Goal: Information Seeking & Learning: Learn about a topic

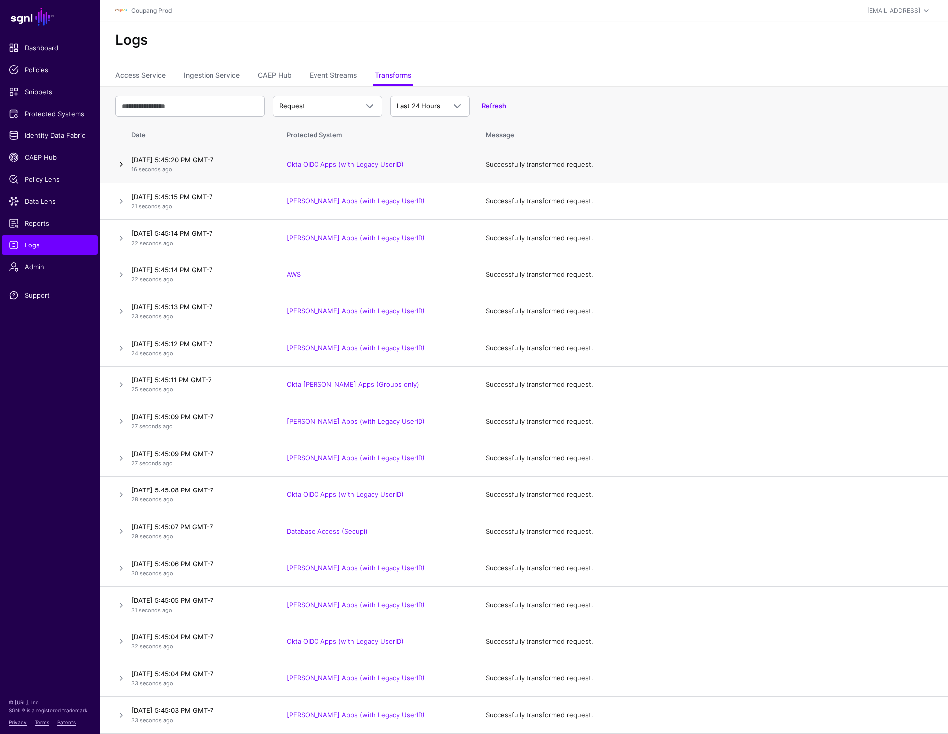
click at [119, 168] on link at bounding box center [121, 164] width 12 height 12
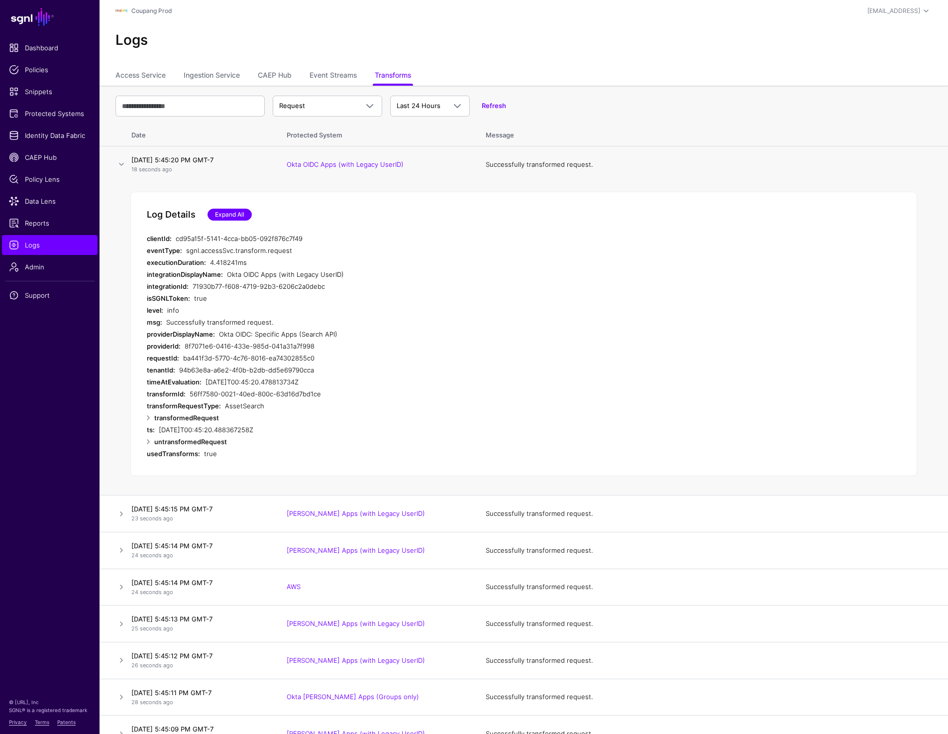
click at [238, 217] on link "Expand All" at bounding box center [230, 215] width 44 height 12
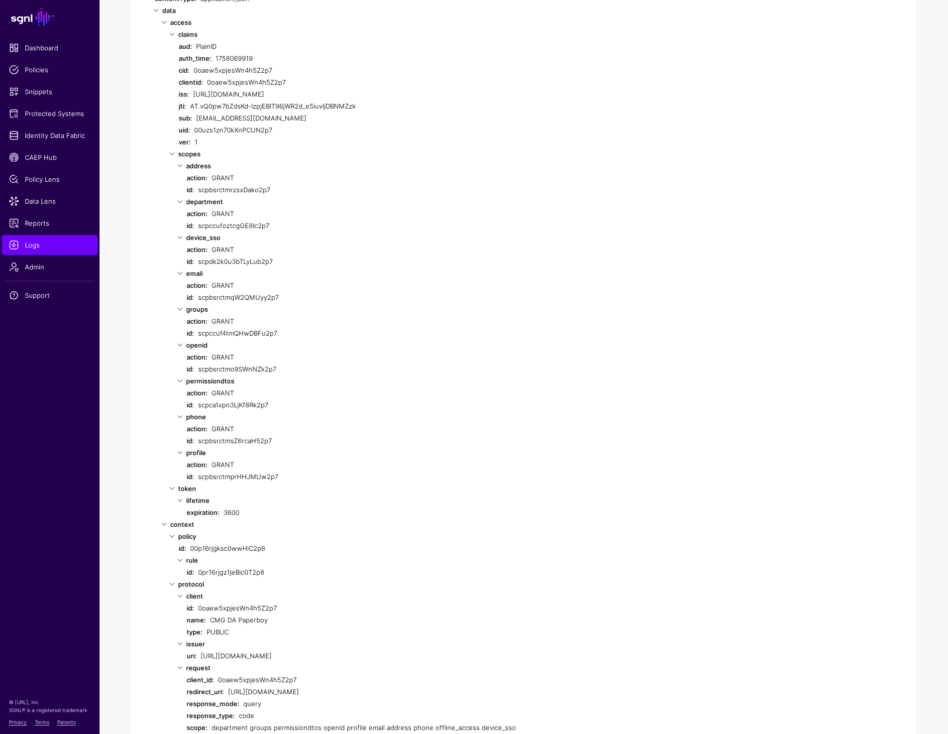
scroll to position [255, 0]
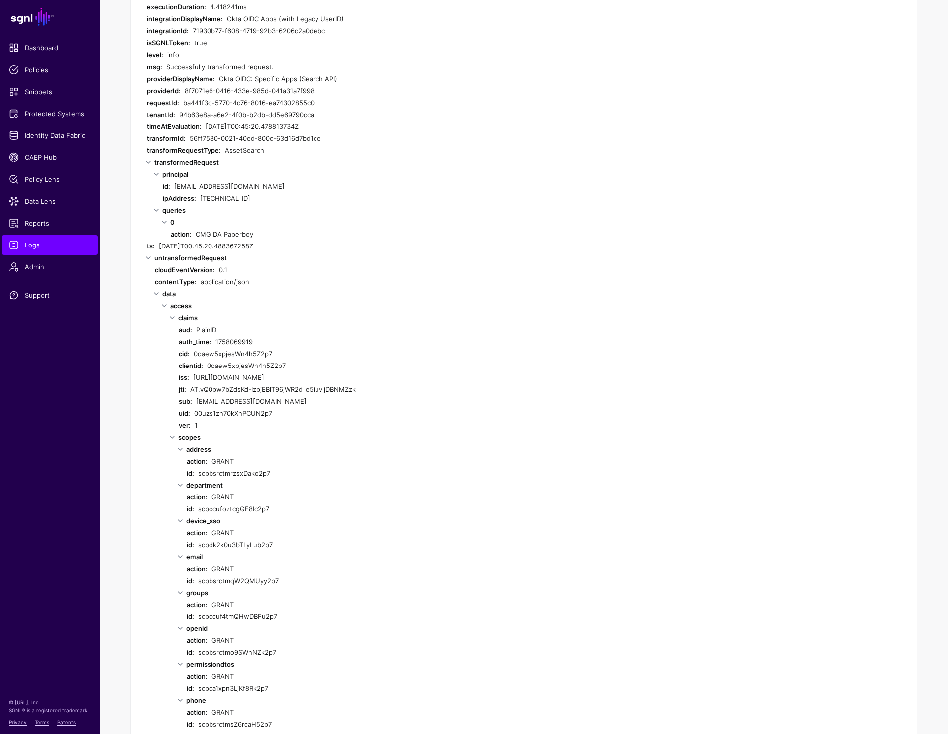
drag, startPoint x: 196, startPoint y: 231, endPoint x: 319, endPoint y: 231, distance: 122.9
click at [319, 231] on div "CMG DA Paperboy" at bounding box center [382, 234] width 373 height 12
copy div "CMG DA Paperboy"
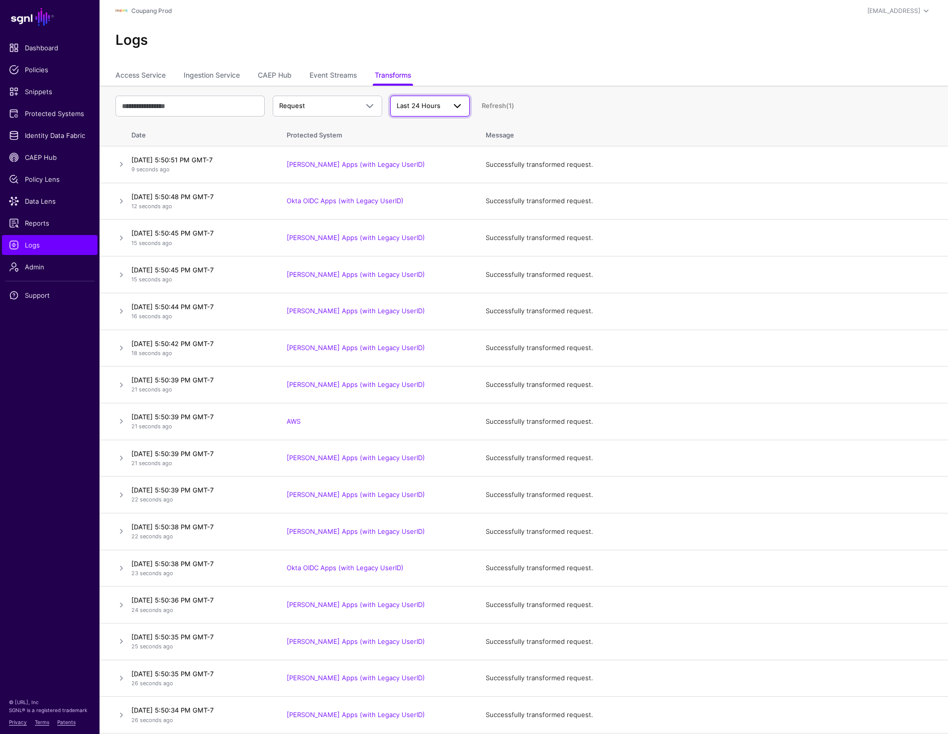
click at [415, 109] on span "Last 24 Hours" at bounding box center [419, 106] width 44 height 8
click at [387, 49] on div "Logs" at bounding box center [524, 44] width 849 height 45
click at [433, 110] on span "Last 24 Hours" at bounding box center [421, 106] width 49 height 10
click at [470, 78] on ul "Access Service Ingestion Service CAEP Hub Event Streams Transforms" at bounding box center [523, 76] width 817 height 19
click at [331, 100] on span "Request" at bounding box center [327, 106] width 97 height 12
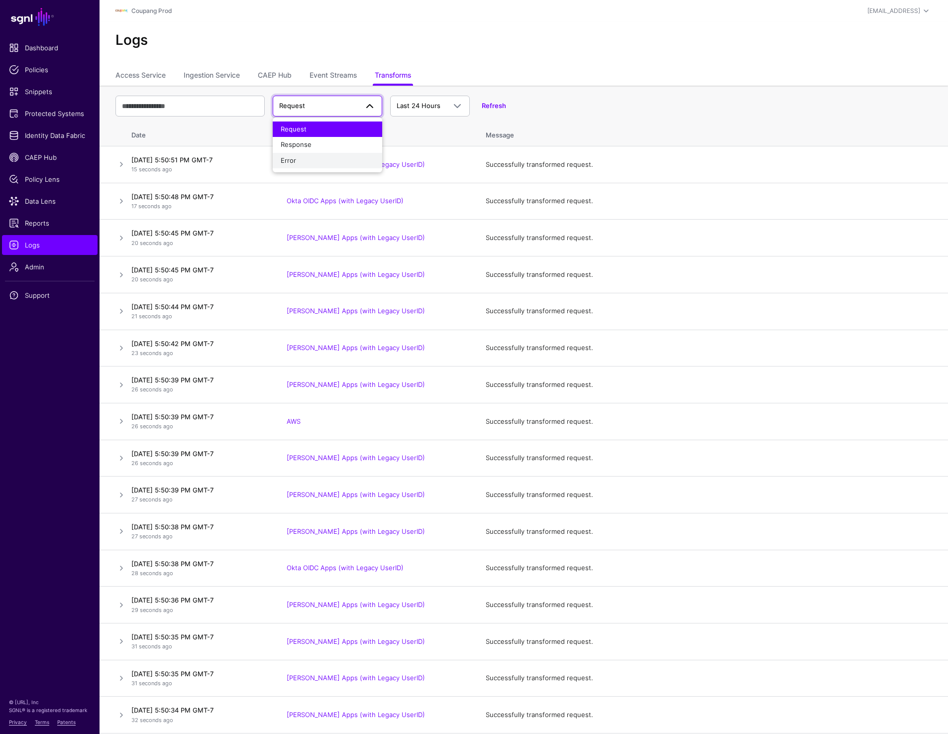
click at [310, 164] on div "Error" at bounding box center [328, 161] width 94 height 10
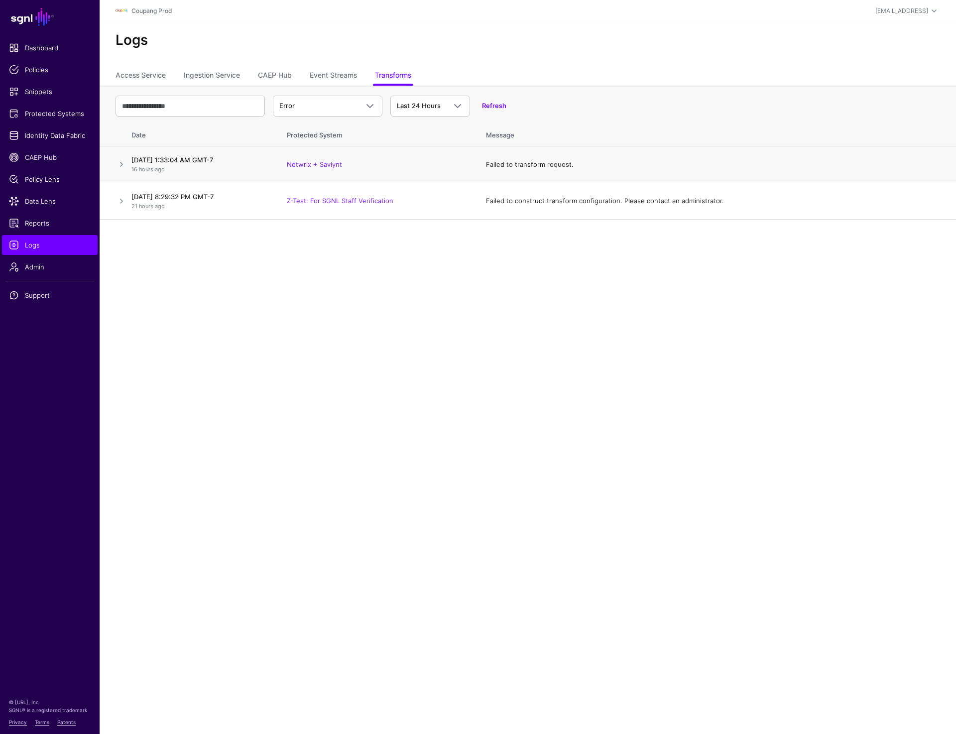
drag, startPoint x: 355, startPoint y: 163, endPoint x: 238, endPoint y: 162, distance: 116.5
click at [238, 162] on tr "September 16, 2025 at 1:33:04 AM GMT-7 16 hours ago Netwrix + Saviynt Failed to…" at bounding box center [528, 164] width 856 height 37
click at [59, 104] on link "Protected Systems" at bounding box center [50, 114] width 96 height 20
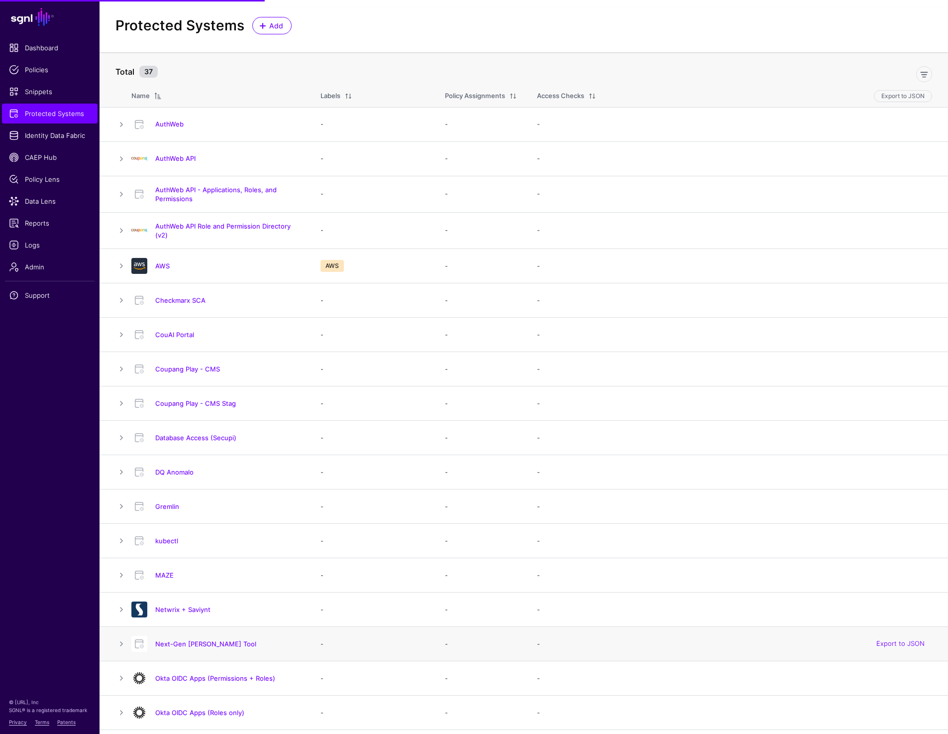
scroll to position [20, 0]
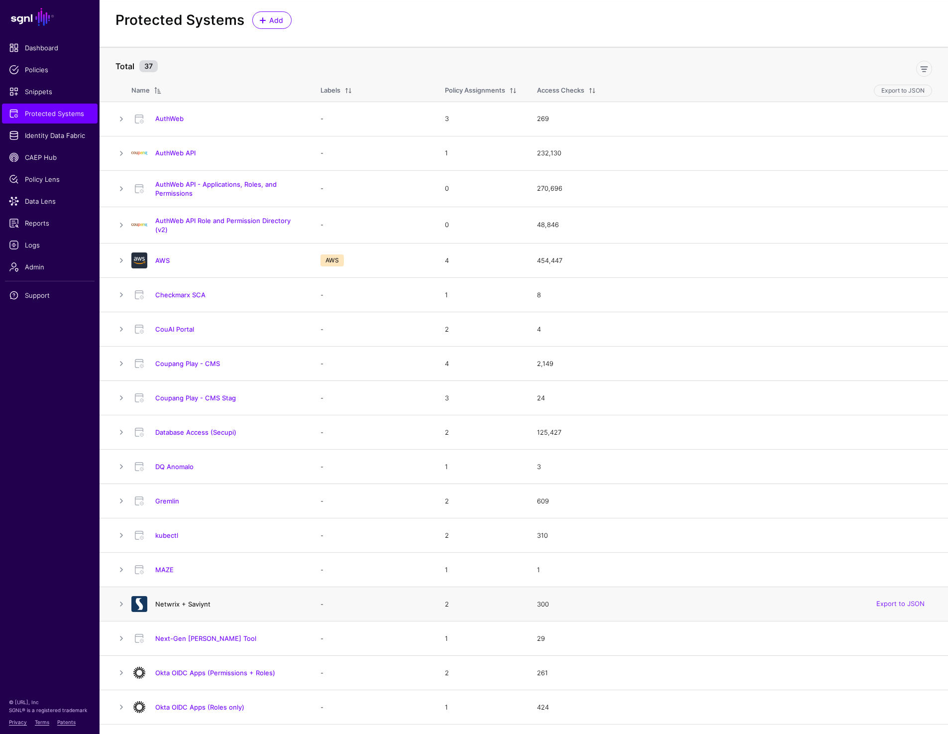
click at [169, 608] on link "Netwrix + Saviynt" at bounding box center [182, 604] width 55 height 8
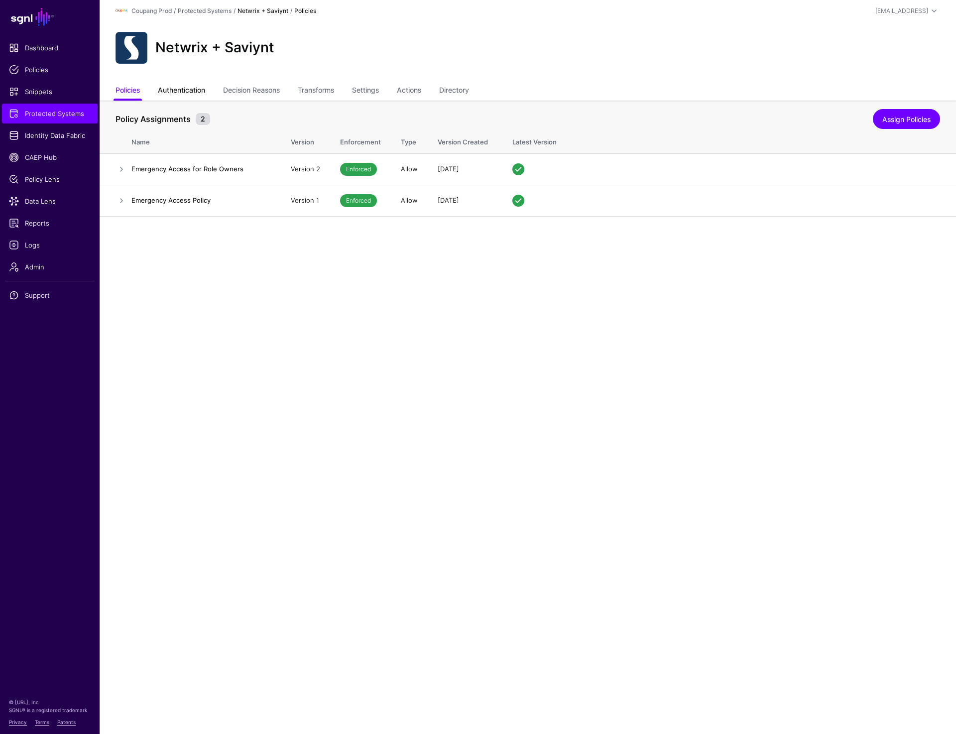
click at [172, 88] on link "Authentication" at bounding box center [181, 91] width 47 height 19
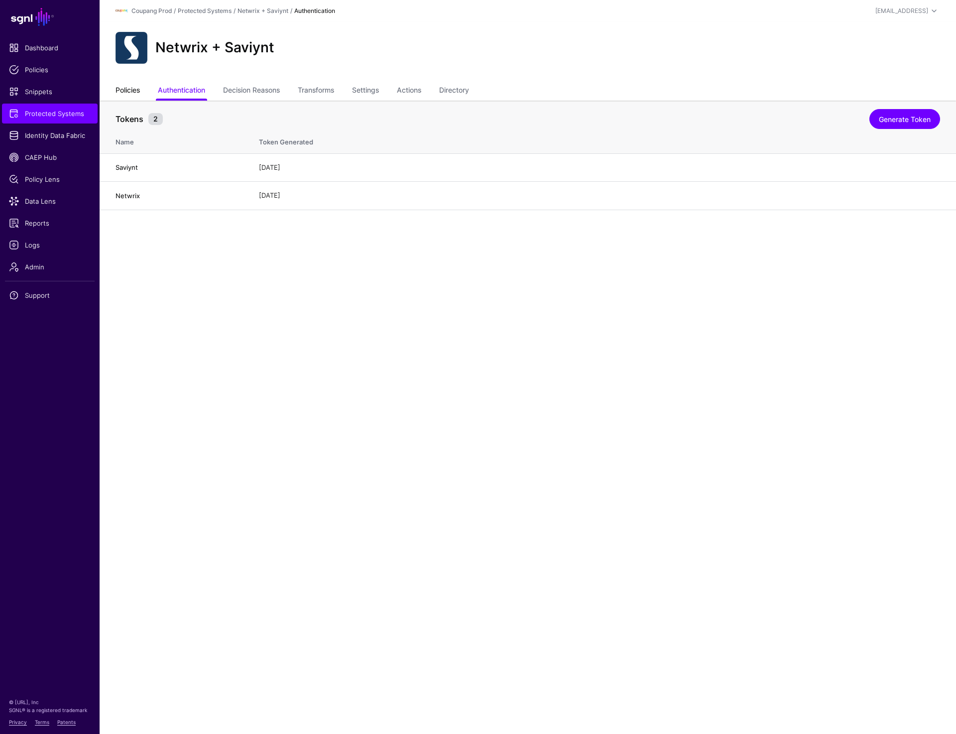
click at [140, 89] on link "Policies" at bounding box center [127, 91] width 24 height 19
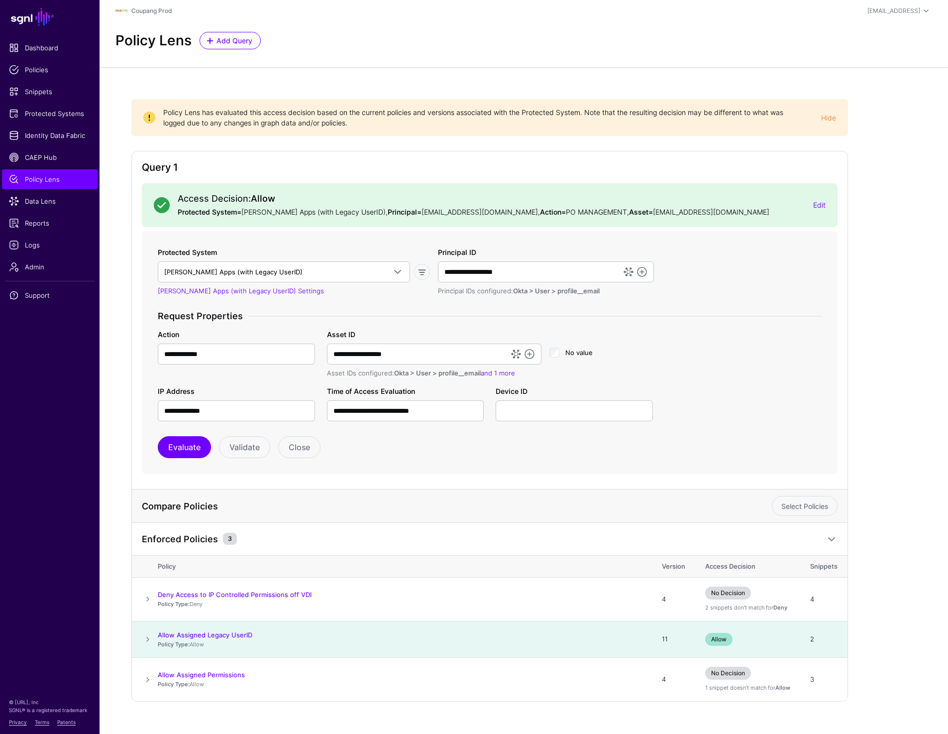
click at [796, 39] on div "Policy Lens Add Query" at bounding box center [523, 40] width 825 height 17
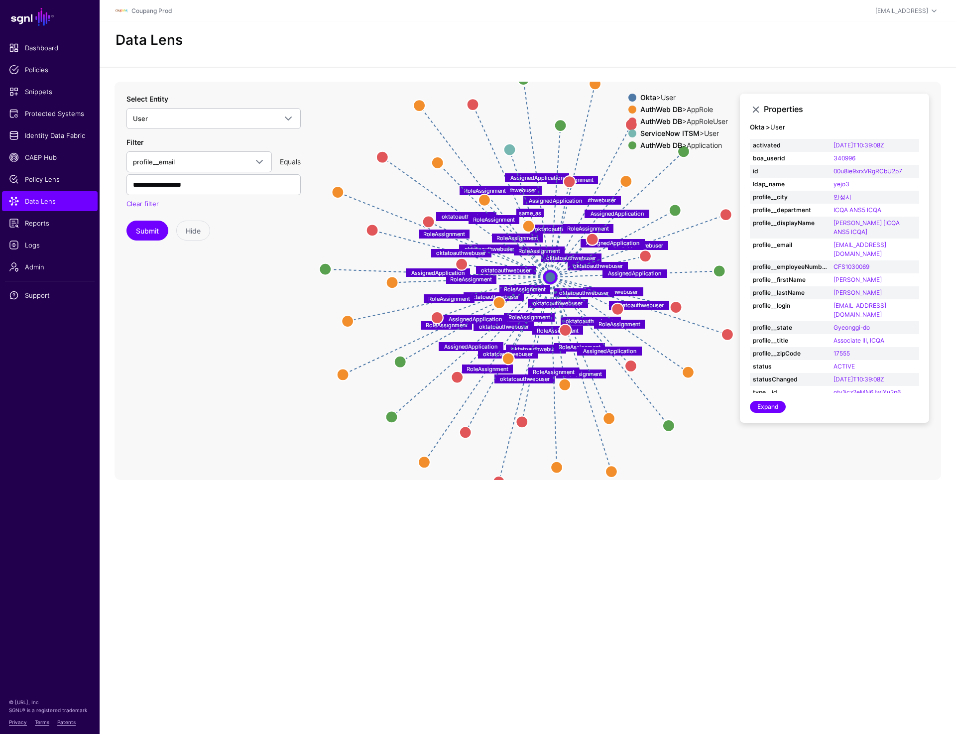
click at [796, 26] on div "Data Lens" at bounding box center [528, 44] width 856 height 45
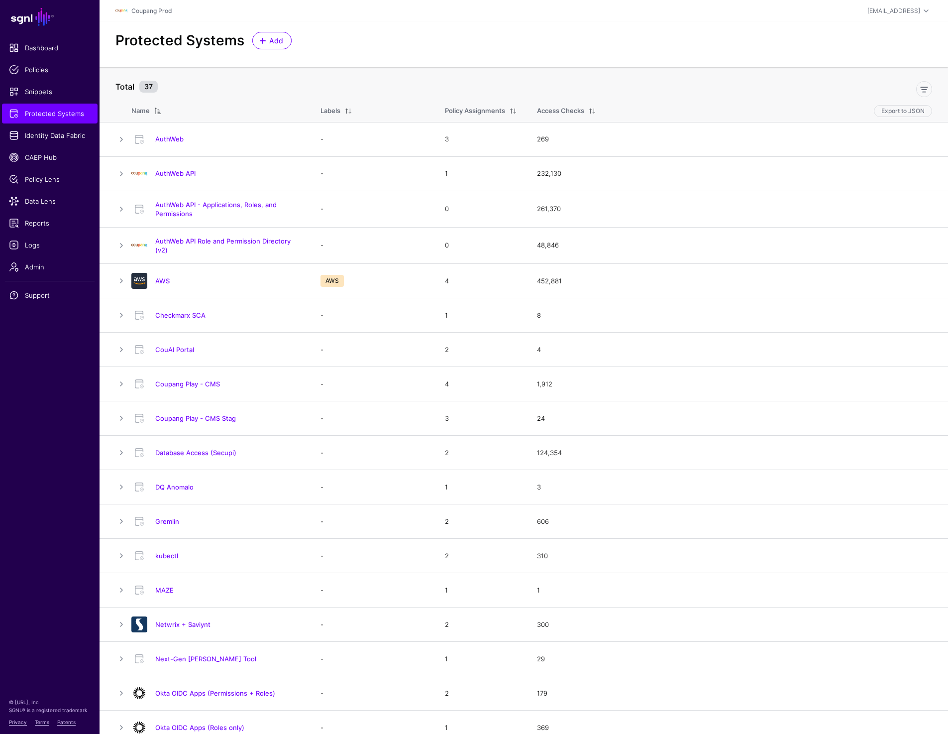
scroll to position [670, 0]
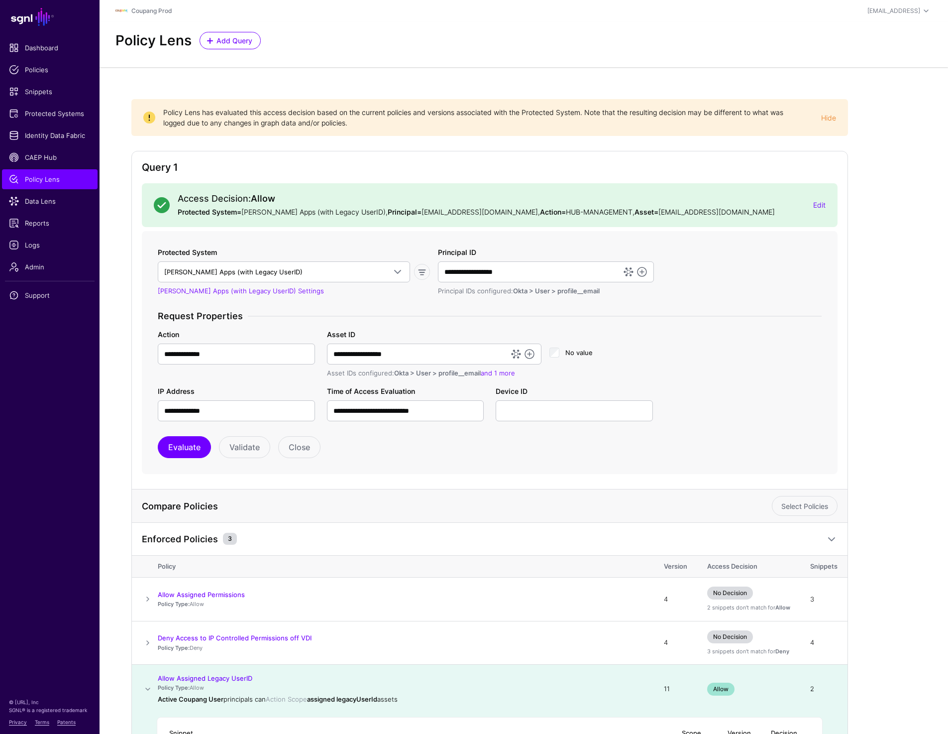
scroll to position [136, 0]
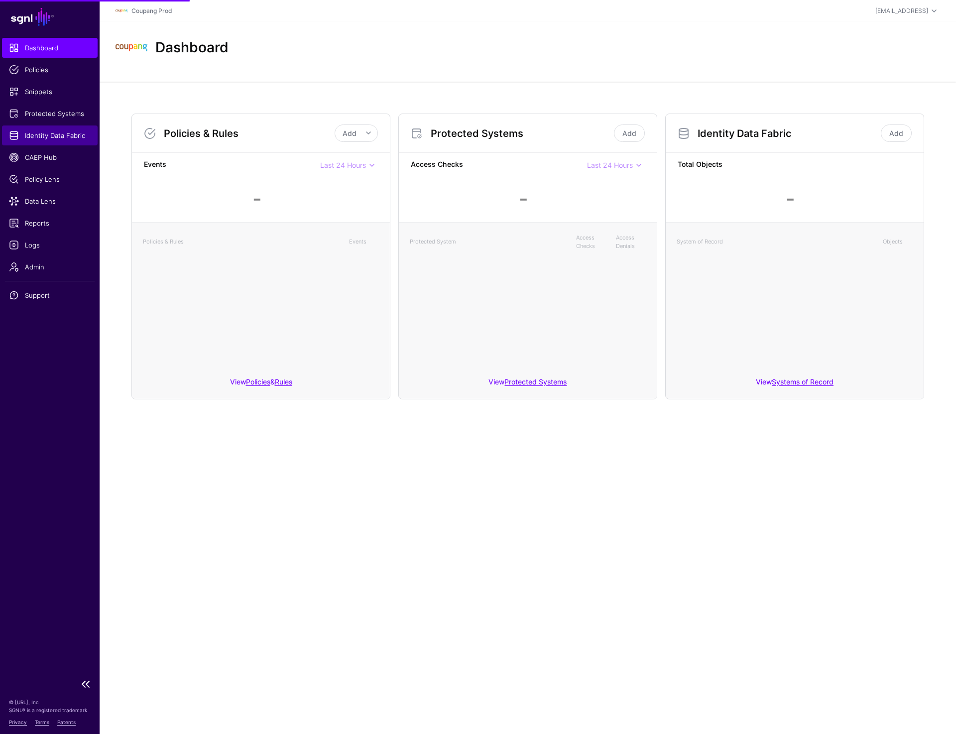
click at [63, 135] on span "Identity Data Fabric" at bounding box center [50, 135] width 82 height 10
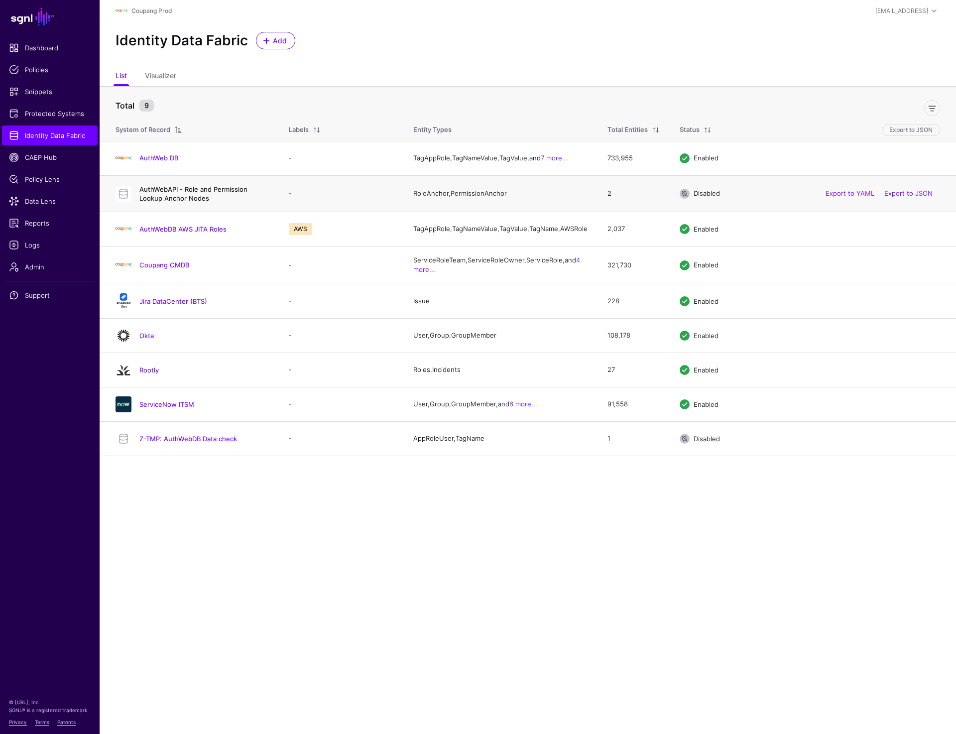
click at [197, 202] on link "AuthWebAPI - Role and Permission Lookup Anchor Nodes" at bounding box center [193, 193] width 108 height 17
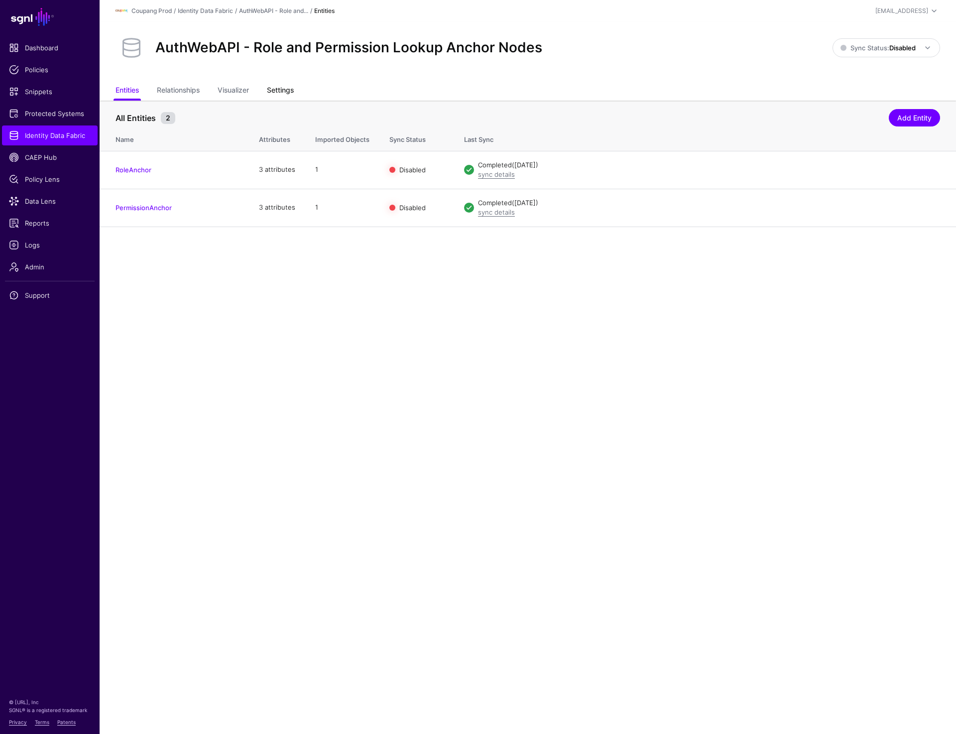
click at [283, 89] on link "Settings" at bounding box center [280, 91] width 27 height 19
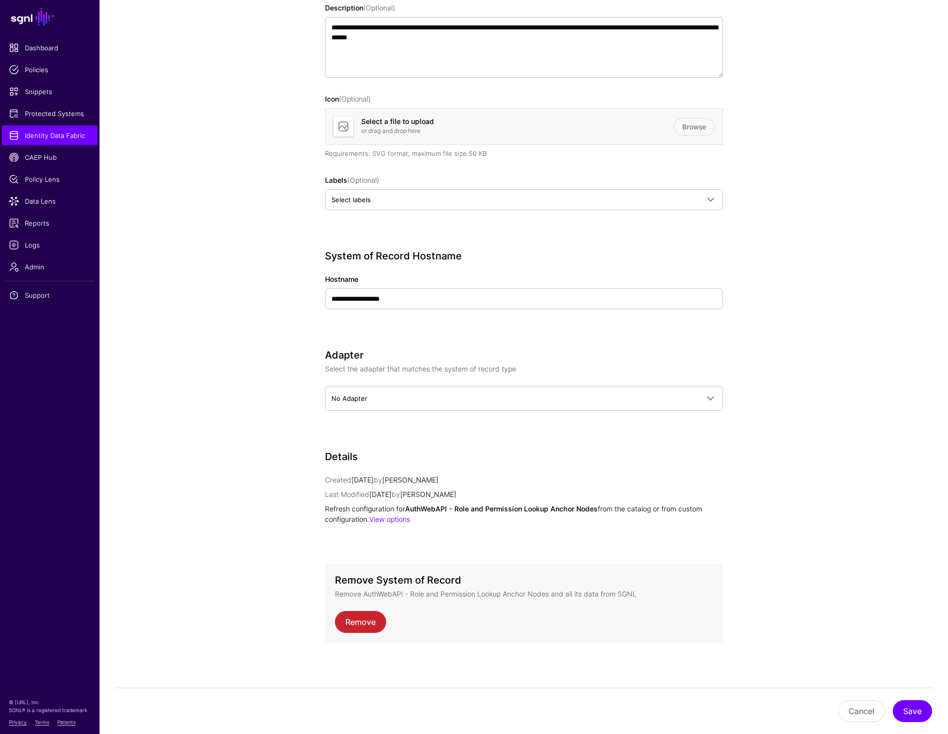
scroll to position [211, 0]
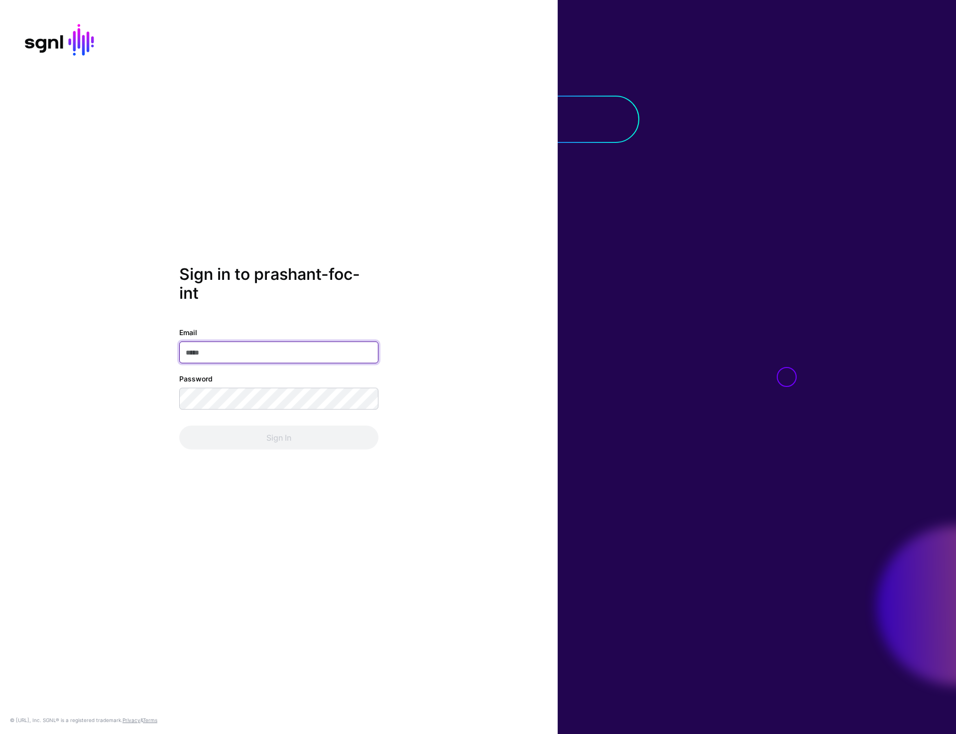
type input "**********"
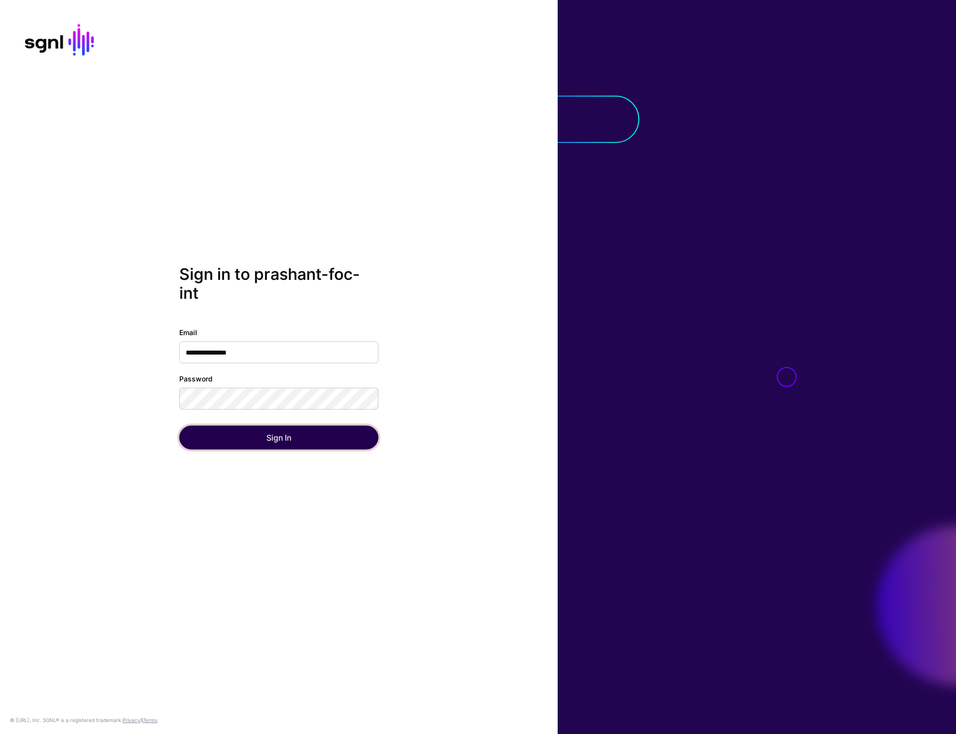
click at [289, 431] on button "Sign In" at bounding box center [278, 437] width 199 height 24
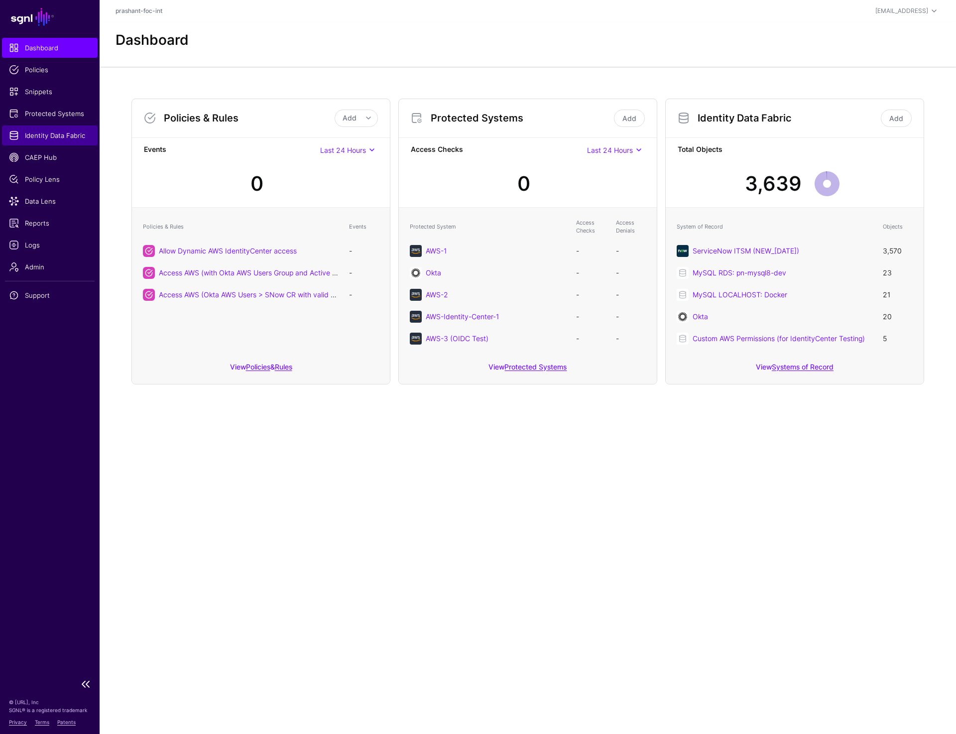
click at [33, 129] on link "Identity Data Fabric" at bounding box center [50, 135] width 96 height 20
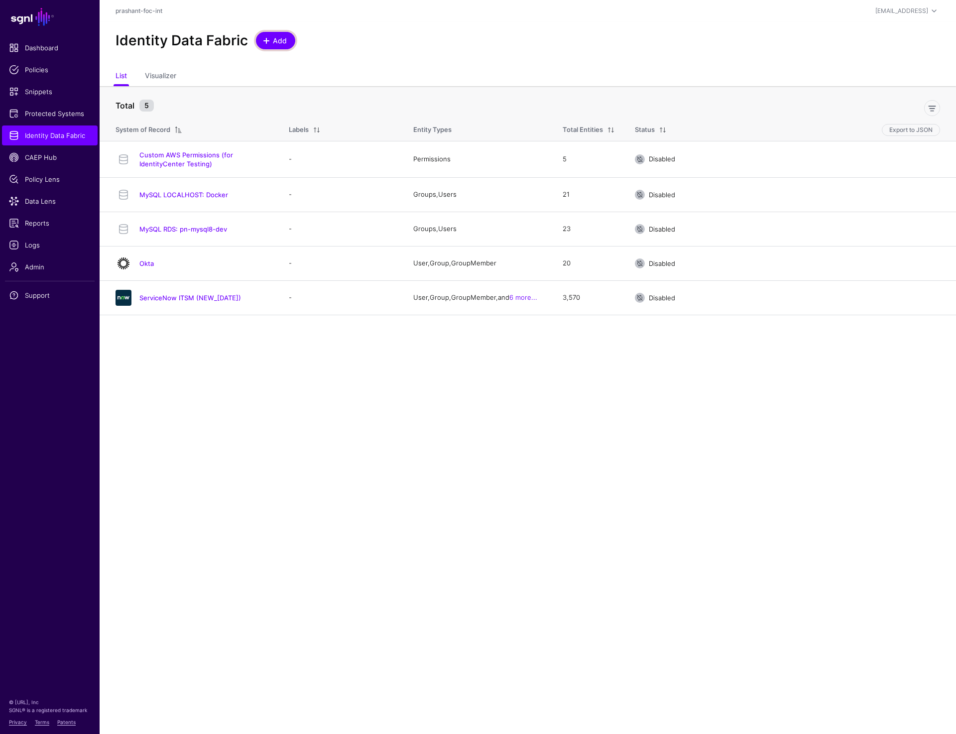
click at [275, 42] on span "Add" at bounding box center [280, 40] width 16 height 10
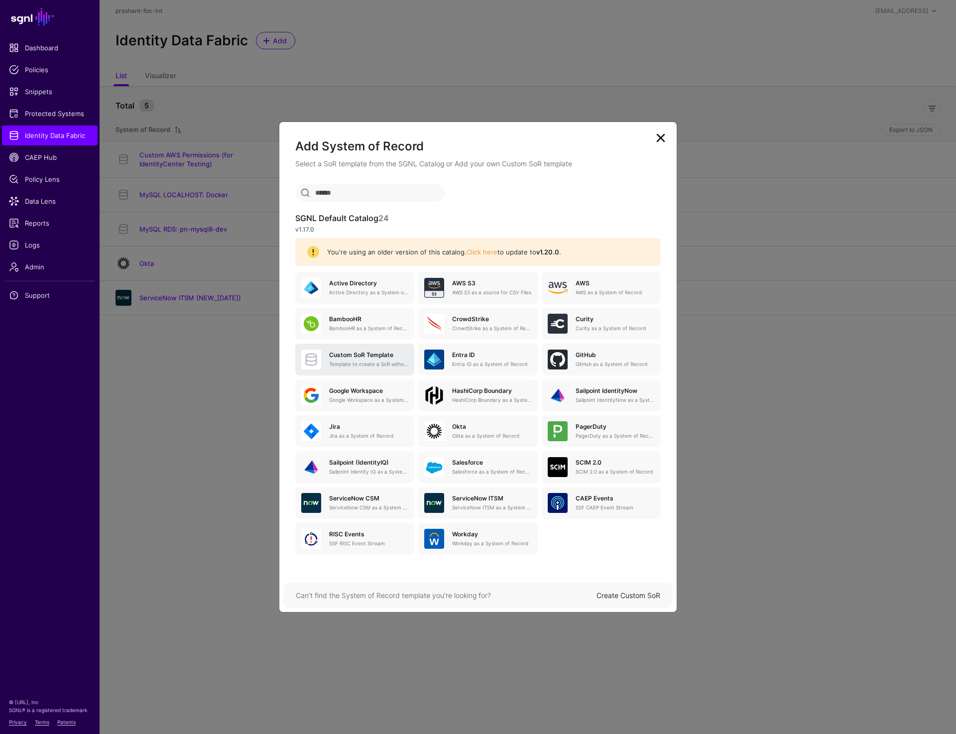
click at [318, 363] on span at bounding box center [311, 359] width 20 height 20
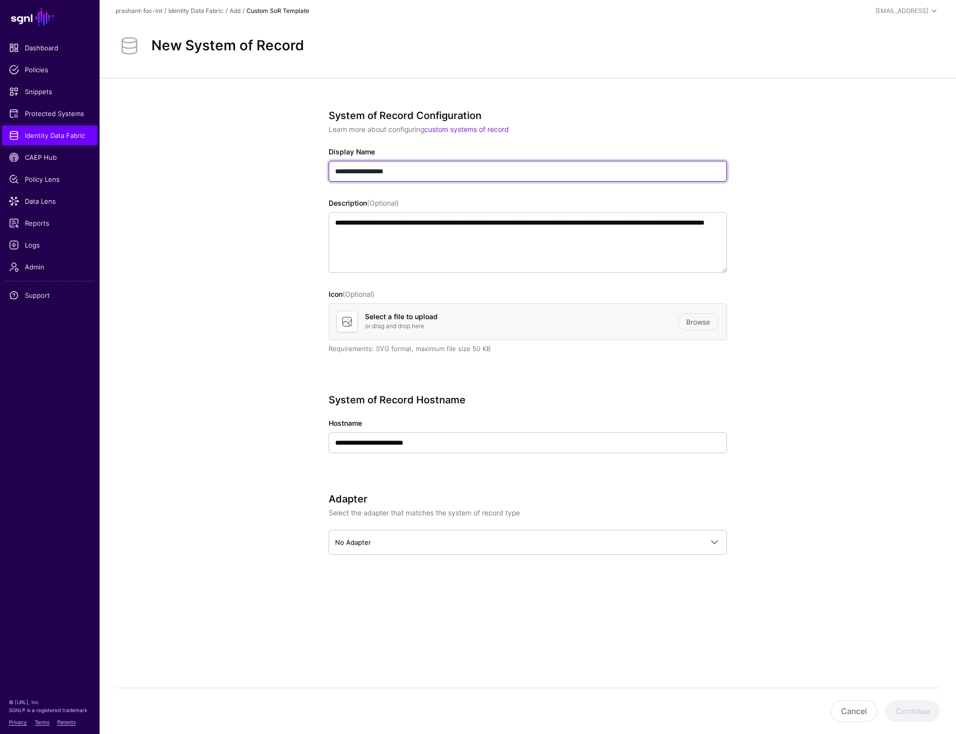
click at [425, 173] on input "**********" at bounding box center [528, 171] width 398 height 21
type input "*"
type input "**********"
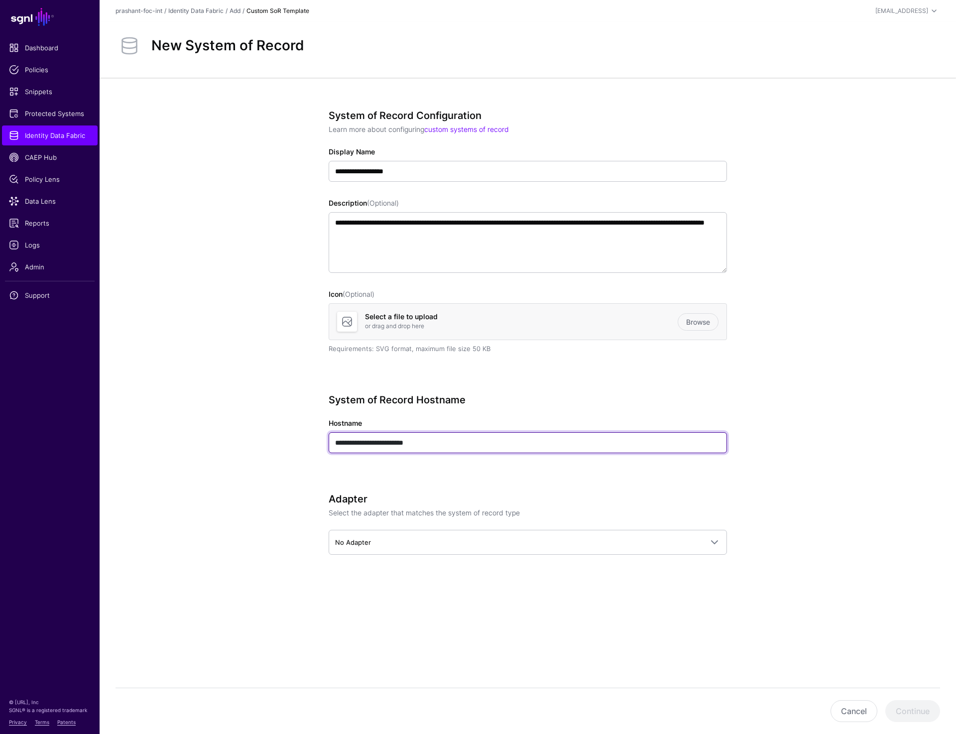
click at [417, 442] on input "**********" at bounding box center [528, 442] width 398 height 21
type input "**********"
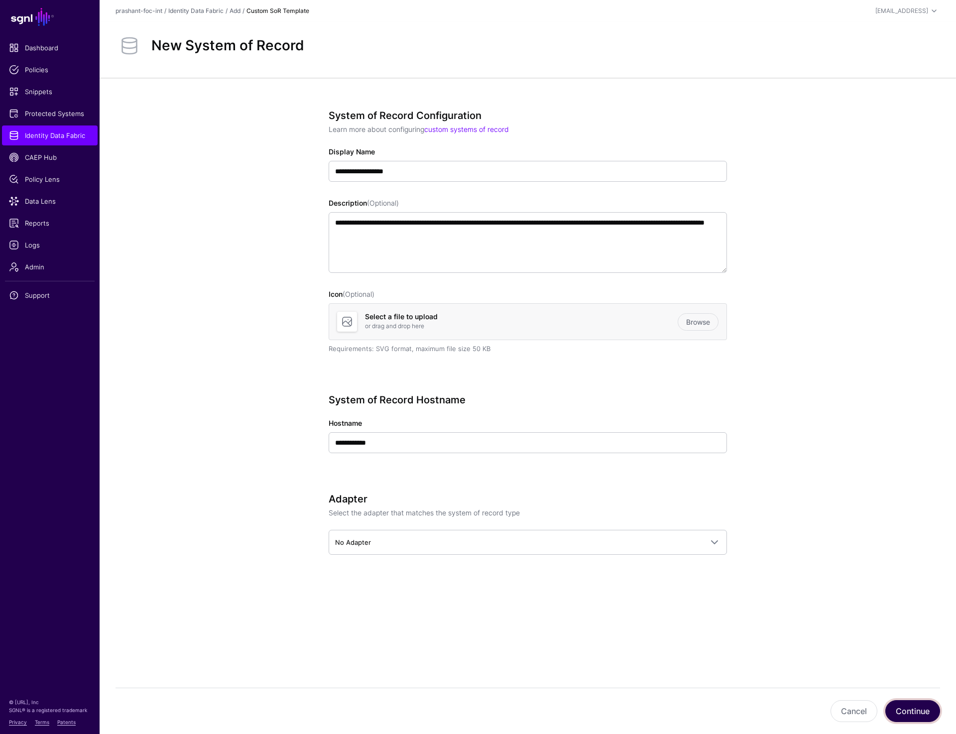
click at [911, 715] on button "Continue" at bounding box center [912, 711] width 55 height 22
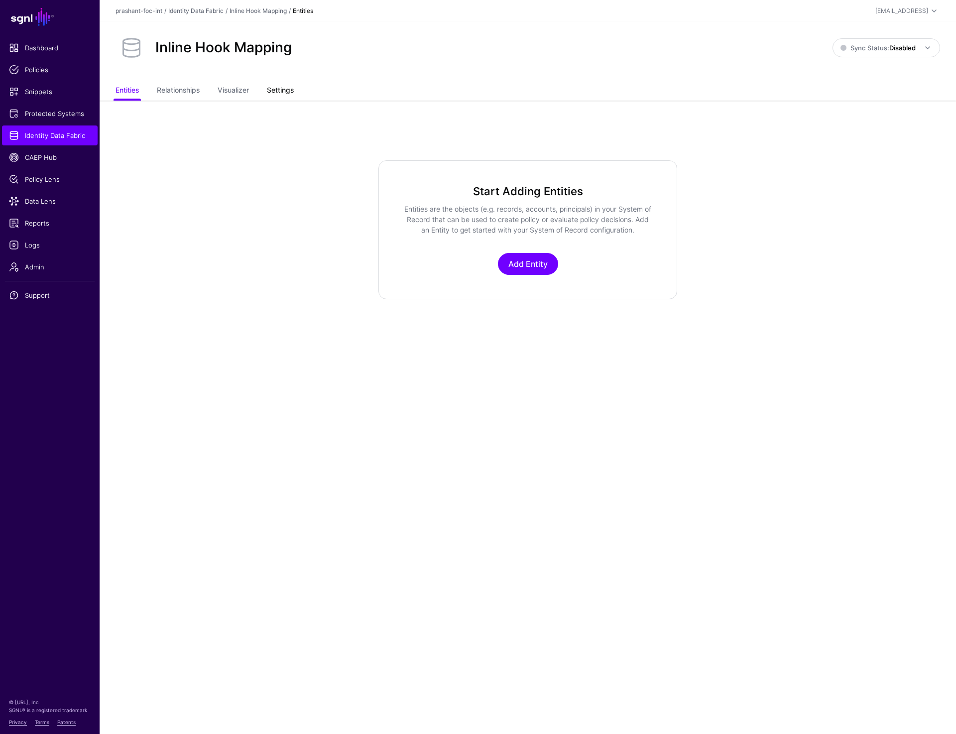
click at [290, 84] on link "Settings" at bounding box center [280, 91] width 27 height 19
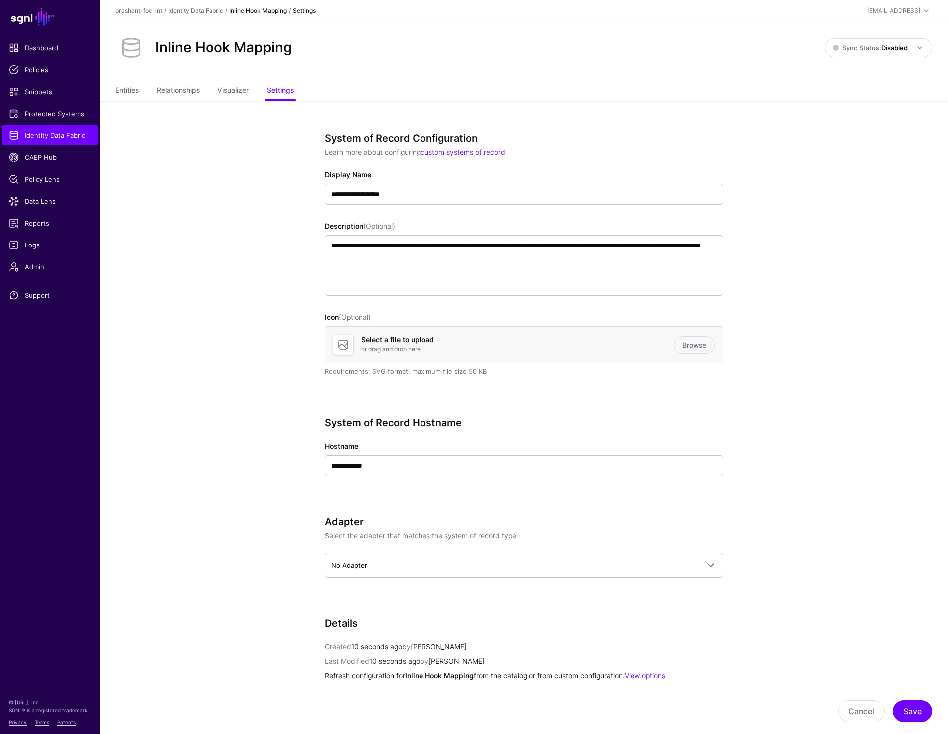
click at [503, 340] on h4 "Select a file to upload" at bounding box center [517, 339] width 313 height 8
click at [39, 142] on link "Identity Data Fabric" at bounding box center [50, 135] width 96 height 20
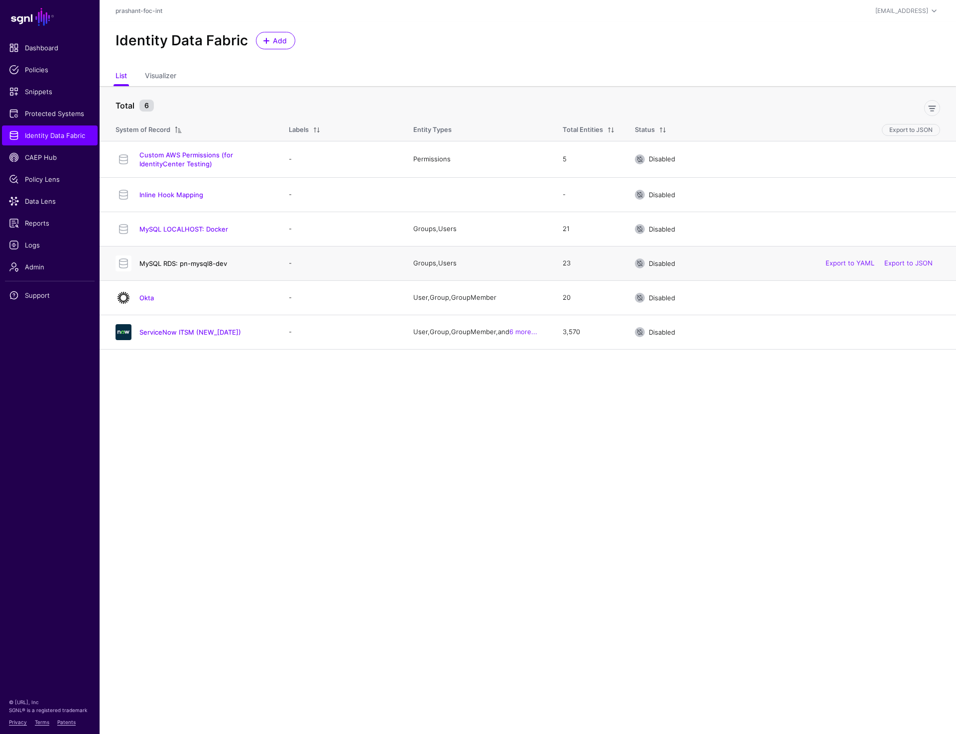
click at [184, 262] on link "MySQL RDS: pn-mysql8-dev" at bounding box center [183, 263] width 88 height 8
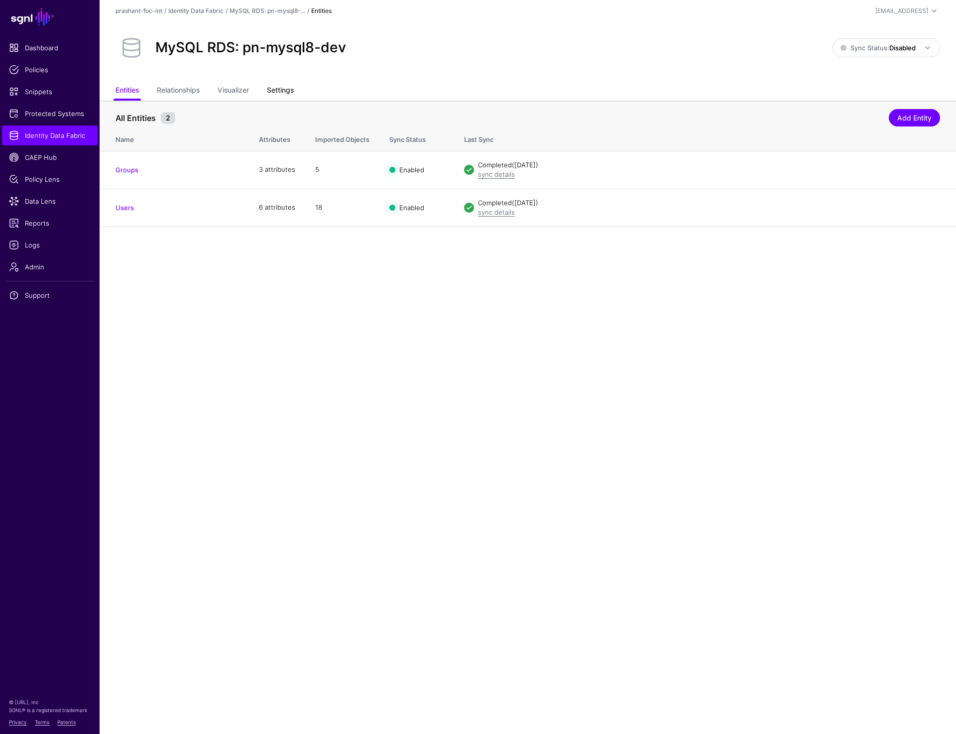
click at [278, 94] on link "Settings" at bounding box center [280, 91] width 27 height 19
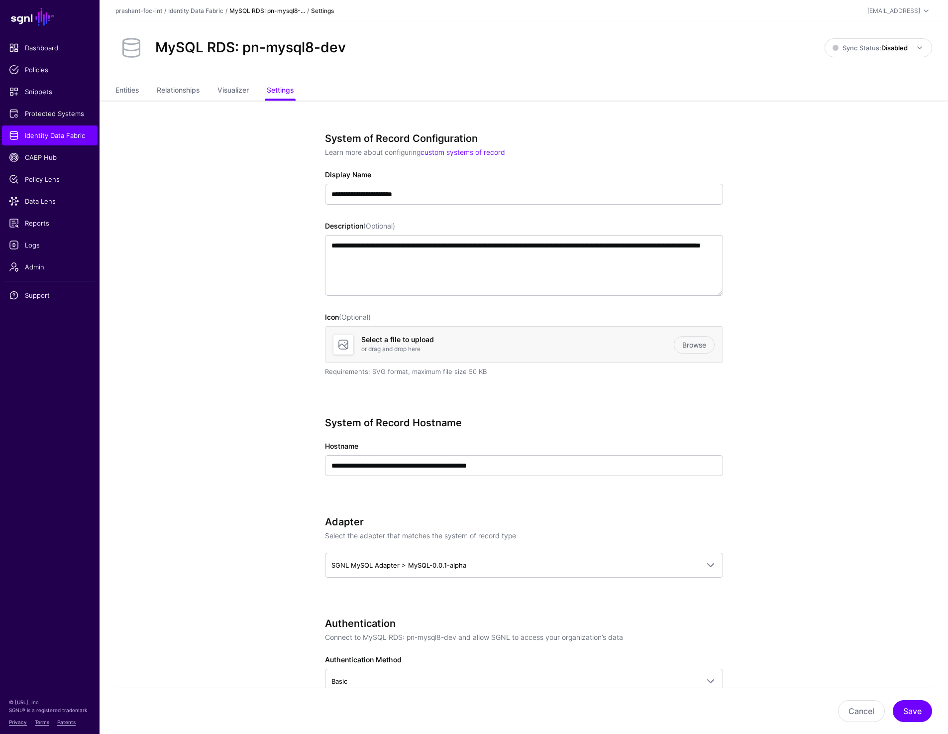
click at [114, 96] on div "Entities Relationships Visualizer Settings" at bounding box center [524, 91] width 849 height 19
click at [124, 88] on link "Entities" at bounding box center [126, 91] width 23 height 19
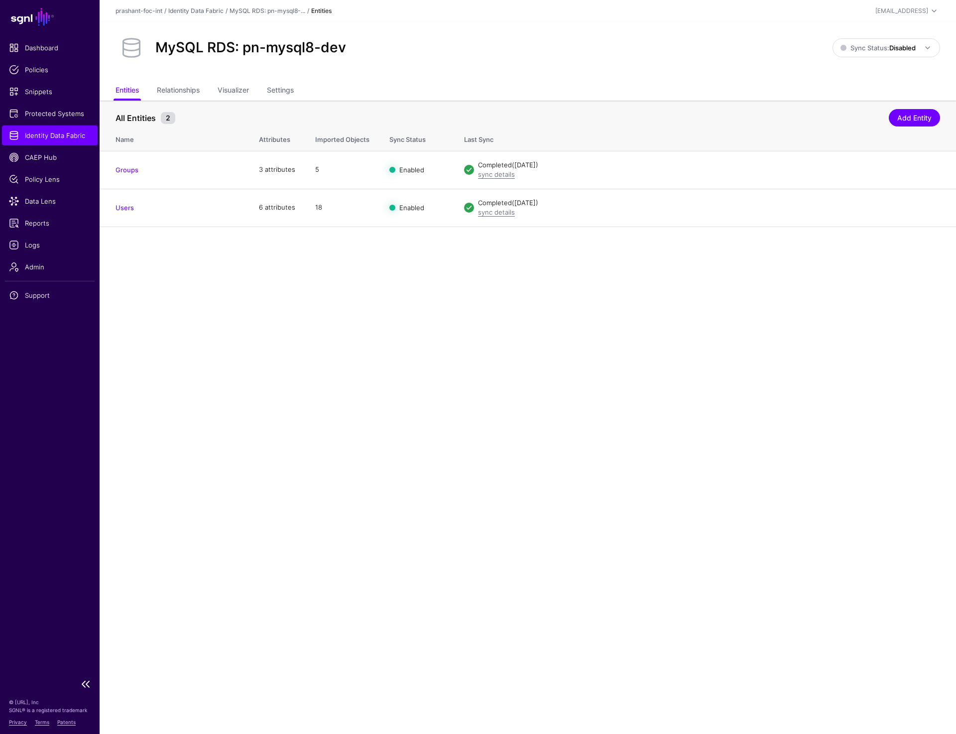
click at [59, 130] on span "Identity Data Fabric" at bounding box center [50, 135] width 82 height 10
click at [132, 167] on link "Groups" at bounding box center [126, 170] width 23 height 8
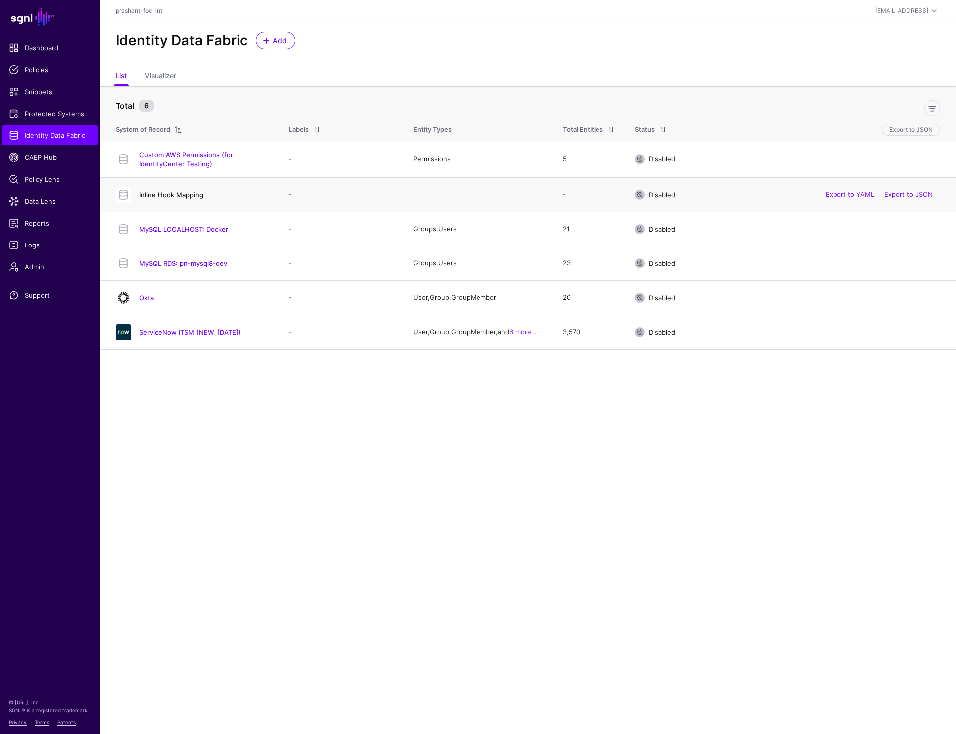
click at [173, 192] on link "Inline Hook Mapping" at bounding box center [171, 195] width 64 height 8
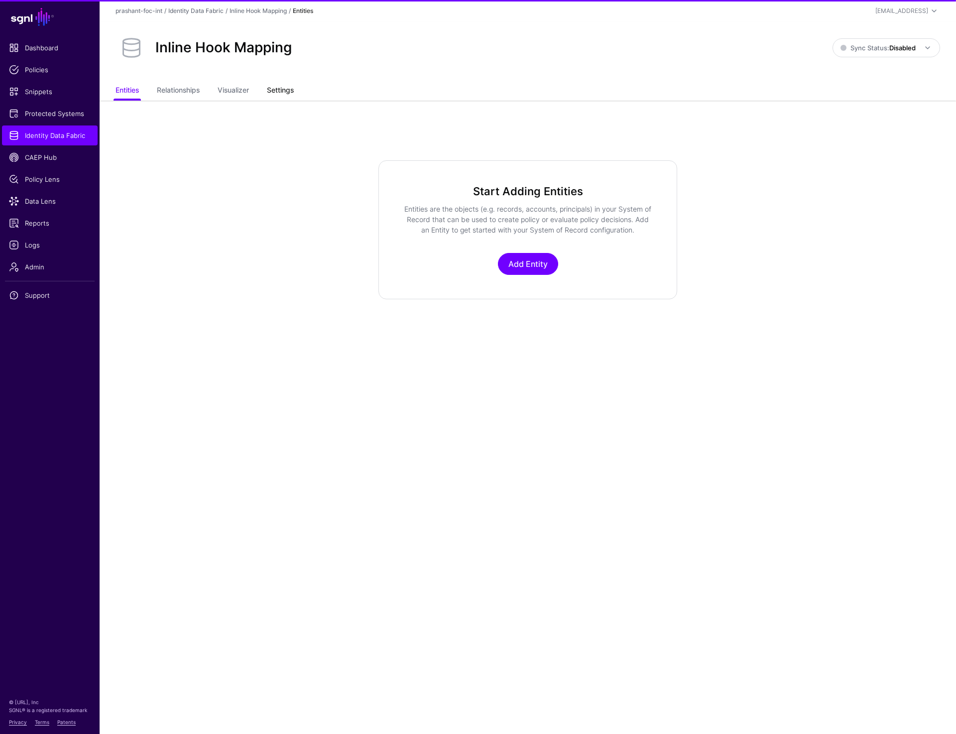
click at [281, 91] on link "Settings" at bounding box center [280, 91] width 27 height 19
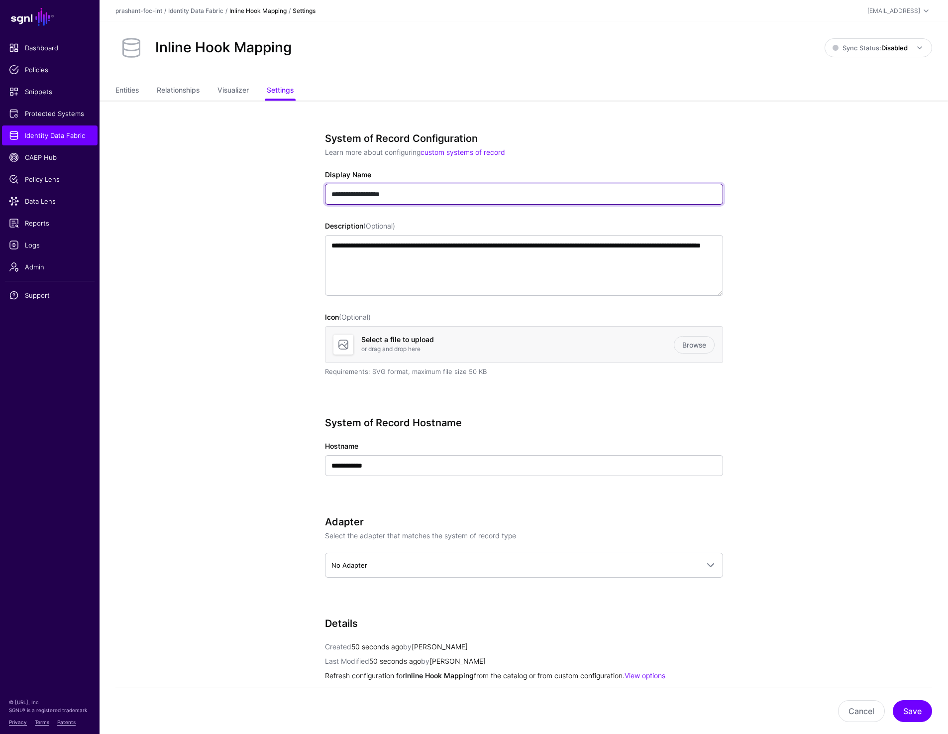
click at [329, 197] on input "**********" at bounding box center [524, 194] width 398 height 21
type input "**********"
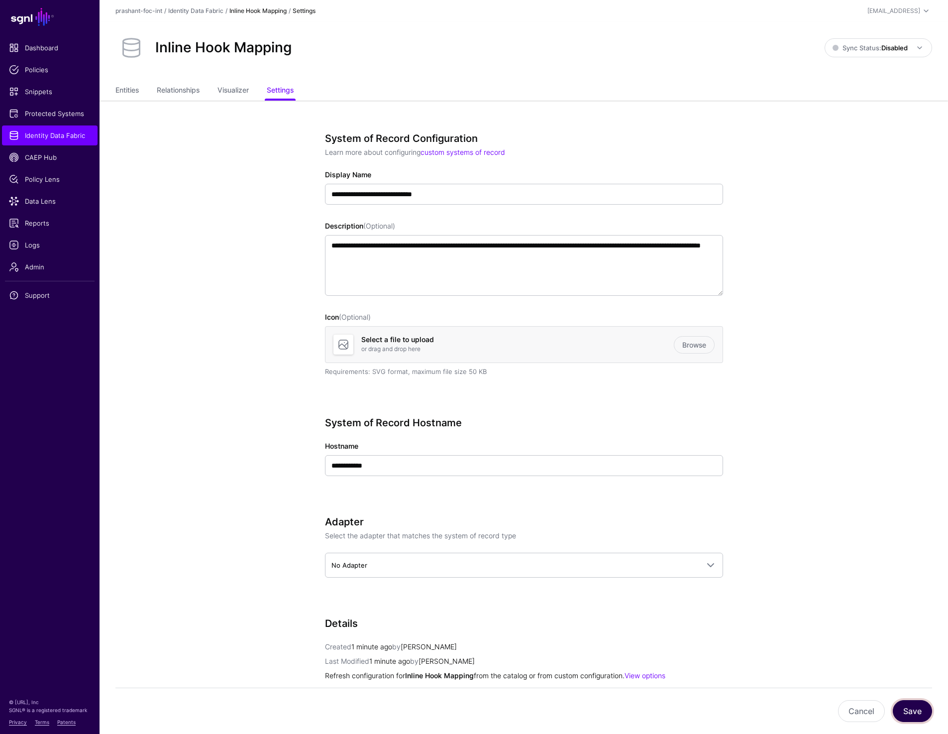
click at [910, 711] on button "Save" at bounding box center [912, 711] width 39 height 22
click at [132, 90] on link "Entities" at bounding box center [126, 91] width 23 height 19
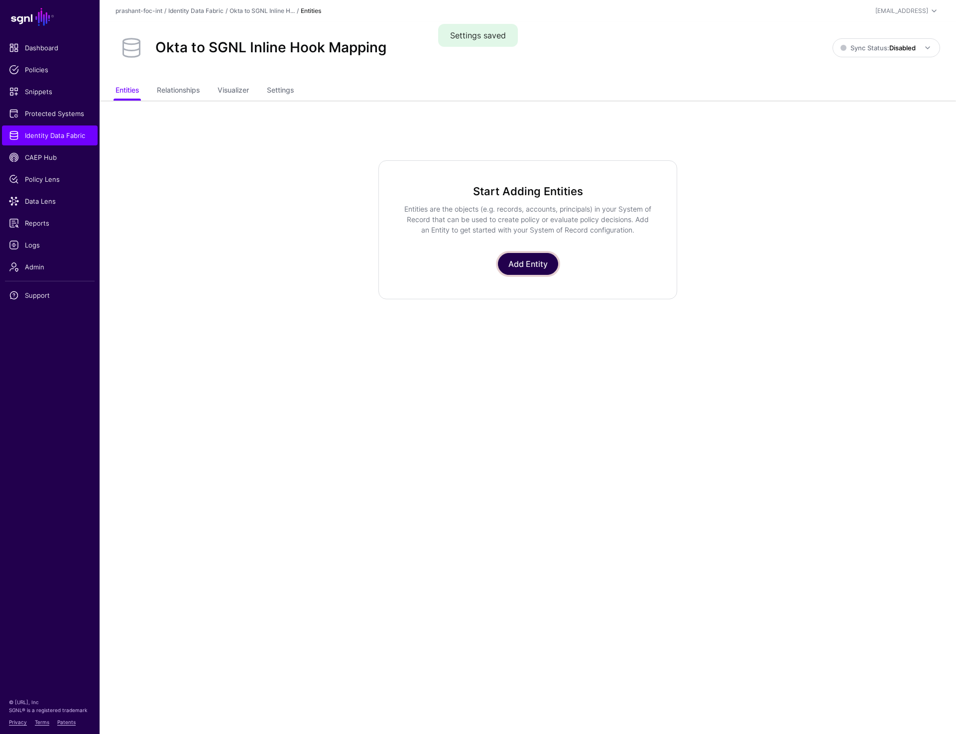
click at [541, 269] on link "Add Entity" at bounding box center [528, 264] width 60 height 22
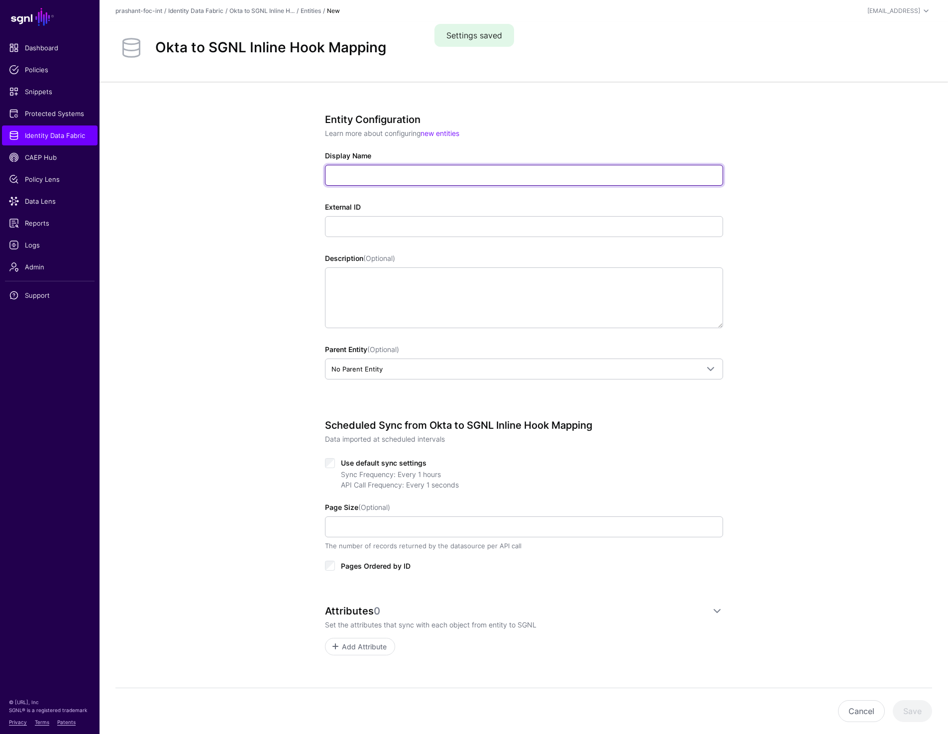
click at [356, 168] on input "Display Name" at bounding box center [524, 175] width 398 height 21
type input "****"
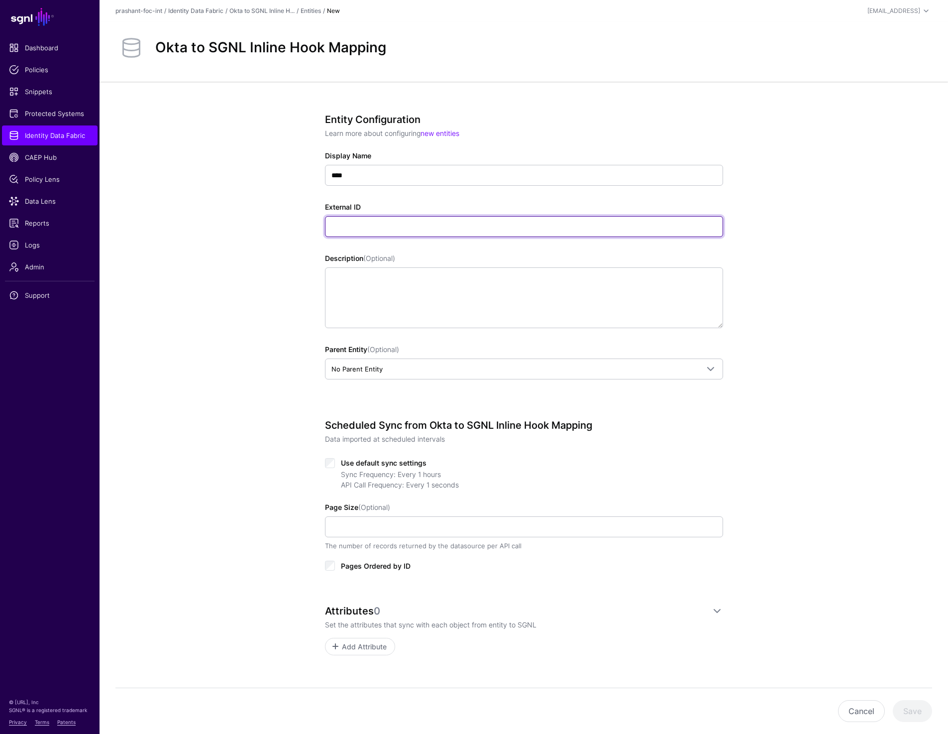
click at [375, 227] on input "External ID" at bounding box center [524, 226] width 398 height 21
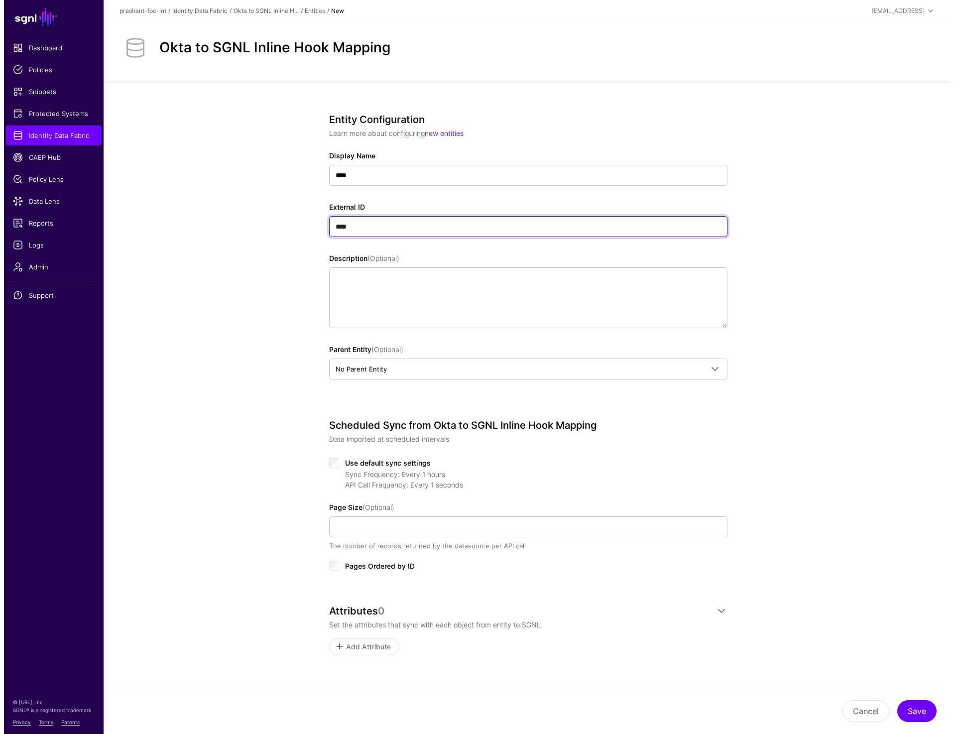
scroll to position [24, 0]
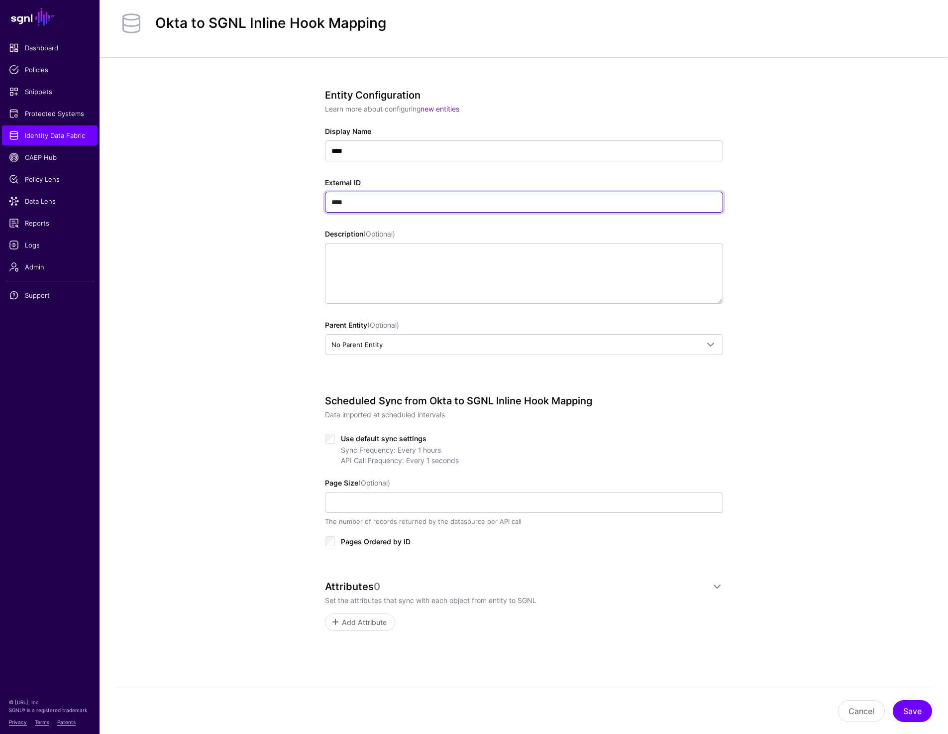
type input "****"
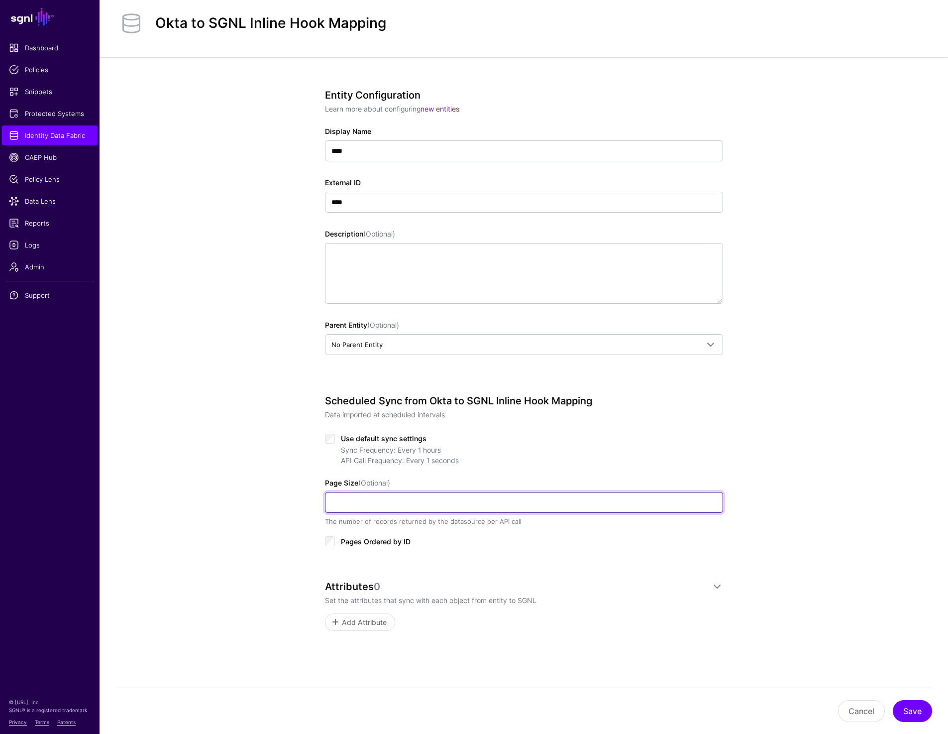
click at [380, 500] on input "Page Size (Optional)" at bounding box center [524, 502] width 398 height 21
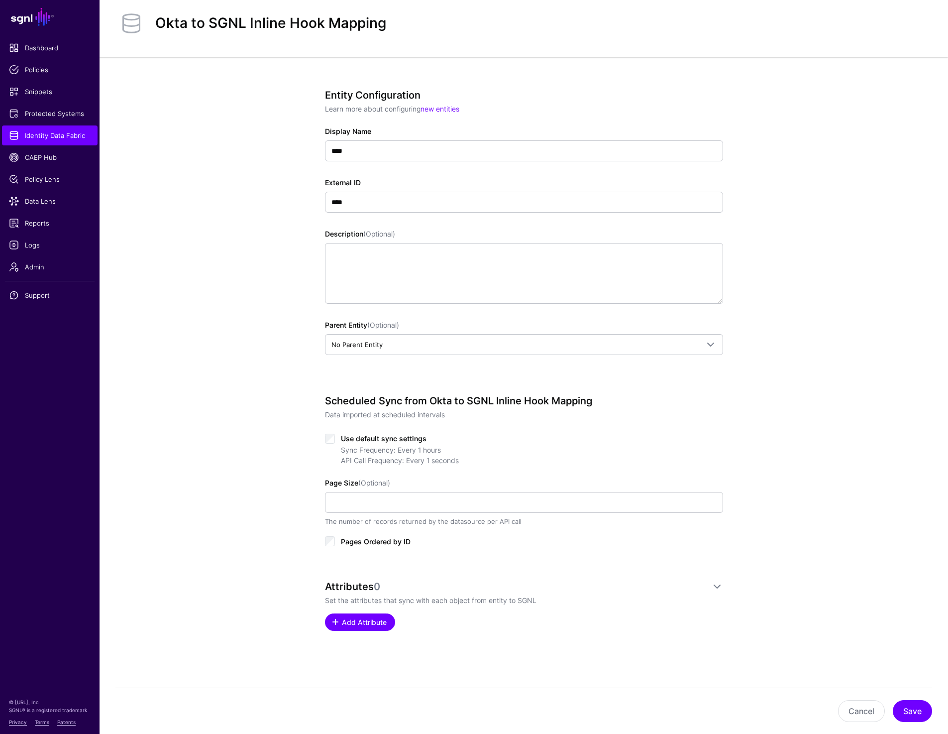
click at [373, 615] on link "Add Attribute" at bounding box center [360, 621] width 70 height 17
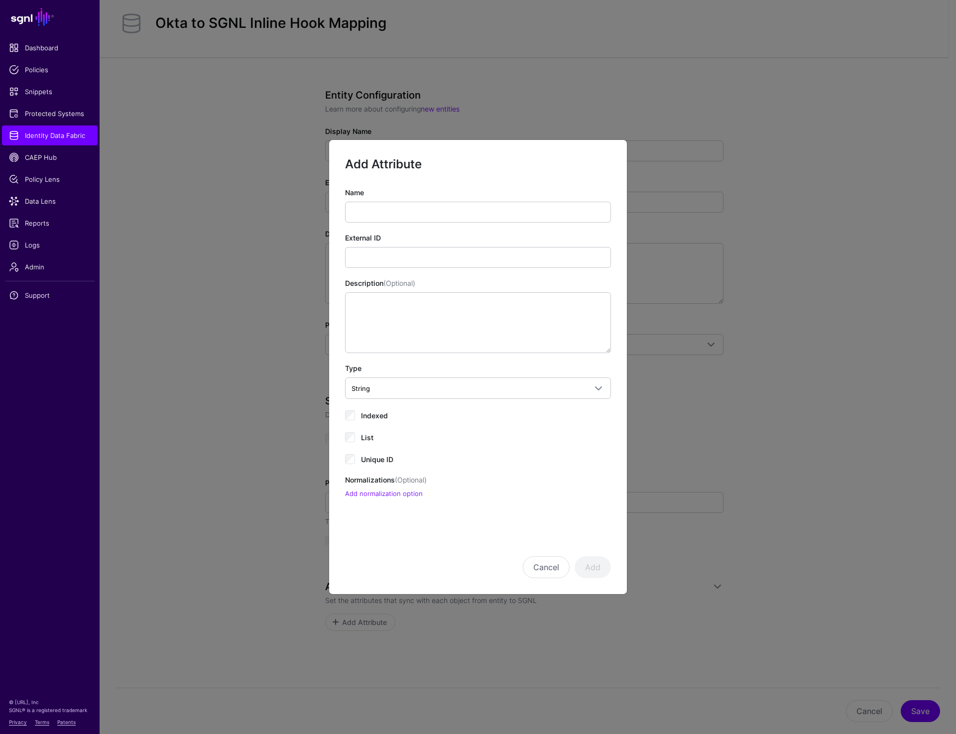
click at [411, 197] on div "Name" at bounding box center [478, 204] width 266 height 35
click at [408, 204] on input "Name" at bounding box center [478, 212] width 266 height 21
click at [373, 218] on input "Name" at bounding box center [478, 212] width 266 height 21
type input "*******"
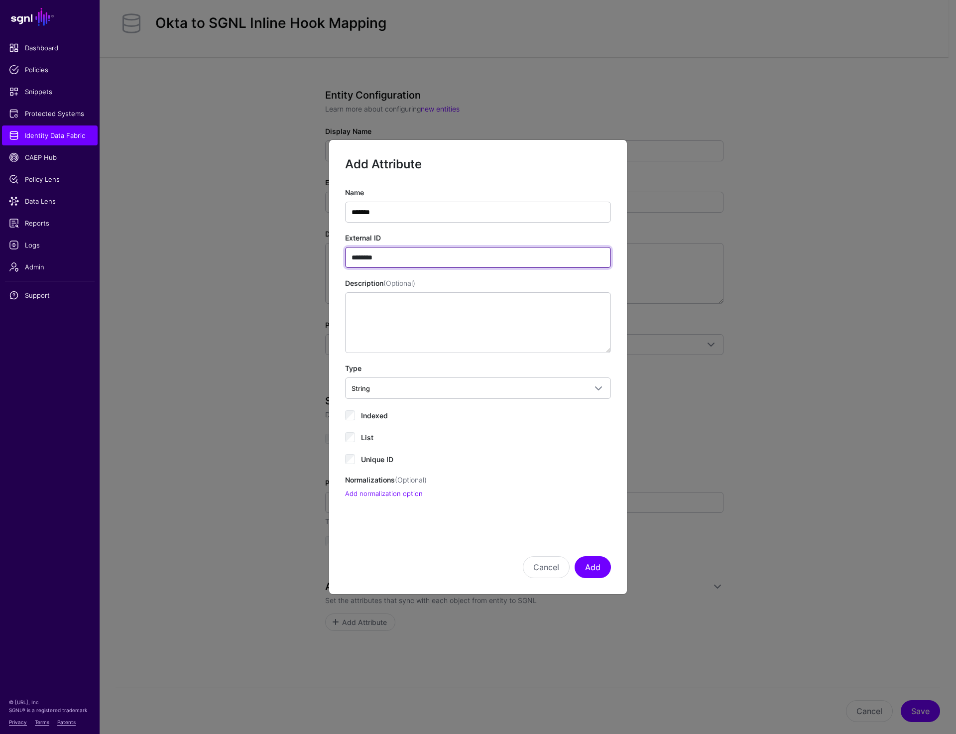
type input "********"
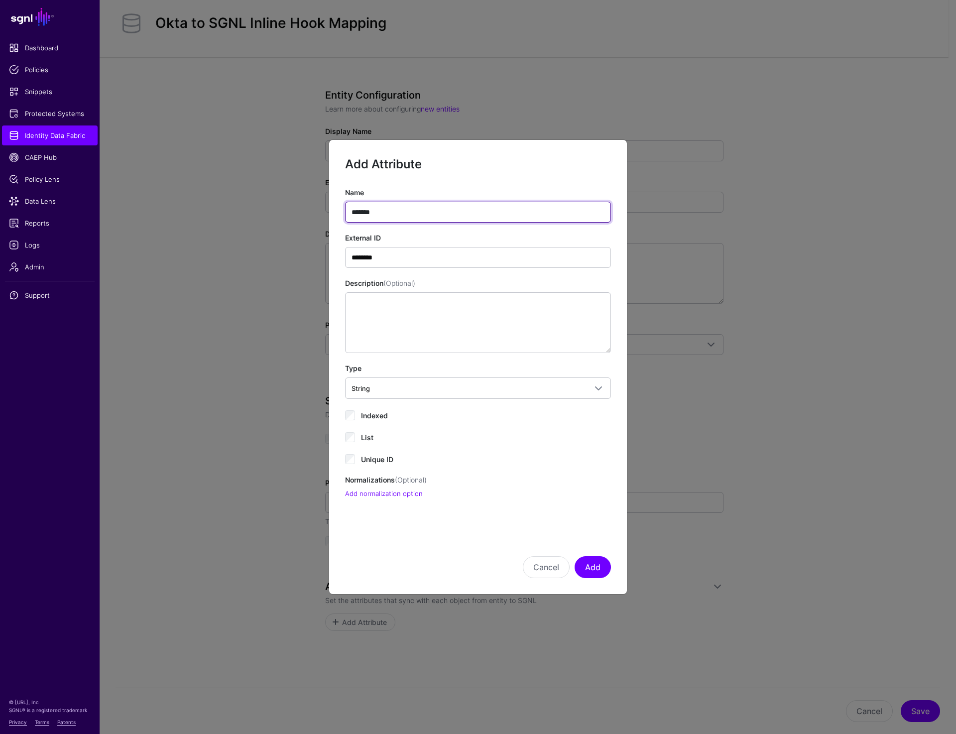
click at [364, 213] on input "*******" at bounding box center [478, 212] width 266 height 21
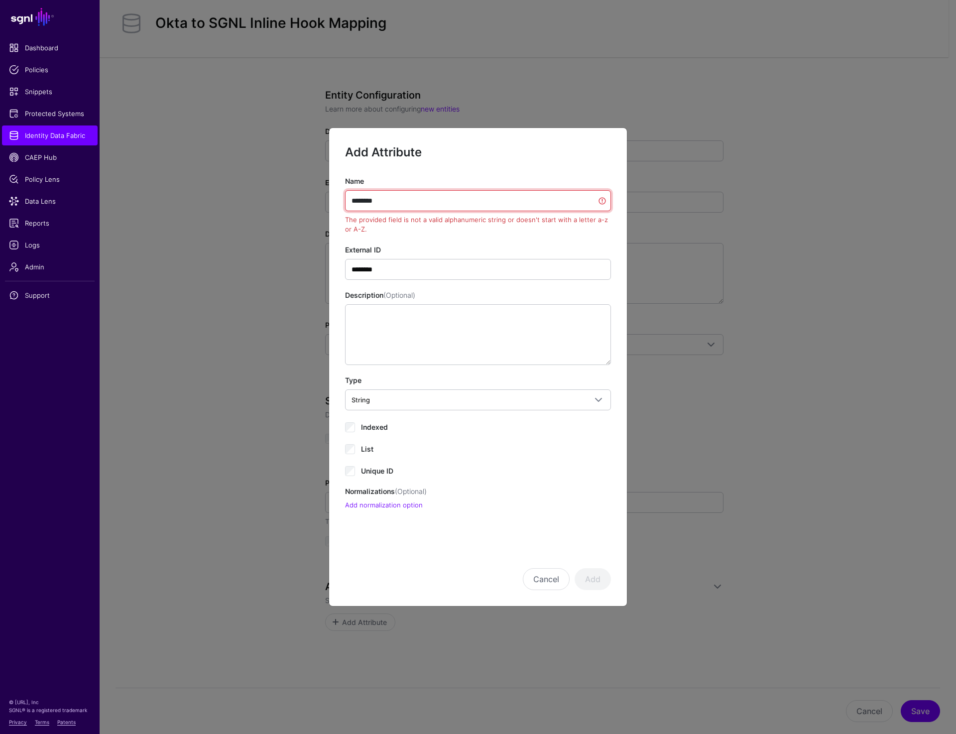
type input "*******"
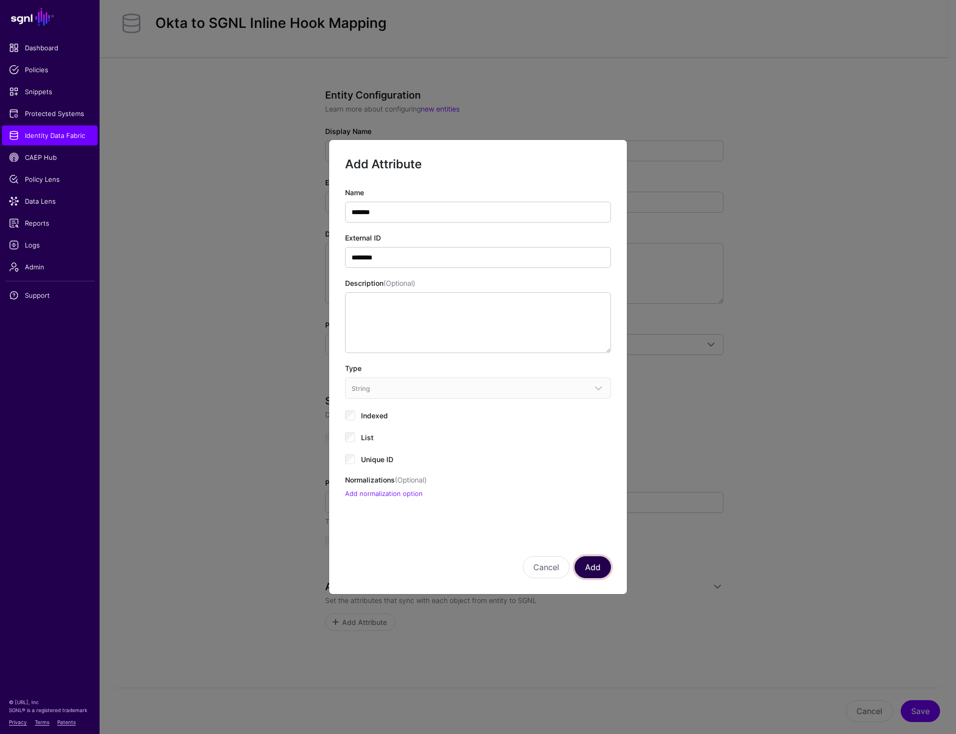
click at [603, 570] on button "Add" at bounding box center [592, 567] width 36 height 22
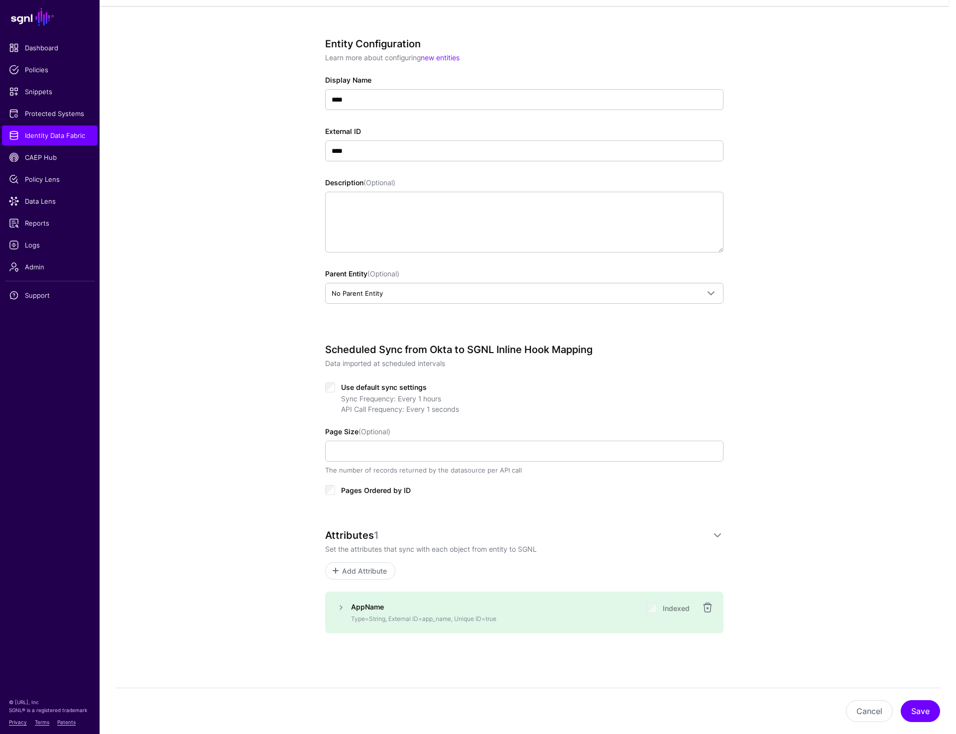
scroll to position [78, 0]
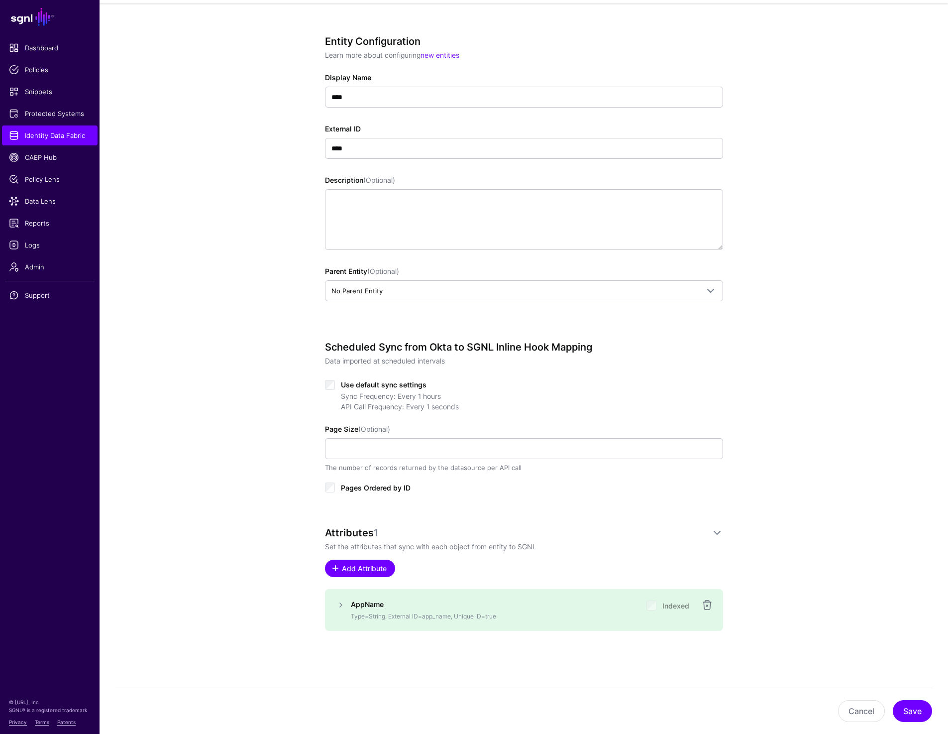
click at [353, 561] on link "Add Attribute" at bounding box center [360, 567] width 70 height 17
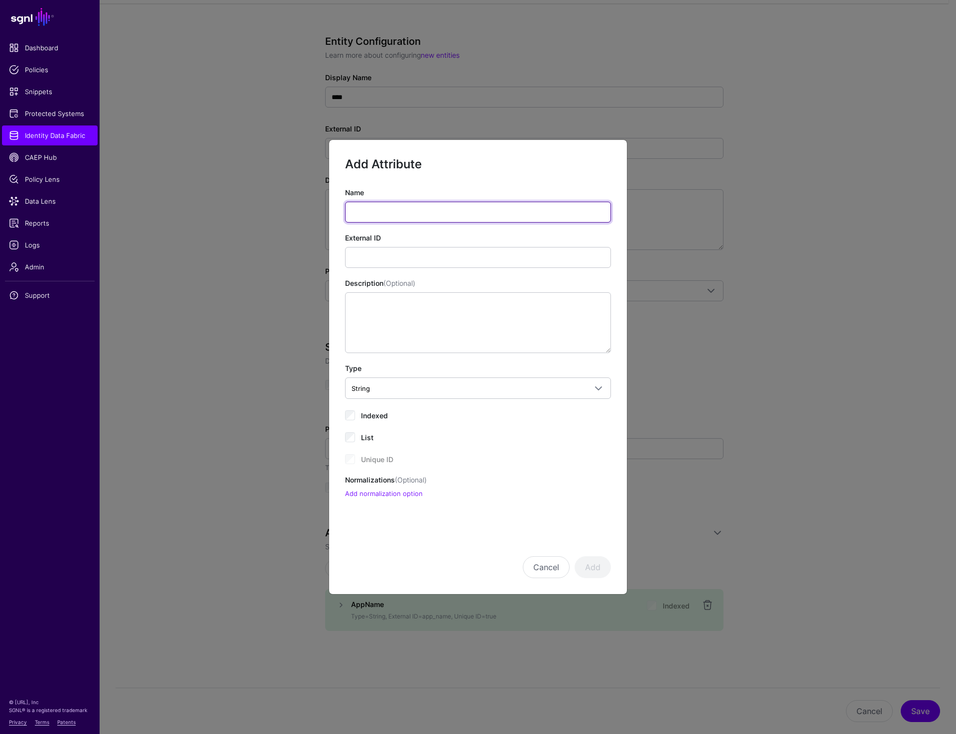
click at [399, 209] on input "Name" at bounding box center [478, 212] width 266 height 21
type input "*******"
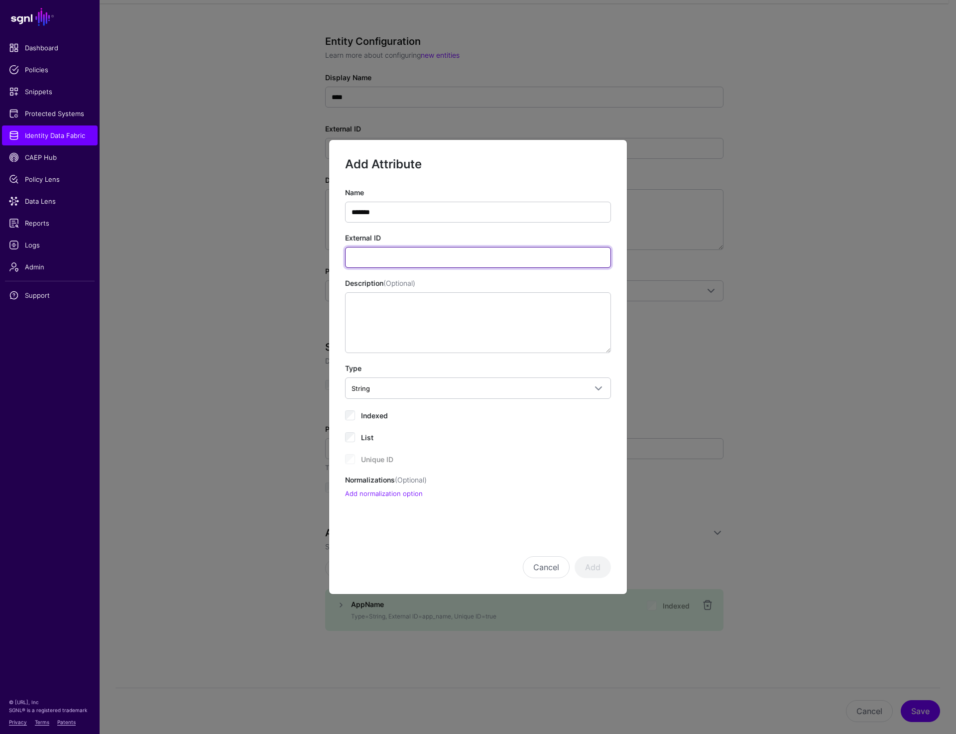
click at [386, 261] on input "External ID" at bounding box center [478, 257] width 266 height 21
type input "********"
click at [598, 570] on button "Add" at bounding box center [592, 567] width 36 height 22
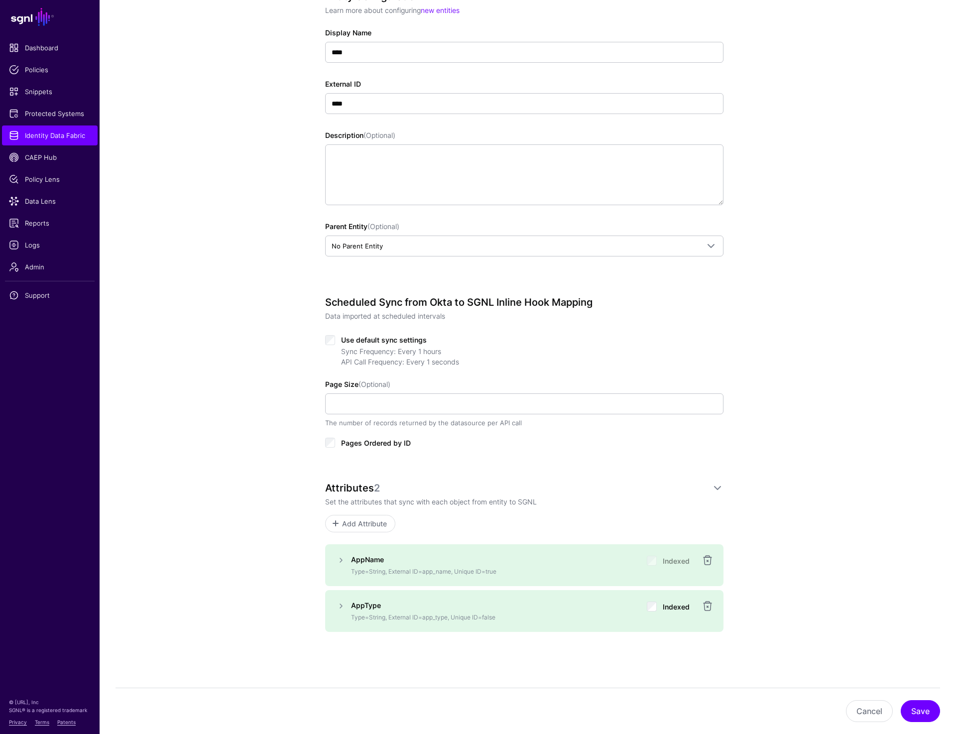
scroll to position [124, 0]
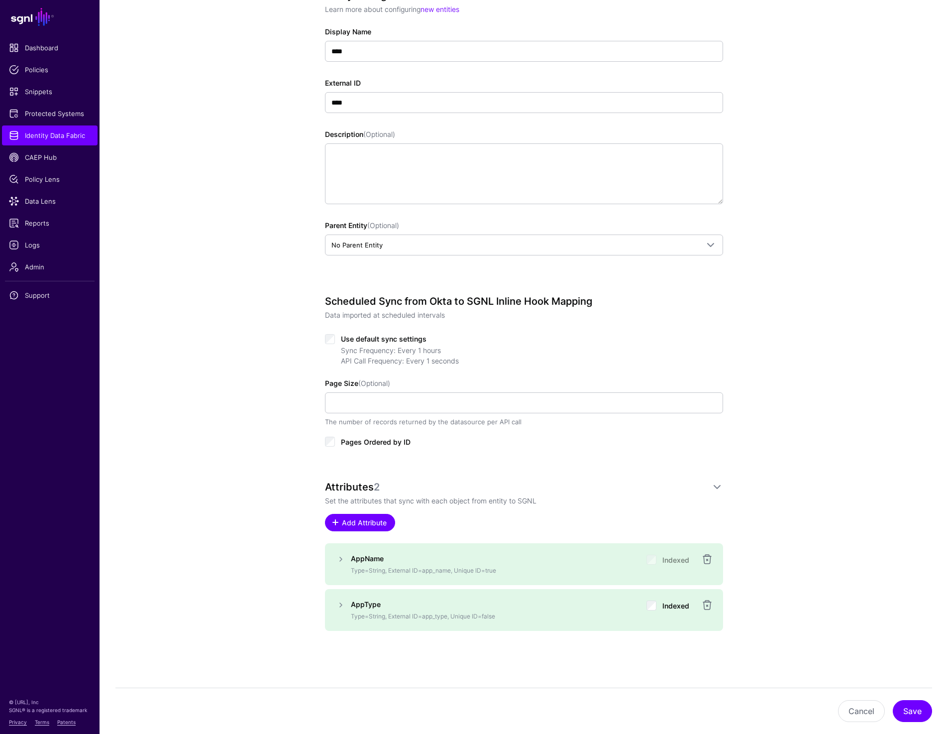
click at [362, 525] on span "Add Attribute" at bounding box center [363, 522] width 47 height 10
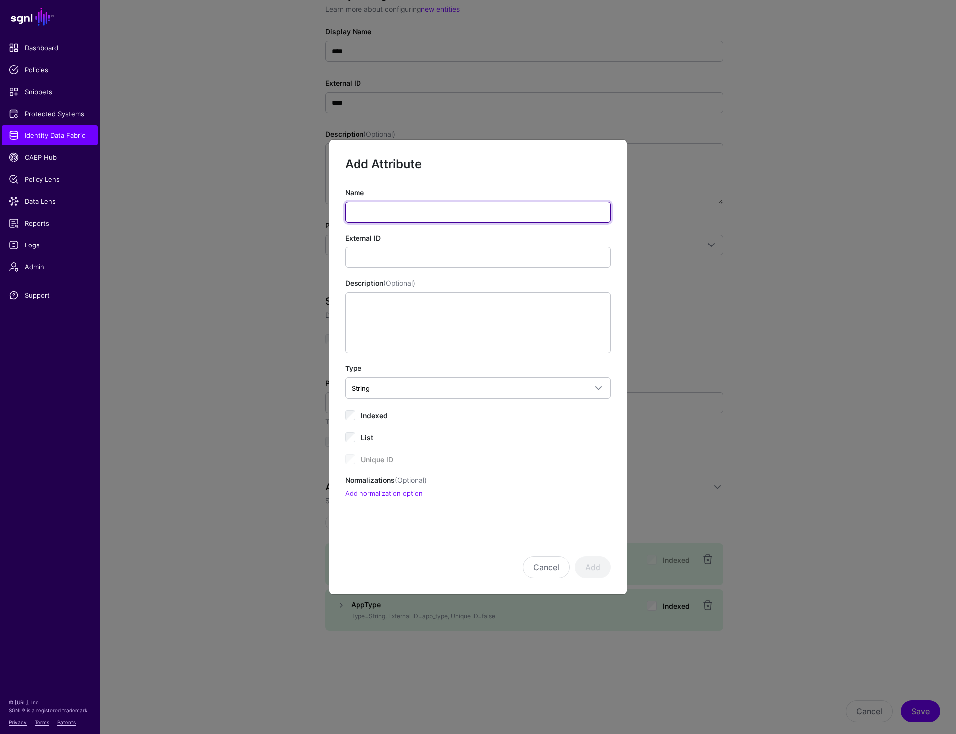
click at [388, 209] on input "Name" at bounding box center [478, 212] width 266 height 21
type input "*"
type input "**********"
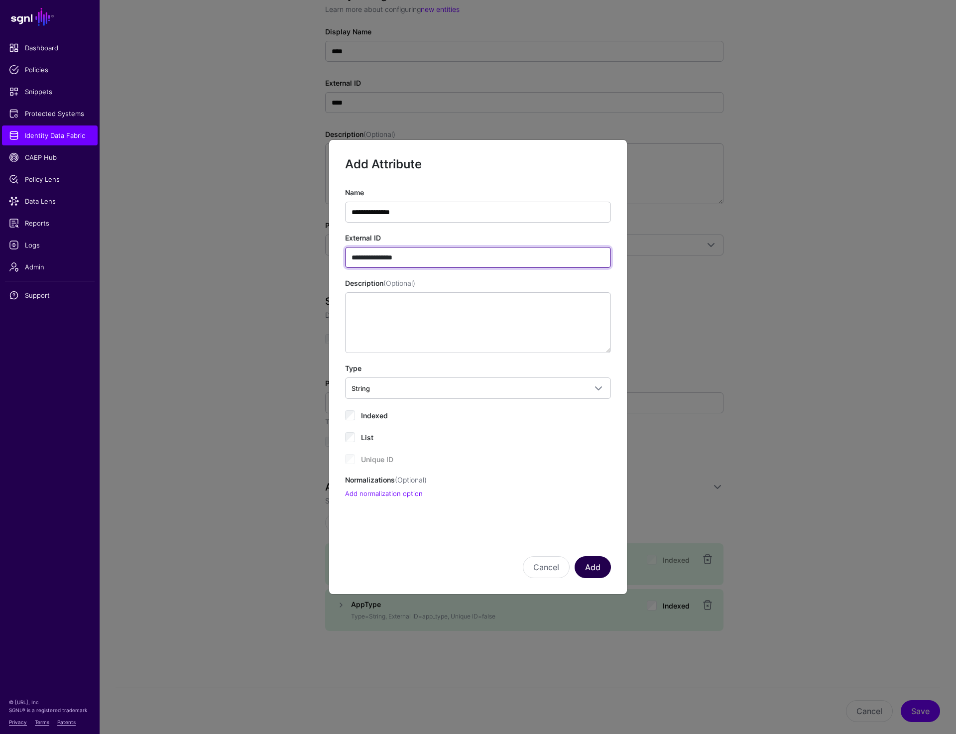
type input "**********"
click at [597, 571] on button "Add" at bounding box center [592, 567] width 36 height 22
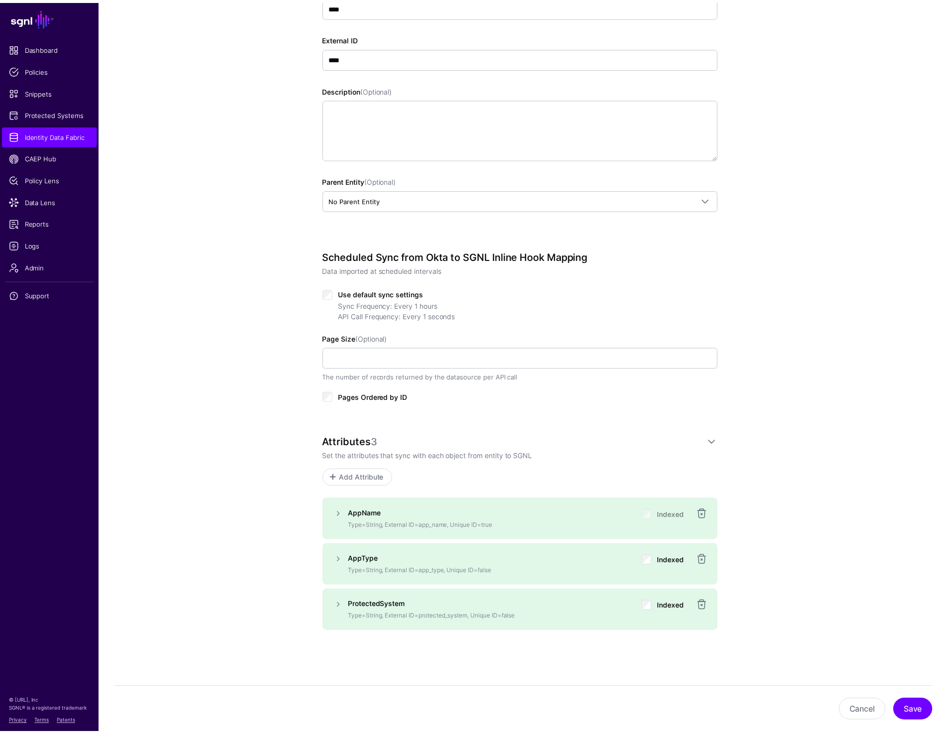
scroll to position [170, 0]
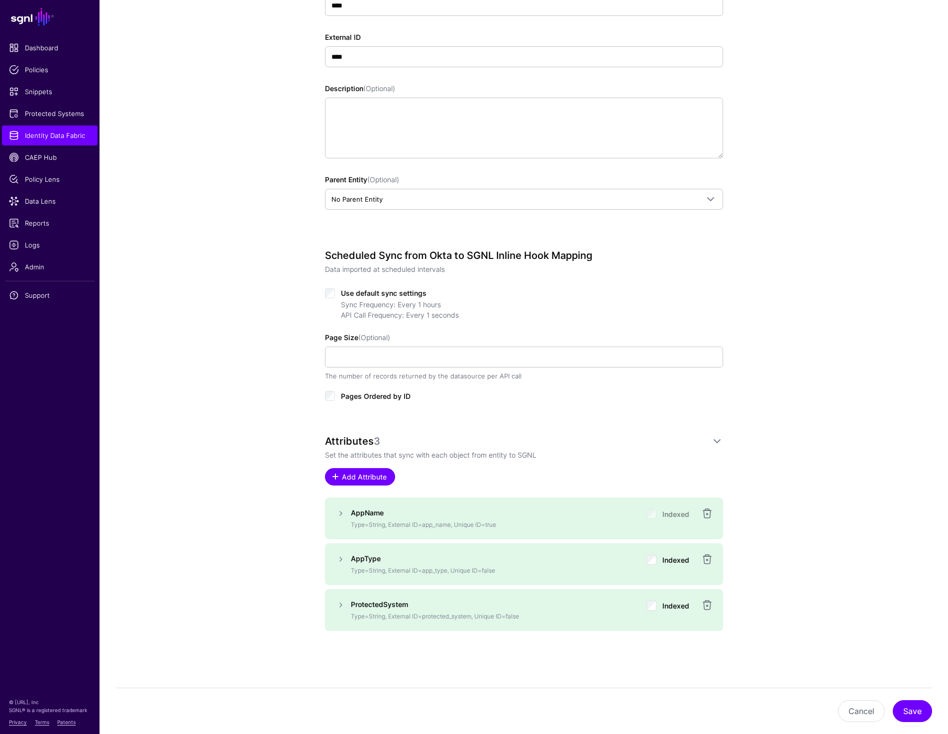
click at [384, 480] on span "Add Attribute" at bounding box center [363, 476] width 47 height 10
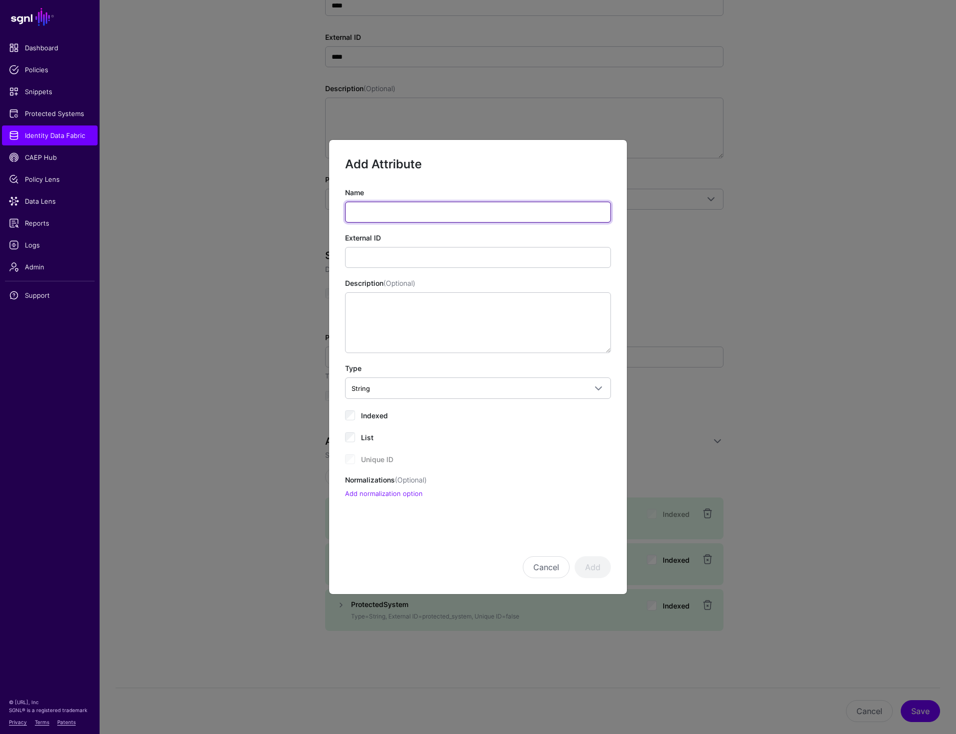
click at [374, 215] on input "Name" at bounding box center [478, 212] width 266 height 21
type input "**********"
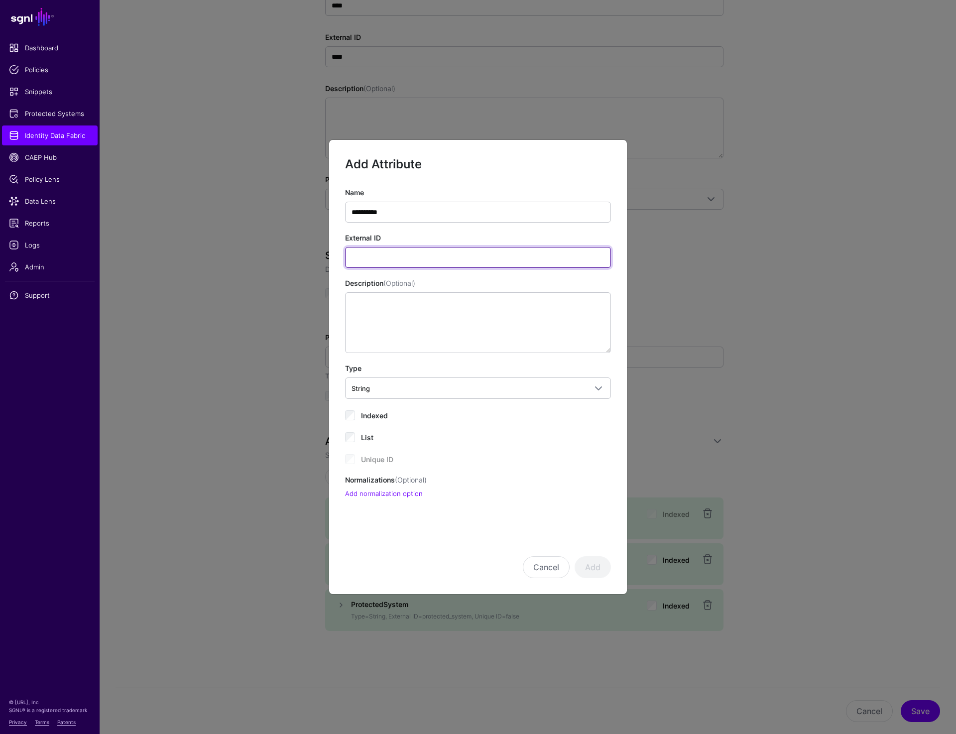
type input "*"
type input "**********"
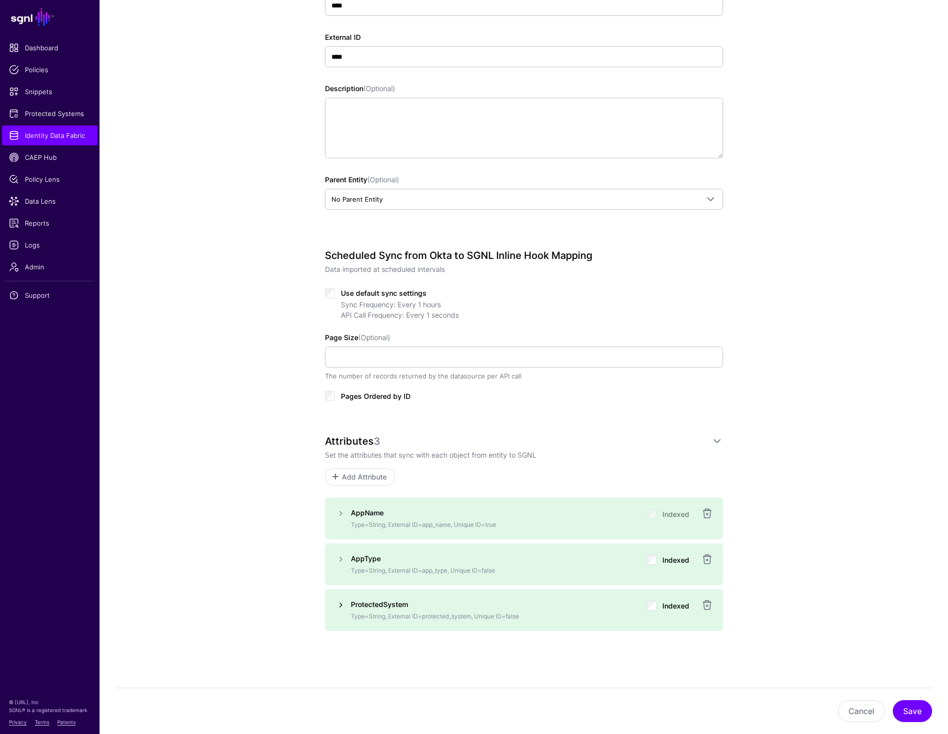
click at [338, 606] on link at bounding box center [341, 605] width 12 height 12
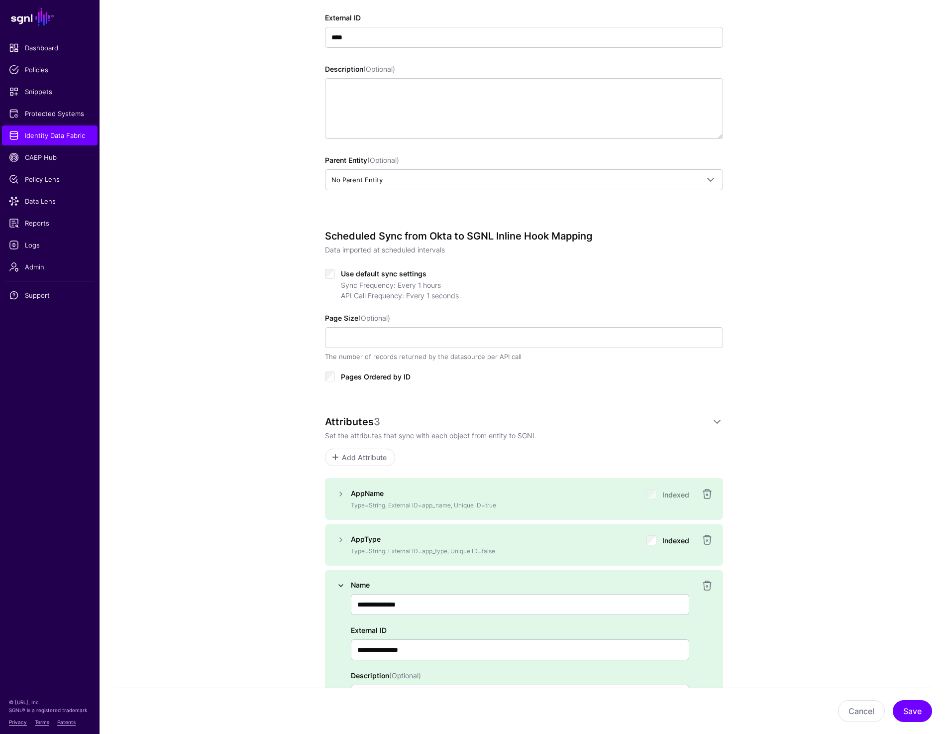
scroll to position [195, 0]
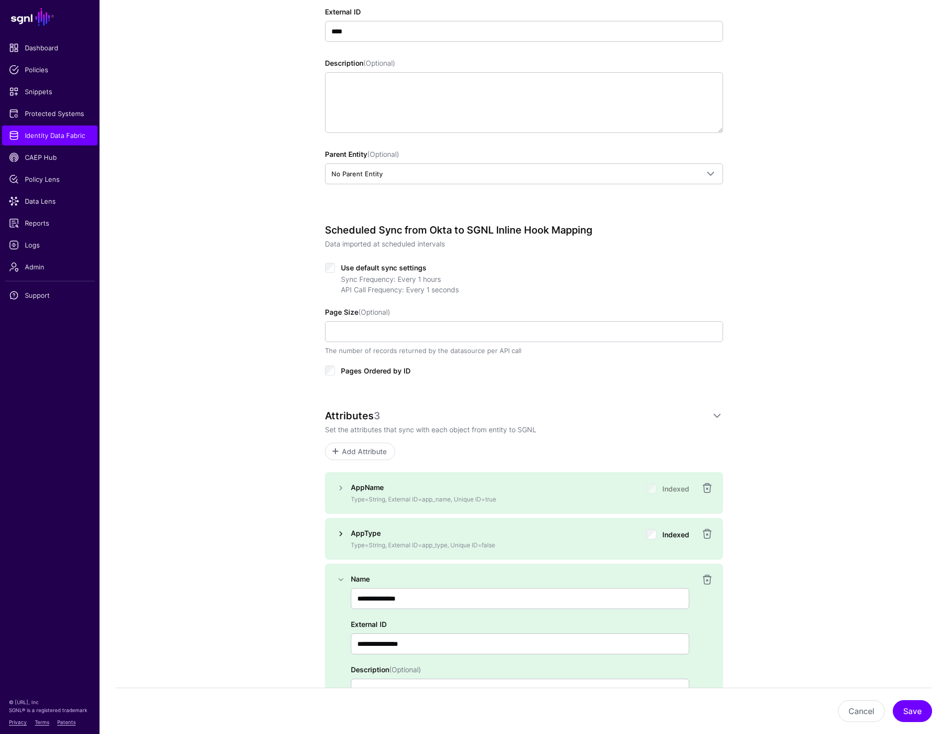
click at [338, 536] on link at bounding box center [341, 534] width 12 height 12
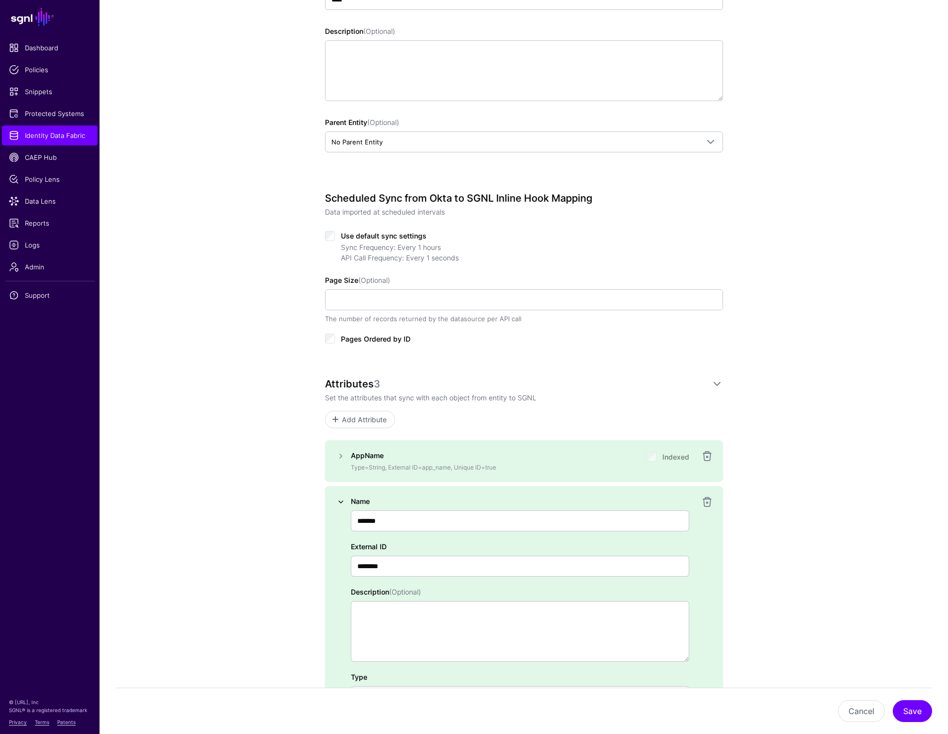
scroll to position [244, 0]
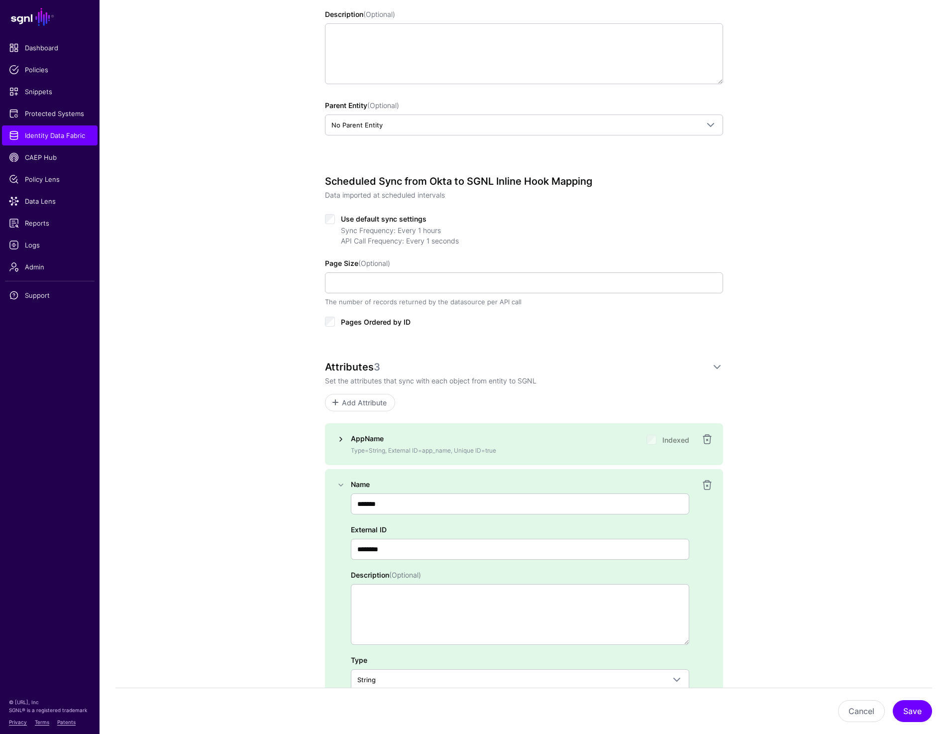
click at [338, 439] on link at bounding box center [341, 439] width 12 height 12
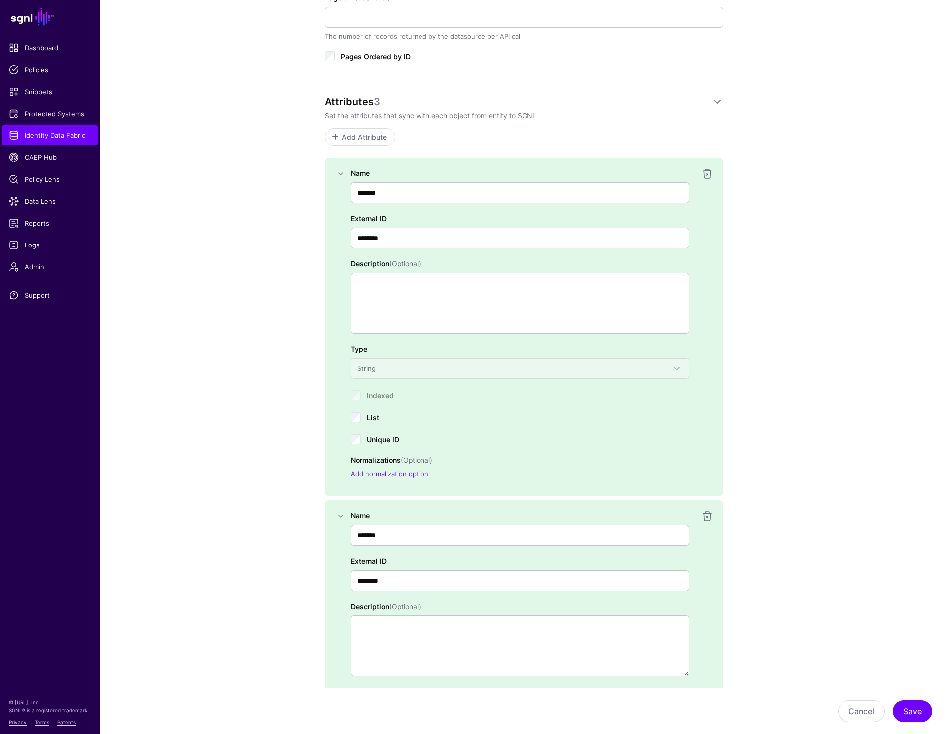
scroll to position [443, 0]
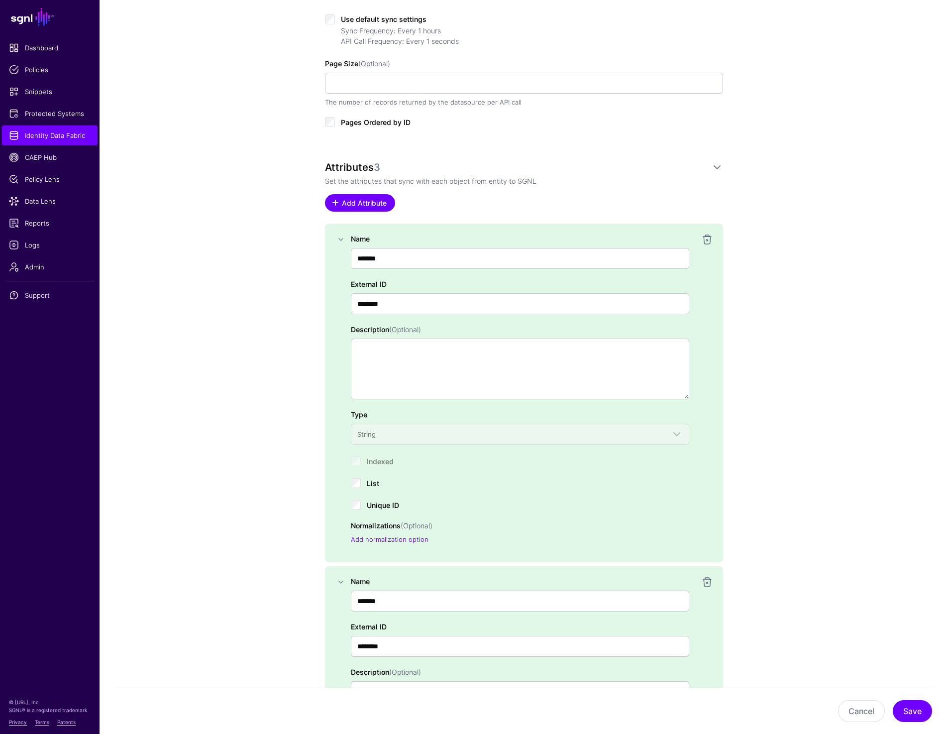
click at [364, 206] on span "Add Attribute" at bounding box center [363, 203] width 47 height 10
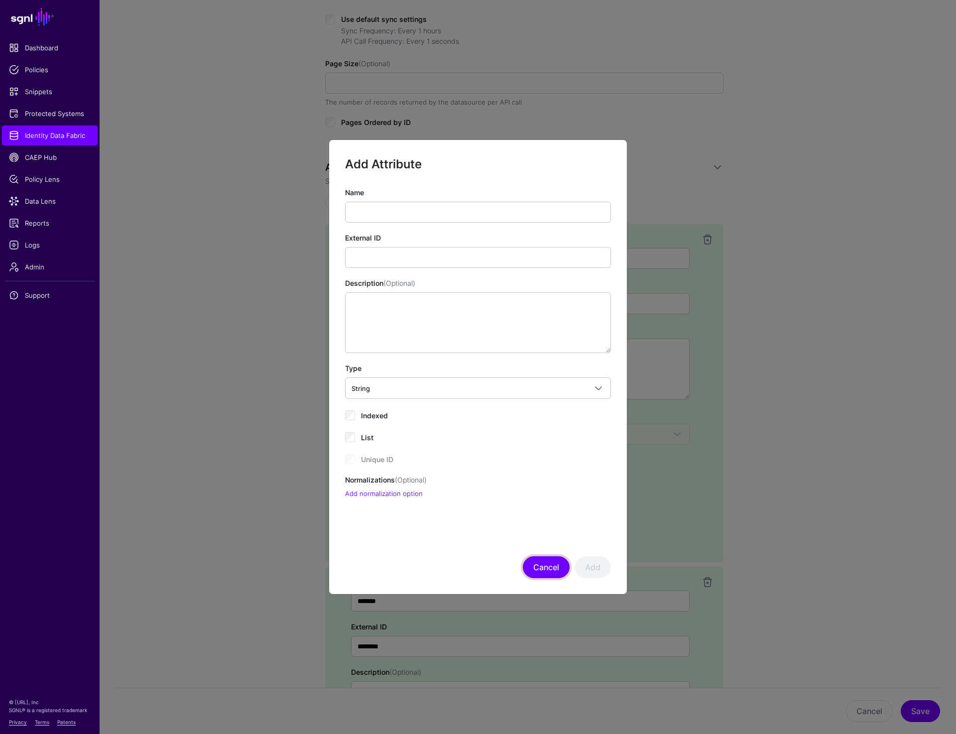
click at [542, 558] on button "Cancel" at bounding box center [546, 567] width 47 height 22
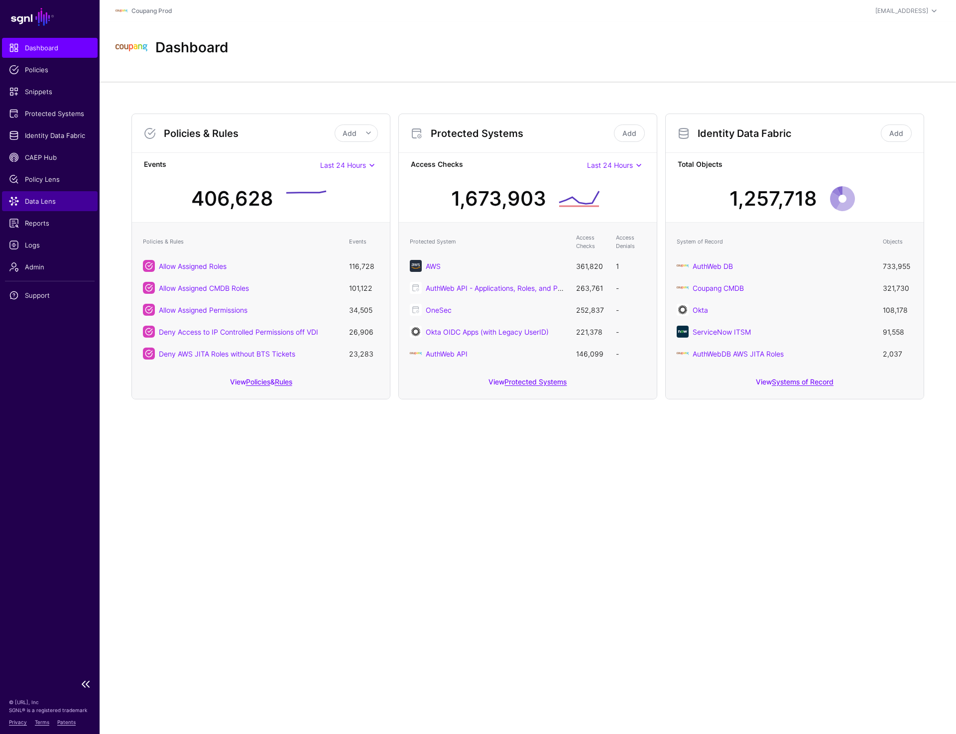
click at [40, 202] on span "Data Lens" at bounding box center [50, 201] width 82 height 10
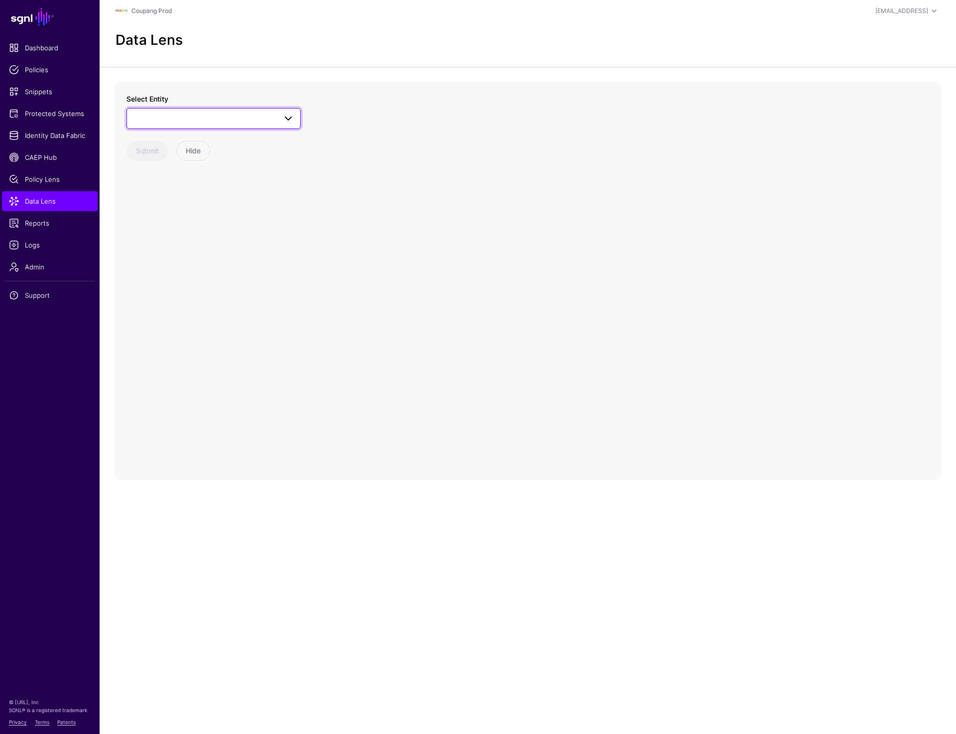
click at [228, 114] on span at bounding box center [213, 118] width 161 height 12
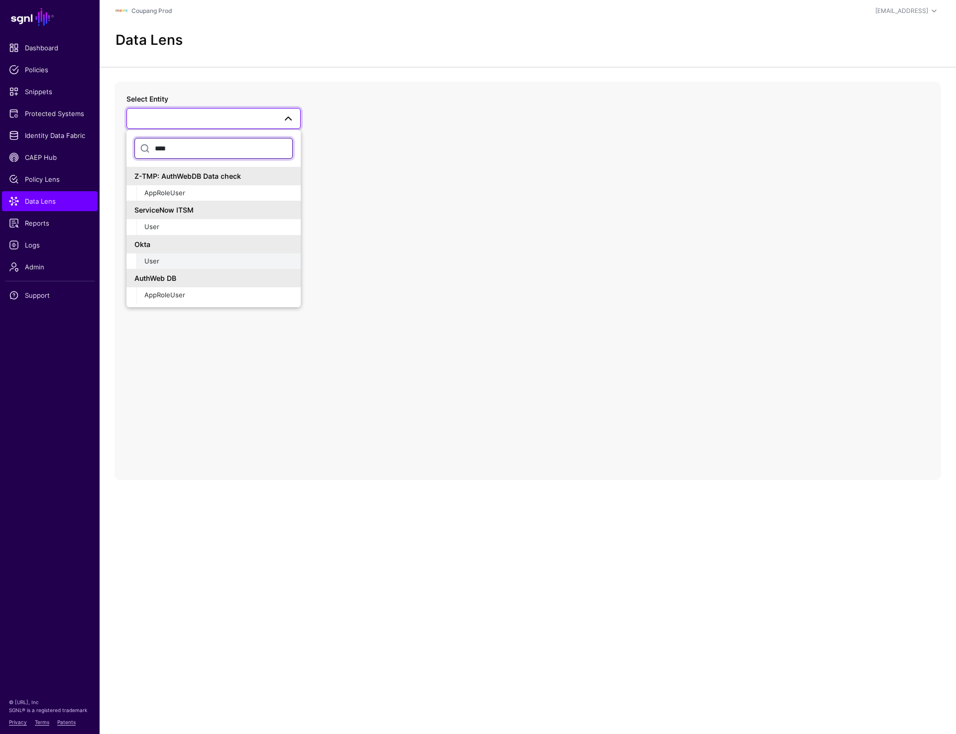
type input "****"
click at [156, 266] on button "User" at bounding box center [218, 261] width 164 height 16
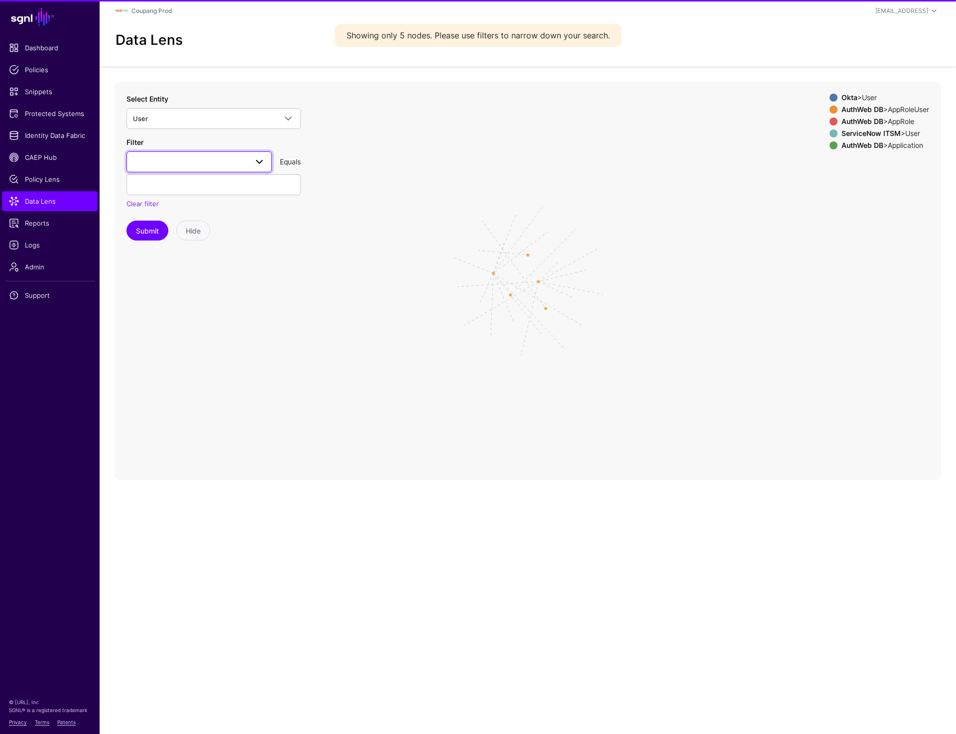
click at [191, 166] on span at bounding box center [199, 162] width 132 height 12
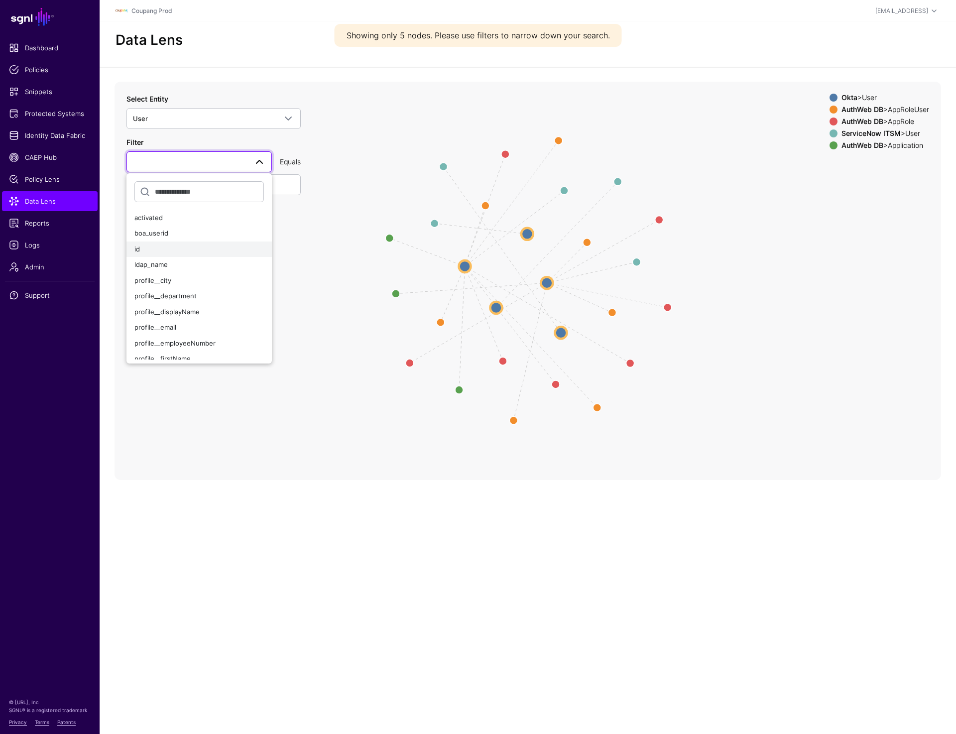
click at [182, 250] on div "id" at bounding box center [198, 249] width 129 height 10
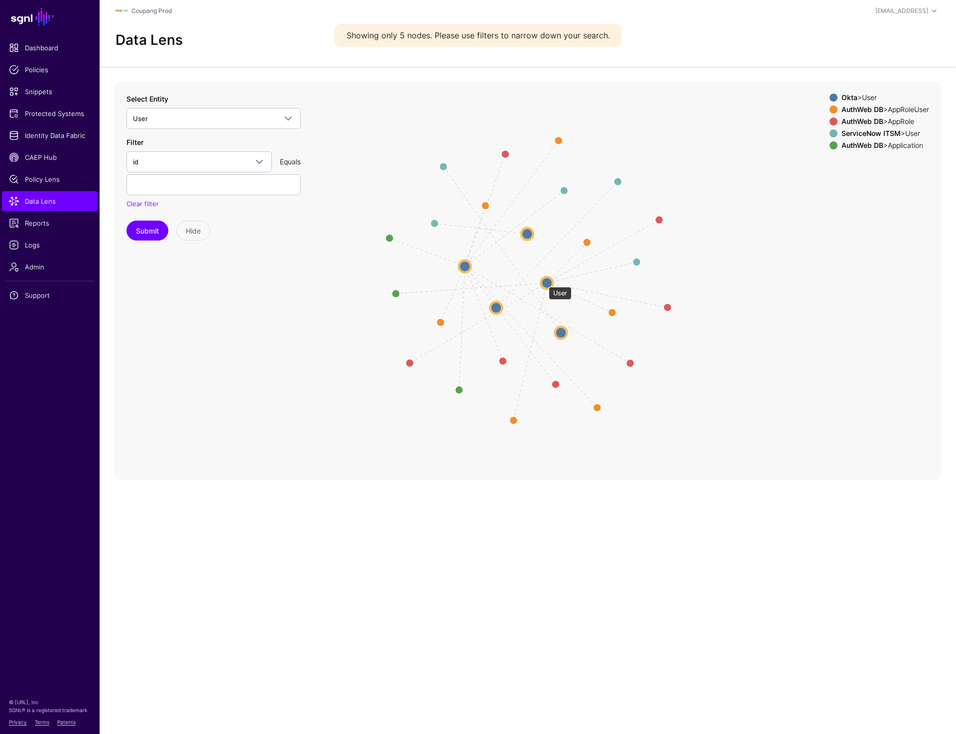
click at [544, 282] on circle at bounding box center [547, 283] width 12 height 12
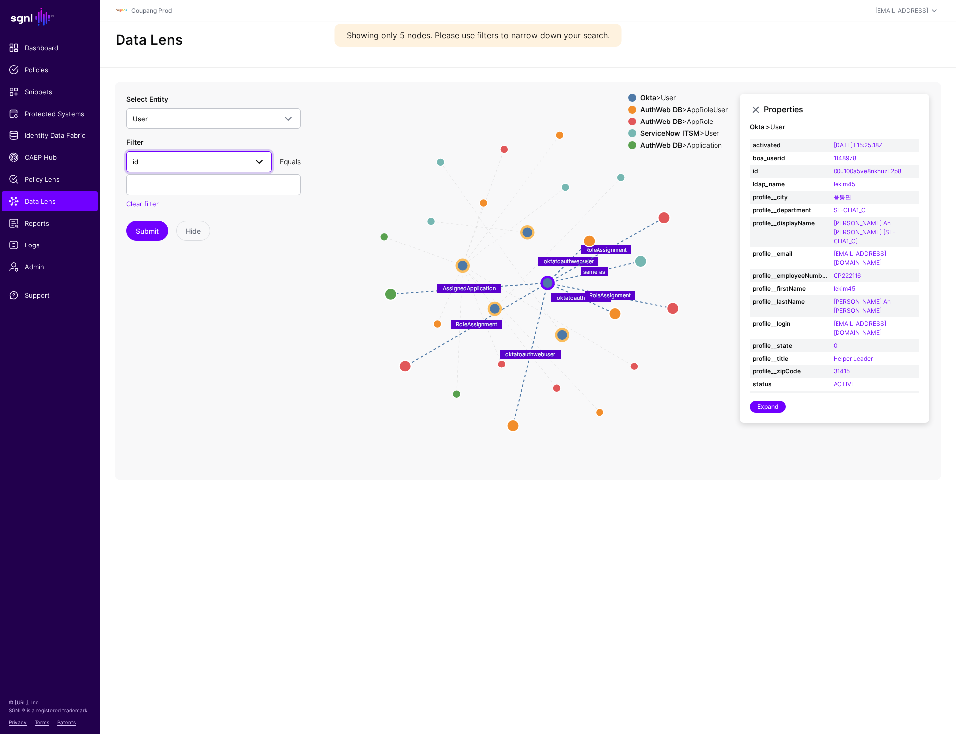
click at [200, 166] on span "id" at bounding box center [190, 161] width 114 height 11
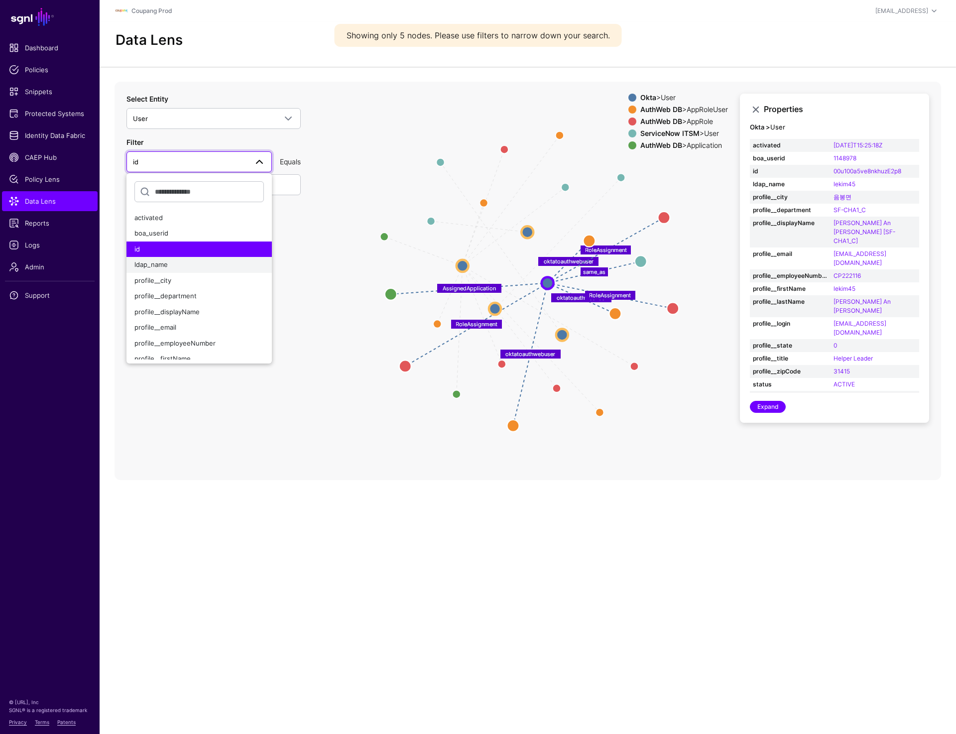
click at [173, 267] on div "ldap_name" at bounding box center [198, 265] width 129 height 10
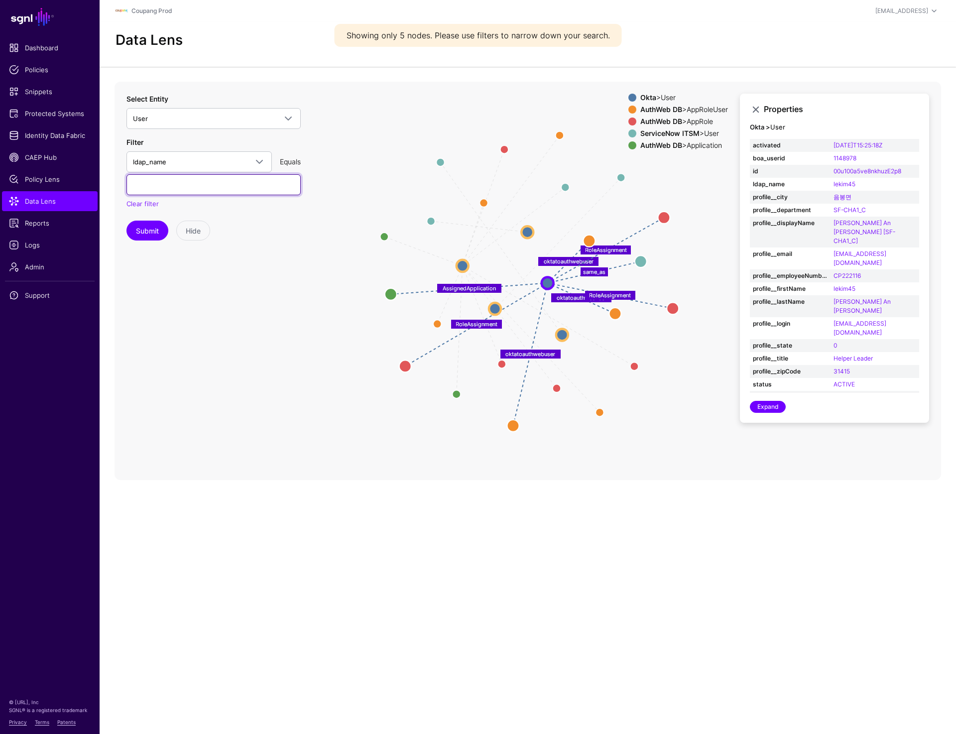
click at [171, 188] on input "text" at bounding box center [213, 184] width 174 height 21
paste input "********"
type input "********"
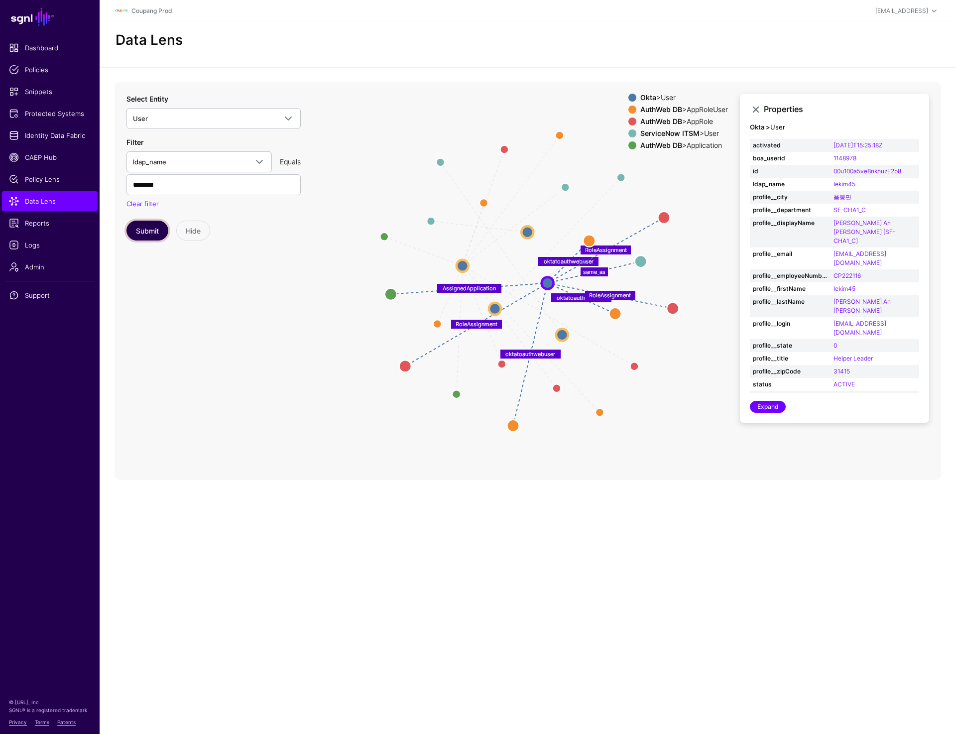
click at [147, 234] on button "Submit" at bounding box center [147, 231] width 42 height 20
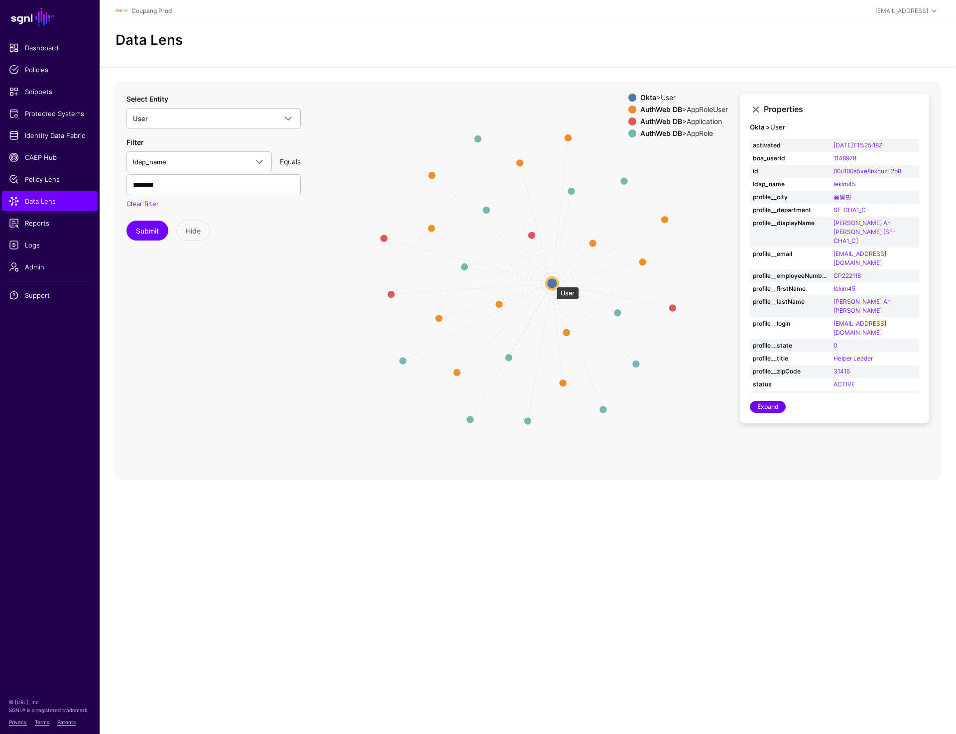
click at [551, 282] on circle at bounding box center [552, 283] width 12 height 12
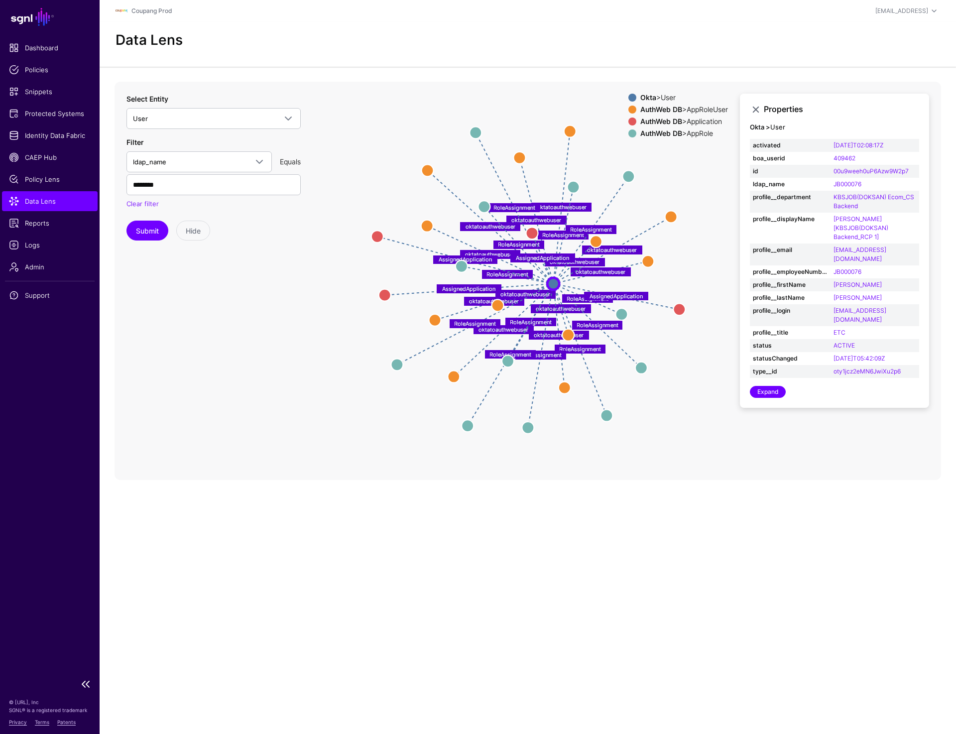
click at [24, 202] on span "Data Lens" at bounding box center [50, 201] width 82 height 10
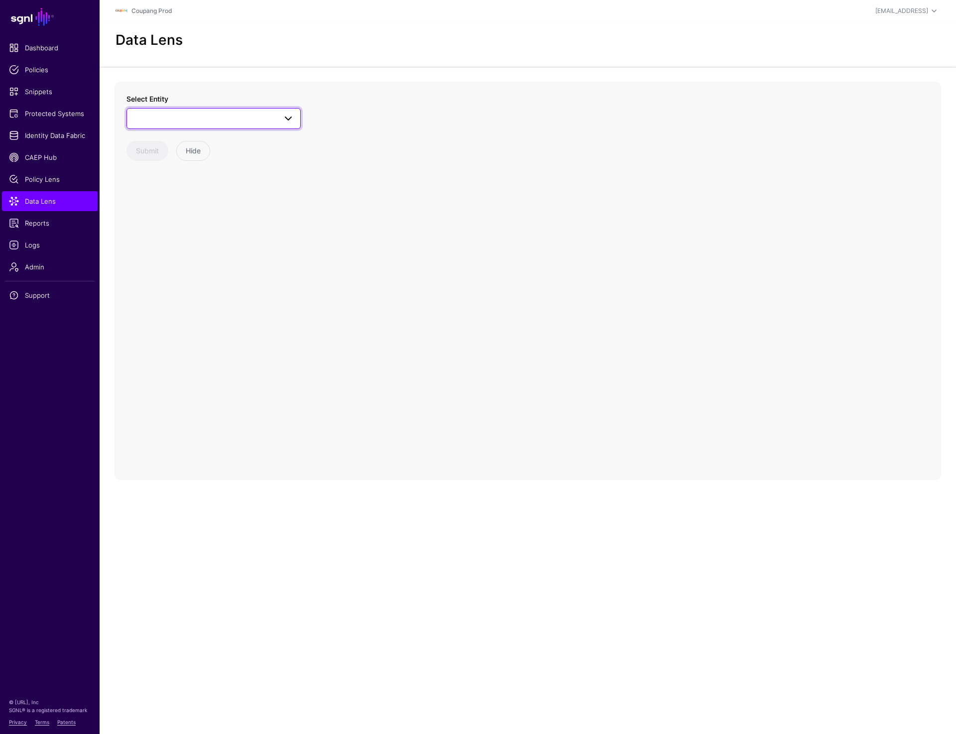
click at [201, 124] on link at bounding box center [213, 118] width 174 height 21
type input "****"
click at [161, 229] on button "User" at bounding box center [218, 225] width 164 height 16
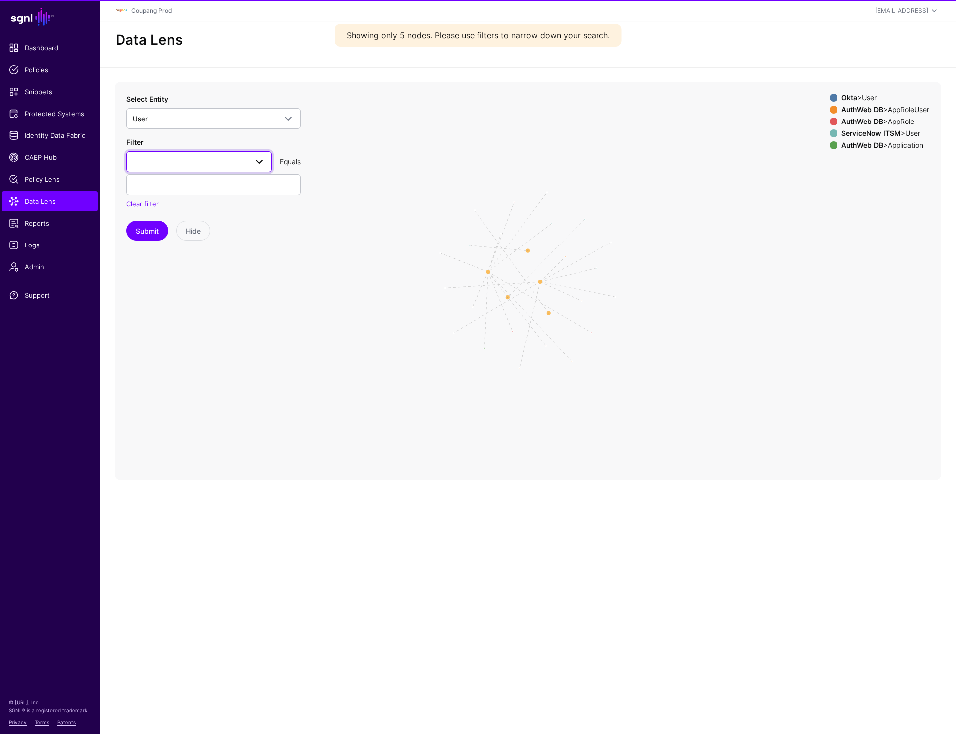
click at [208, 171] on link at bounding box center [198, 161] width 145 height 21
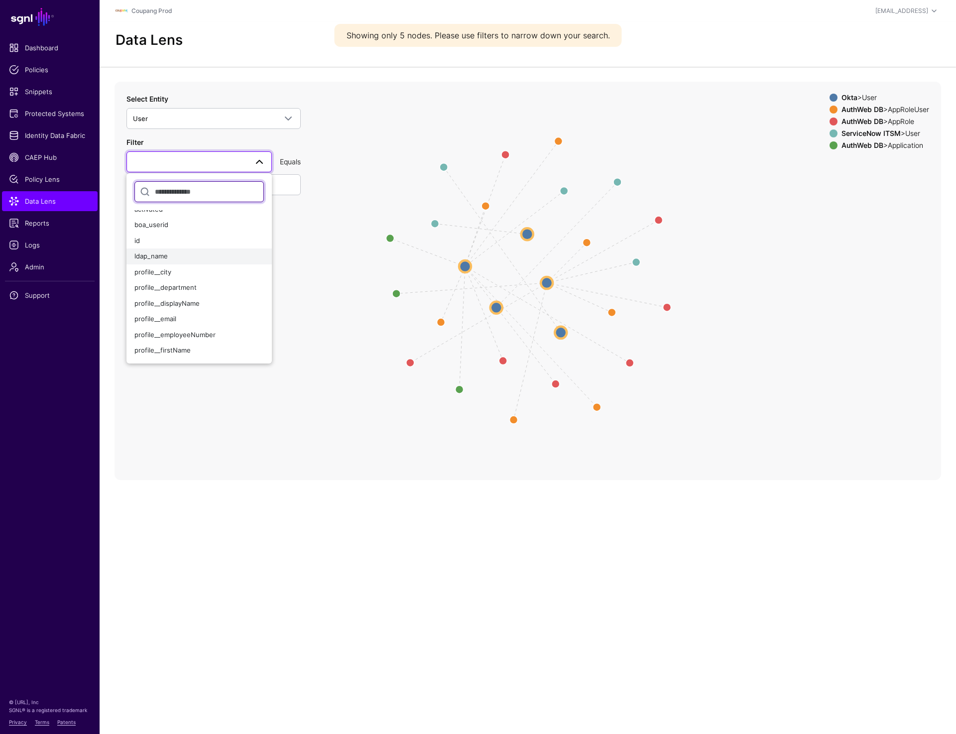
scroll to position [9, 0]
click at [181, 316] on div "profile__email" at bounding box center [198, 318] width 129 height 10
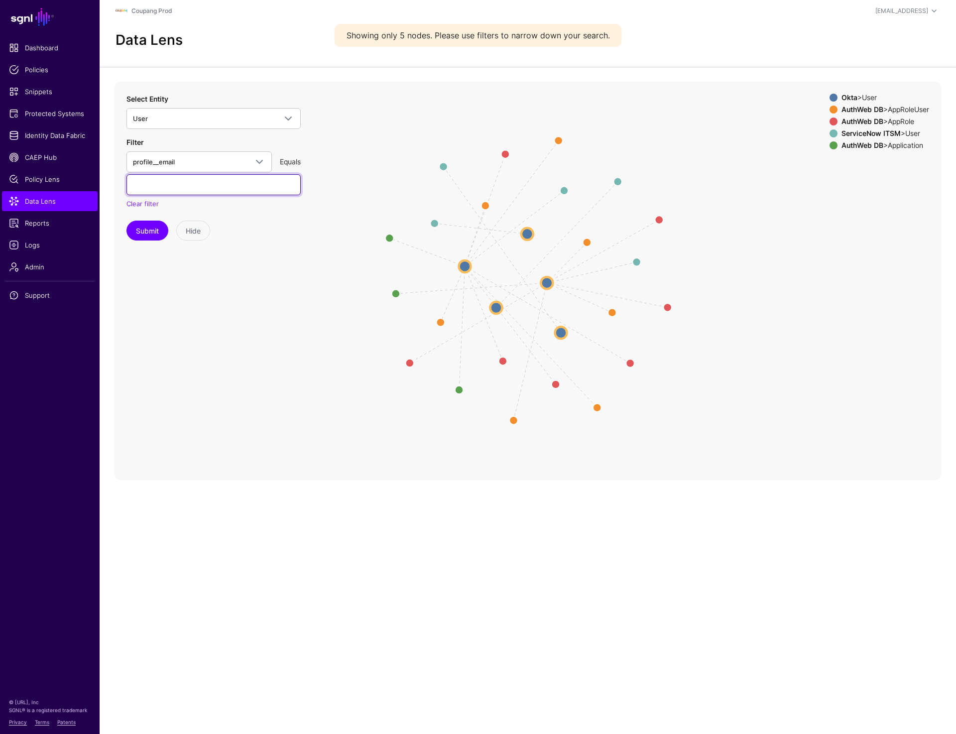
click at [177, 190] on input "text" at bounding box center [213, 184] width 174 height 21
type input "**********"
click at [126, 221] on button "Submit" at bounding box center [147, 231] width 42 height 20
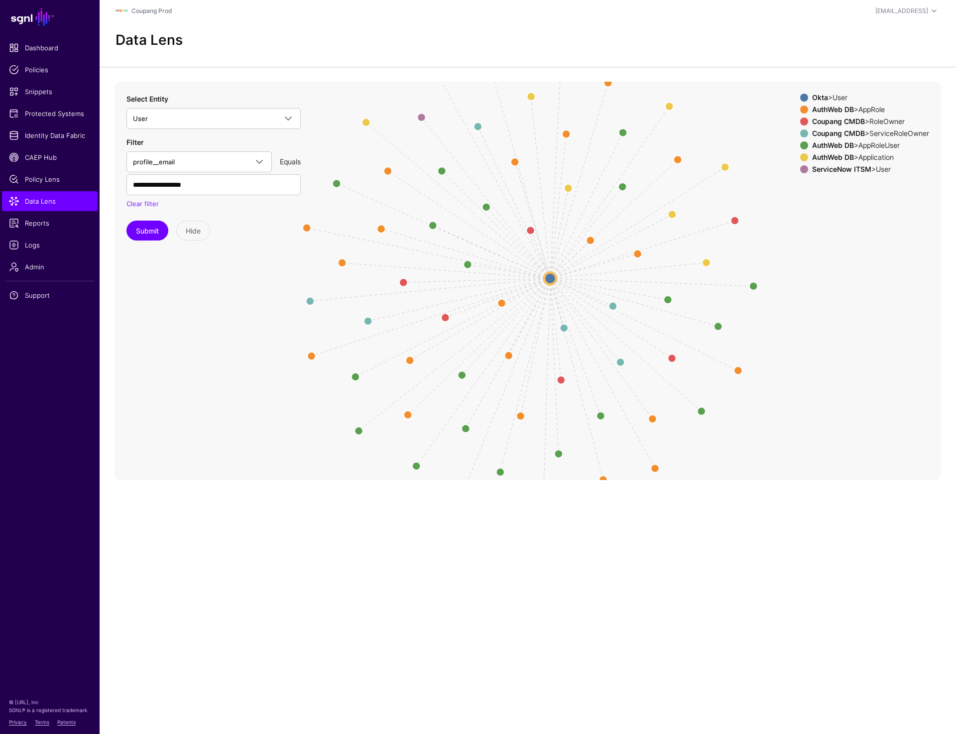
click at [545, 274] on circle at bounding box center [550, 278] width 12 height 12
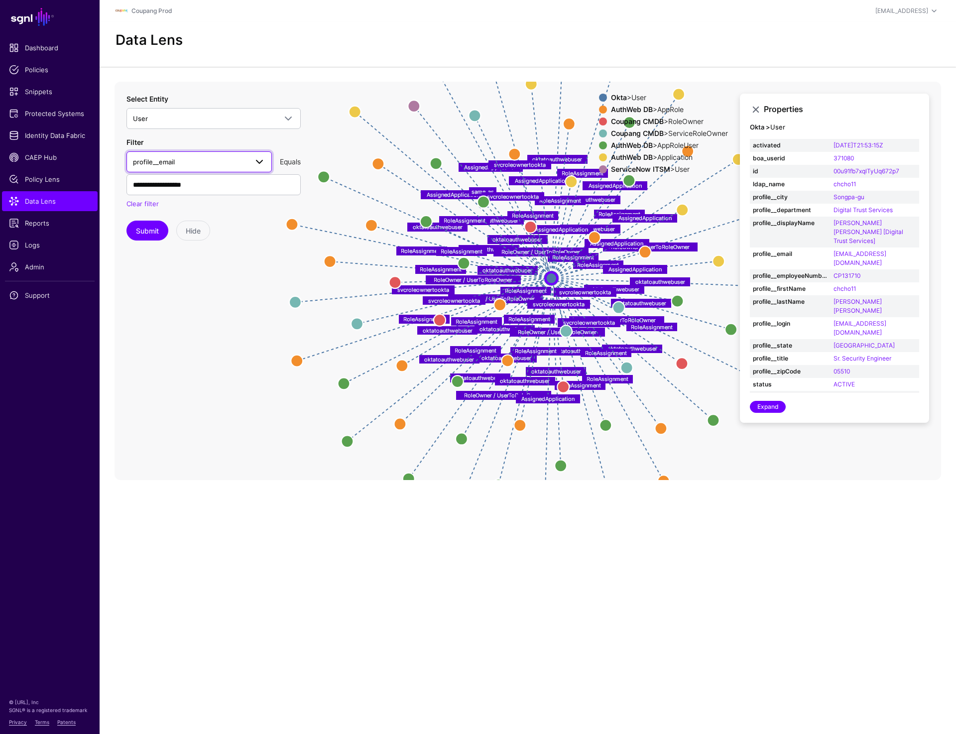
click at [179, 158] on span "profile__email" at bounding box center [190, 161] width 114 height 11
type input "****"
click at [126, 210] on button "ldap_name" at bounding box center [198, 218] width 145 height 16
click at [212, 182] on input "**********" at bounding box center [213, 184] width 174 height 21
paste input "text"
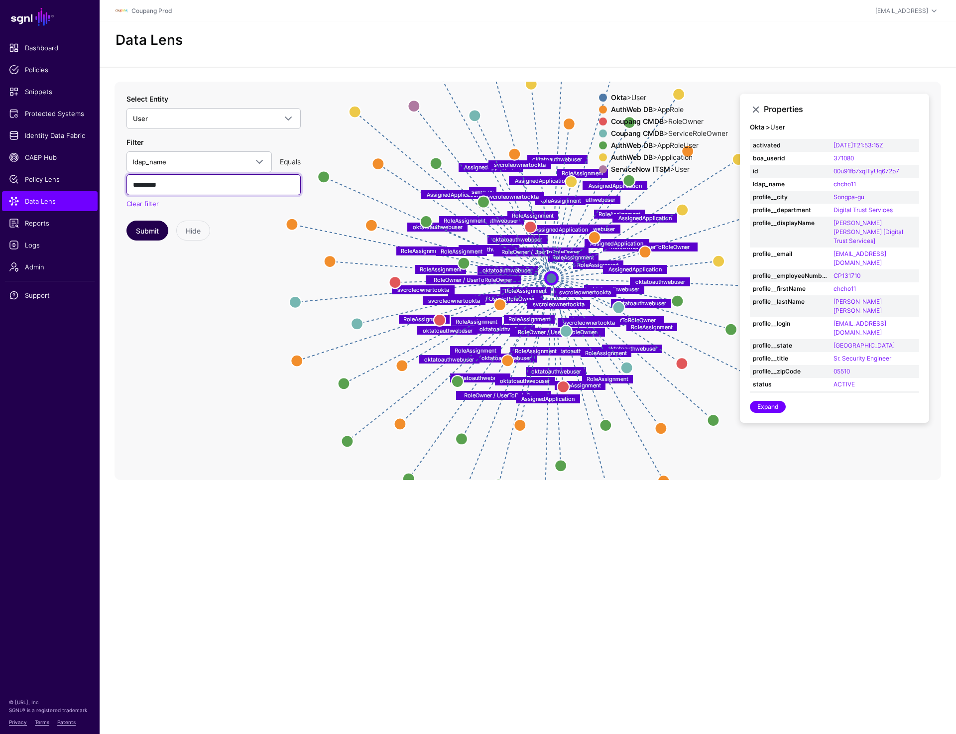
type input "*********"
click at [134, 226] on button "Submit" at bounding box center [147, 231] width 42 height 20
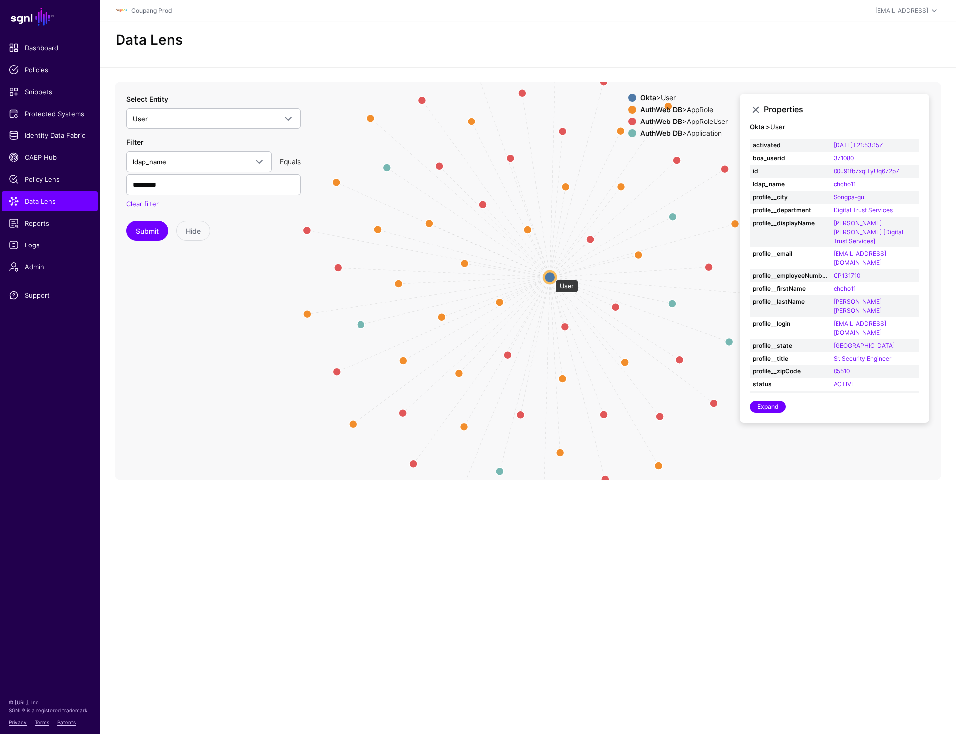
click at [550, 275] on circle at bounding box center [550, 277] width 12 height 12
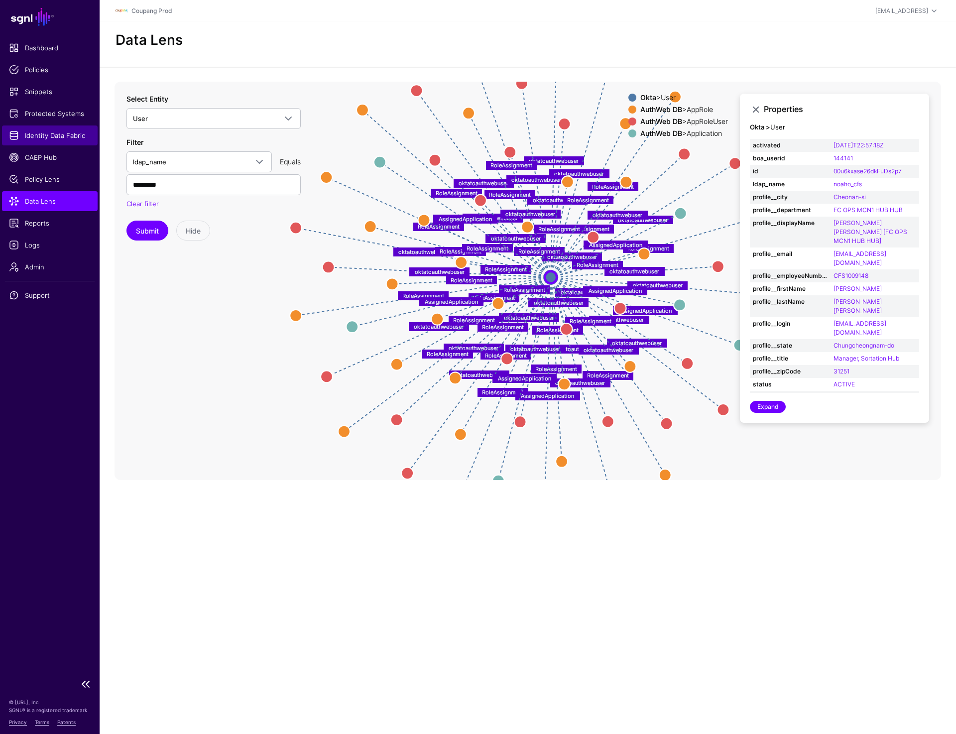
click at [35, 135] on span "Identity Data Fabric" at bounding box center [50, 135] width 82 height 10
click at [63, 132] on span "Identity Data Fabric" at bounding box center [50, 135] width 82 height 10
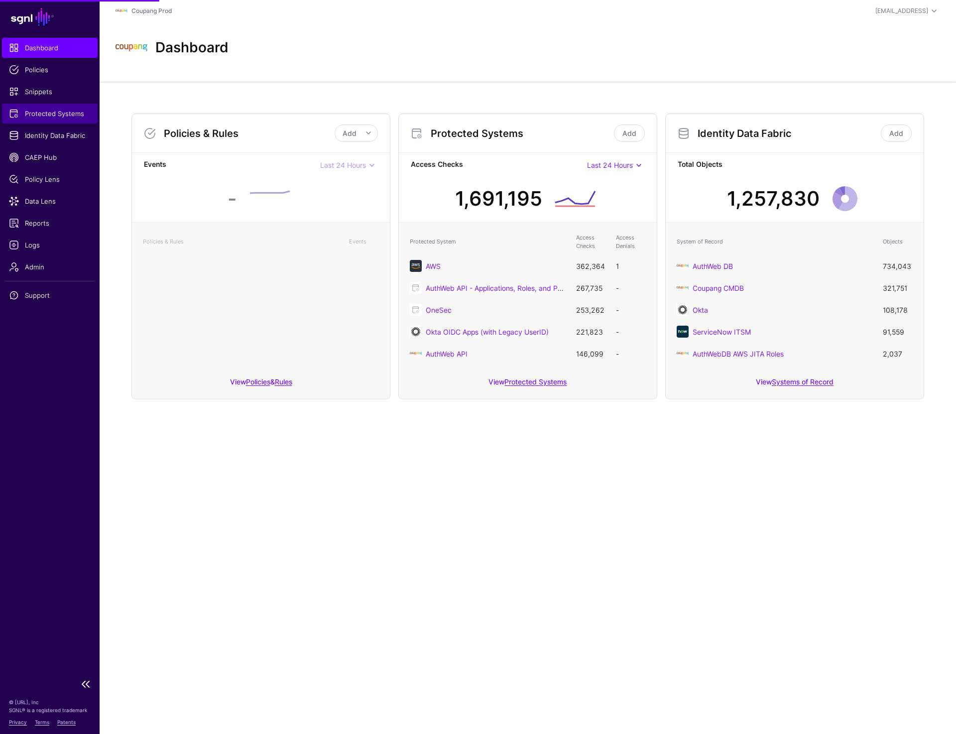
click at [48, 117] on span "Protected Systems" at bounding box center [50, 114] width 82 height 10
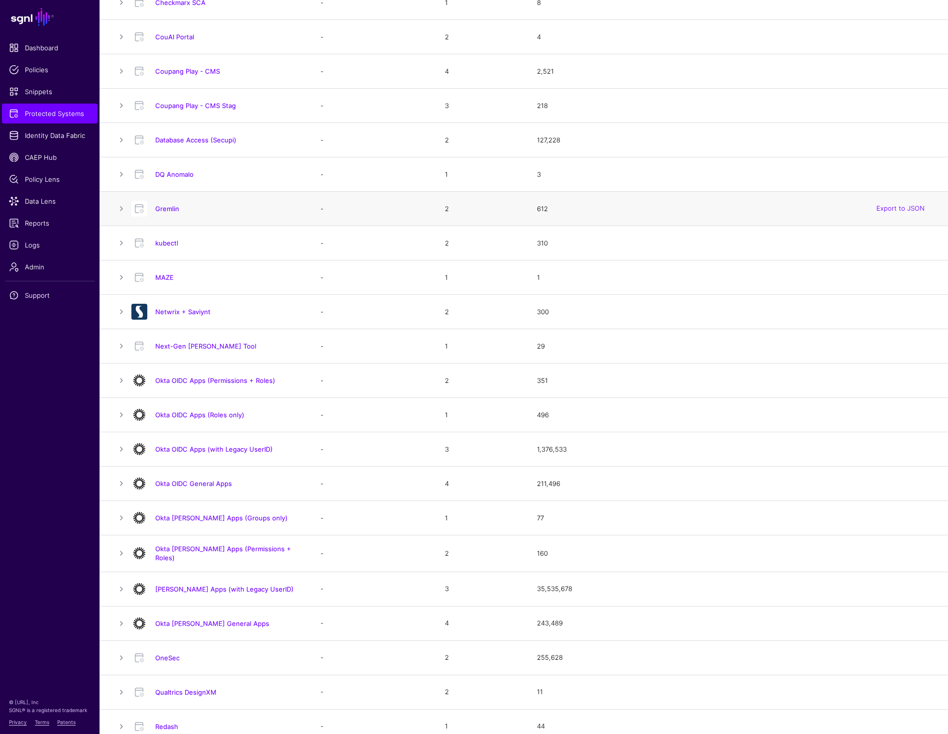
scroll to position [314, 0]
click at [37, 131] on span "Identity Data Fabric" at bounding box center [50, 135] width 82 height 10
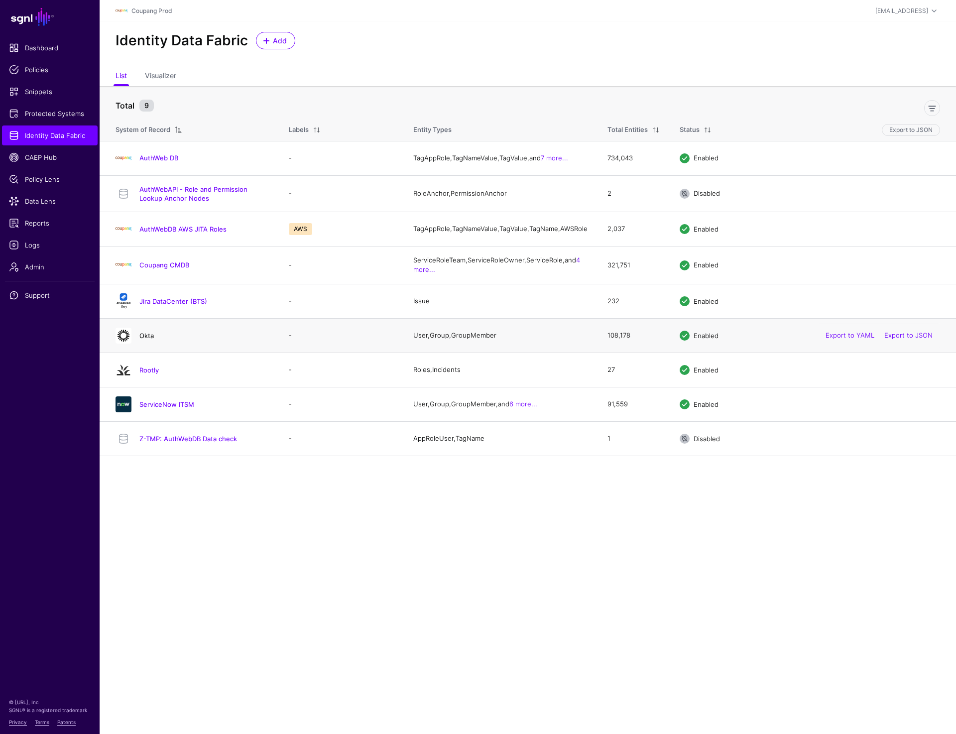
click at [145, 338] on link "Okta" at bounding box center [146, 335] width 14 height 8
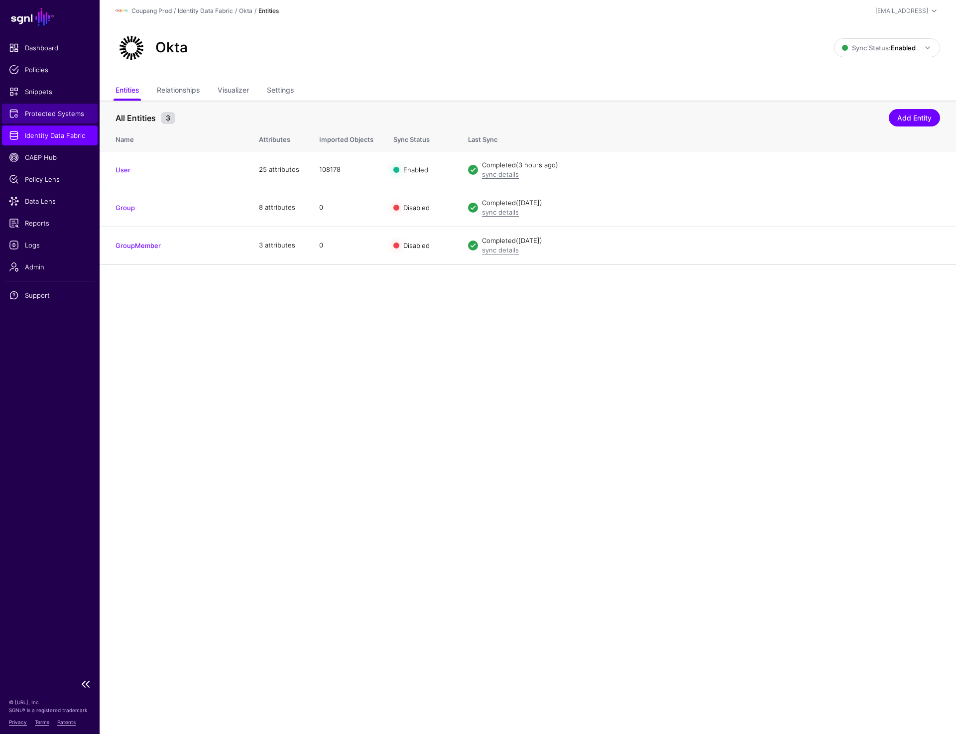
click at [49, 113] on span "Protected Systems" at bounding box center [50, 114] width 82 height 10
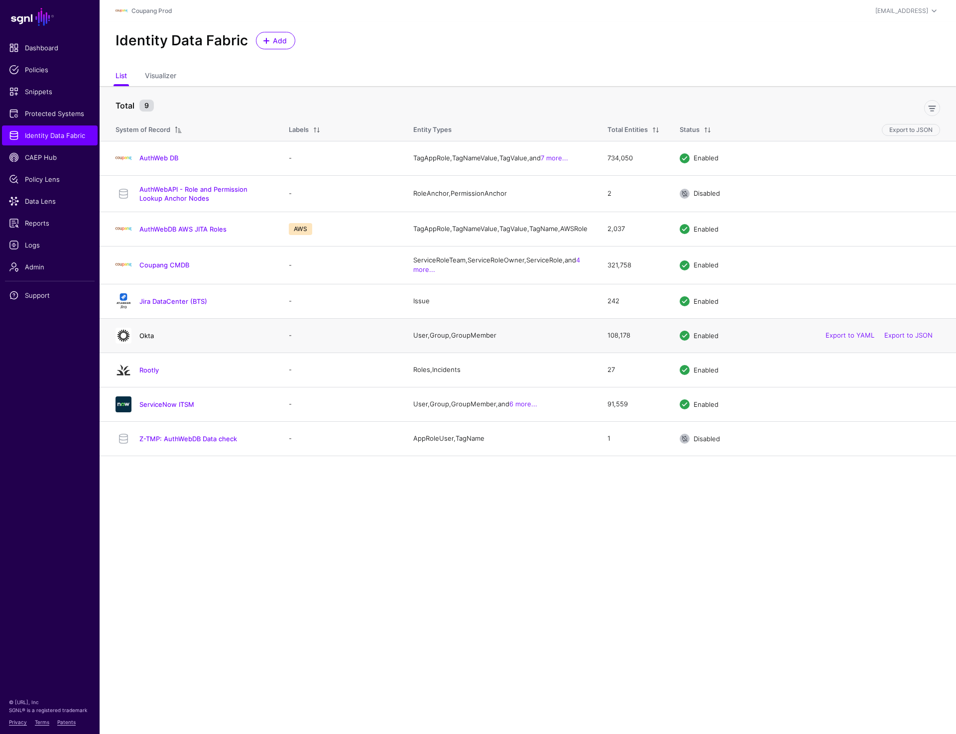
click at [148, 339] on link "Okta" at bounding box center [146, 335] width 14 height 8
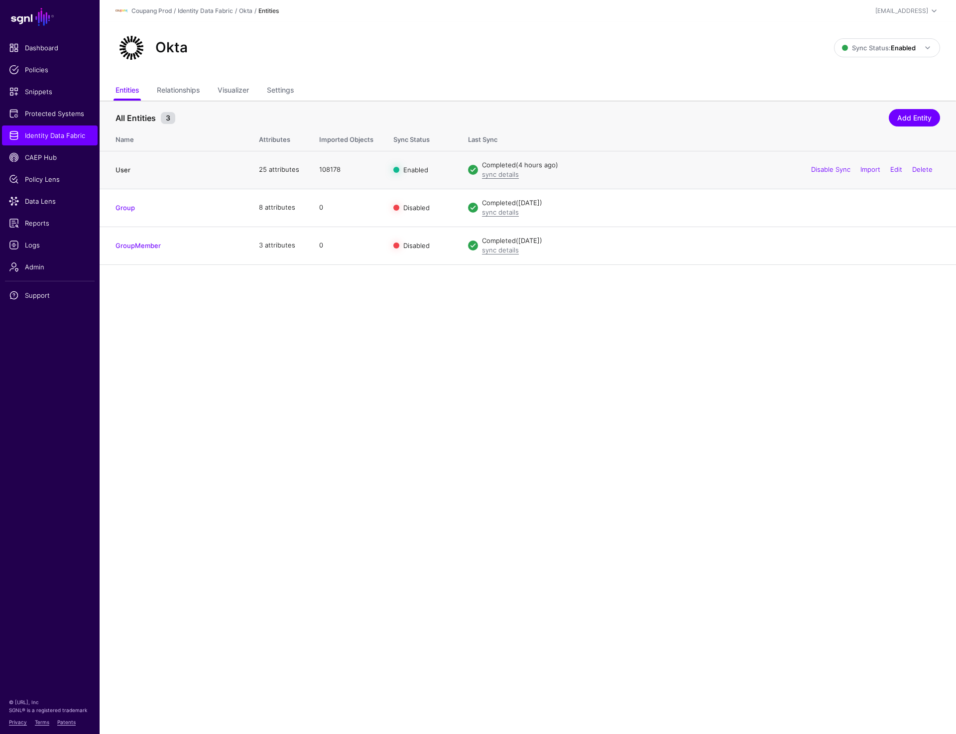
click at [121, 170] on link "User" at bounding box center [122, 170] width 15 height 8
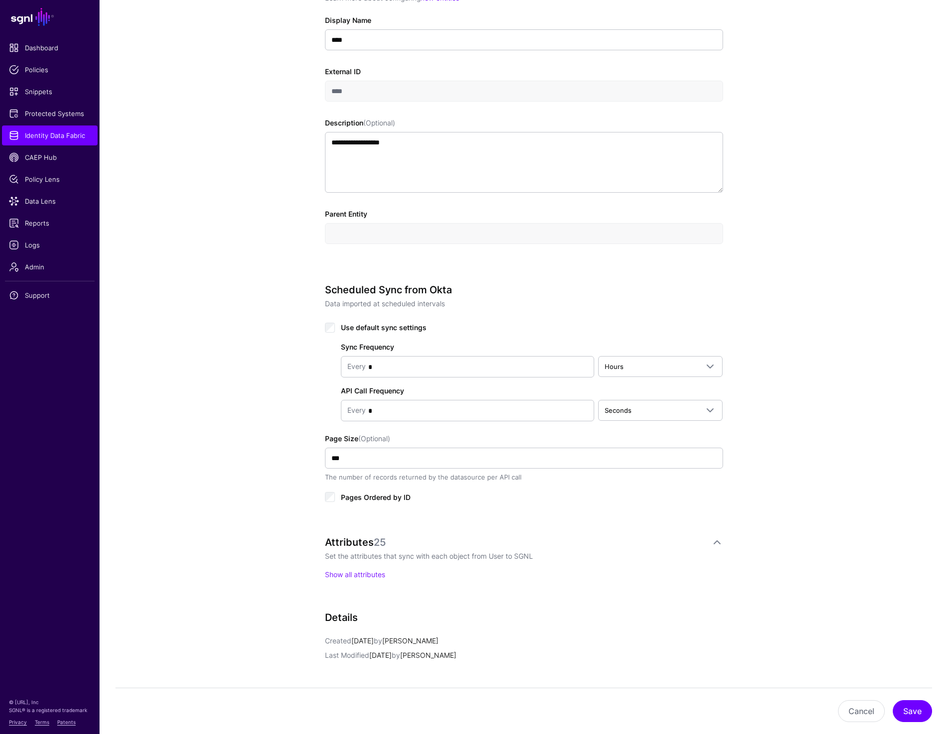
scroll to position [363, 0]
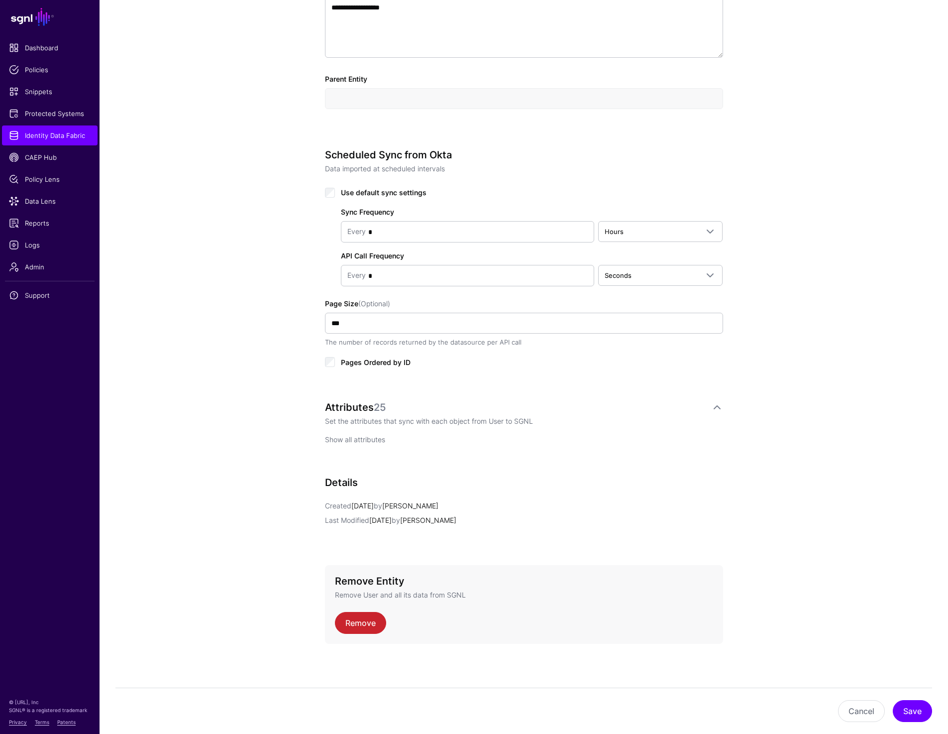
click at [357, 438] on link "Show all attributes" at bounding box center [355, 439] width 60 height 8
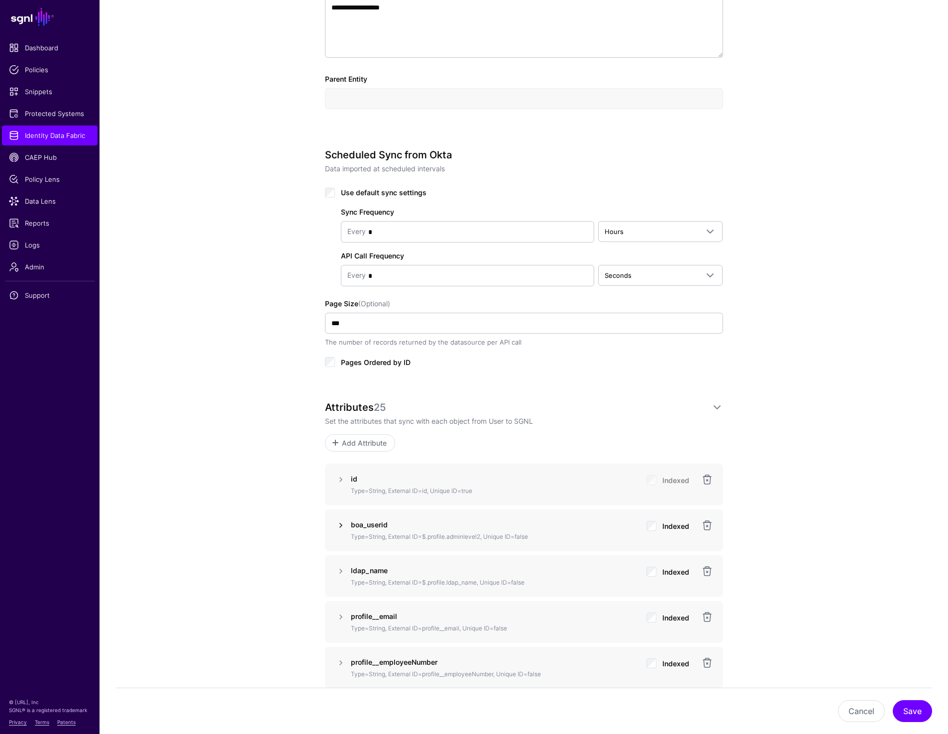
click at [342, 526] on link at bounding box center [341, 525] width 12 height 12
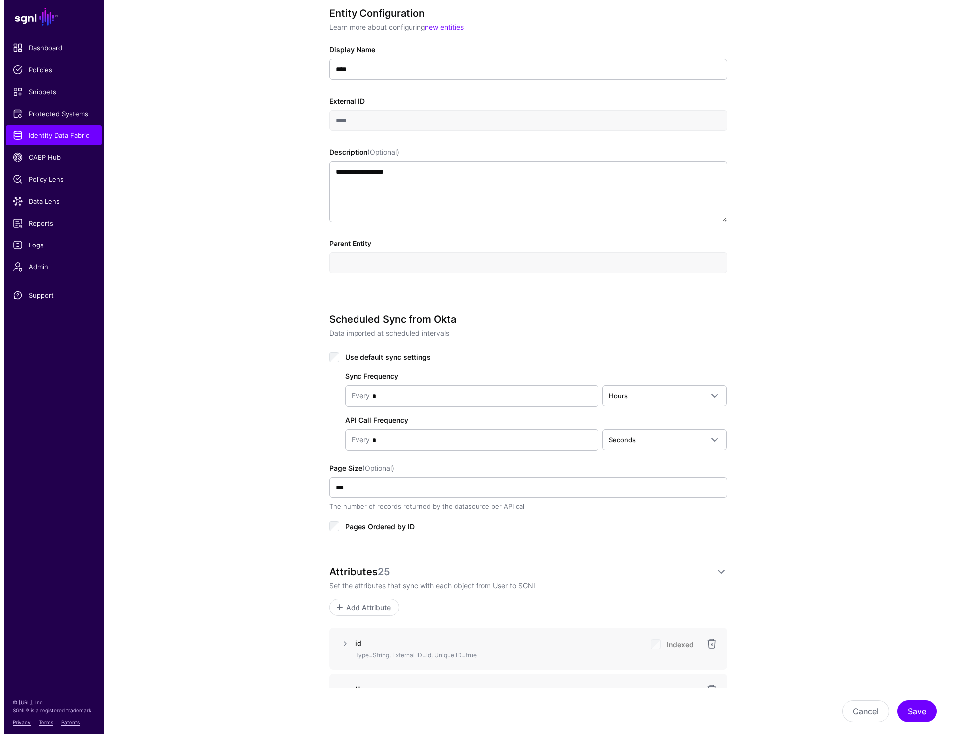
scroll to position [0, 0]
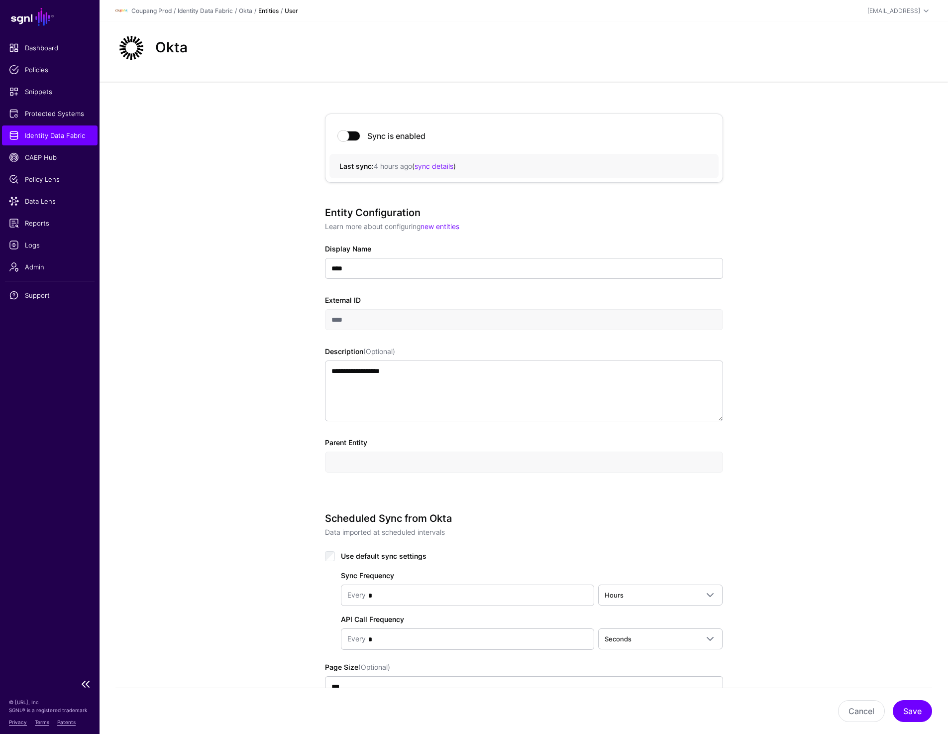
click at [55, 134] on span "Identity Data Fabric" at bounding box center [50, 135] width 82 height 10
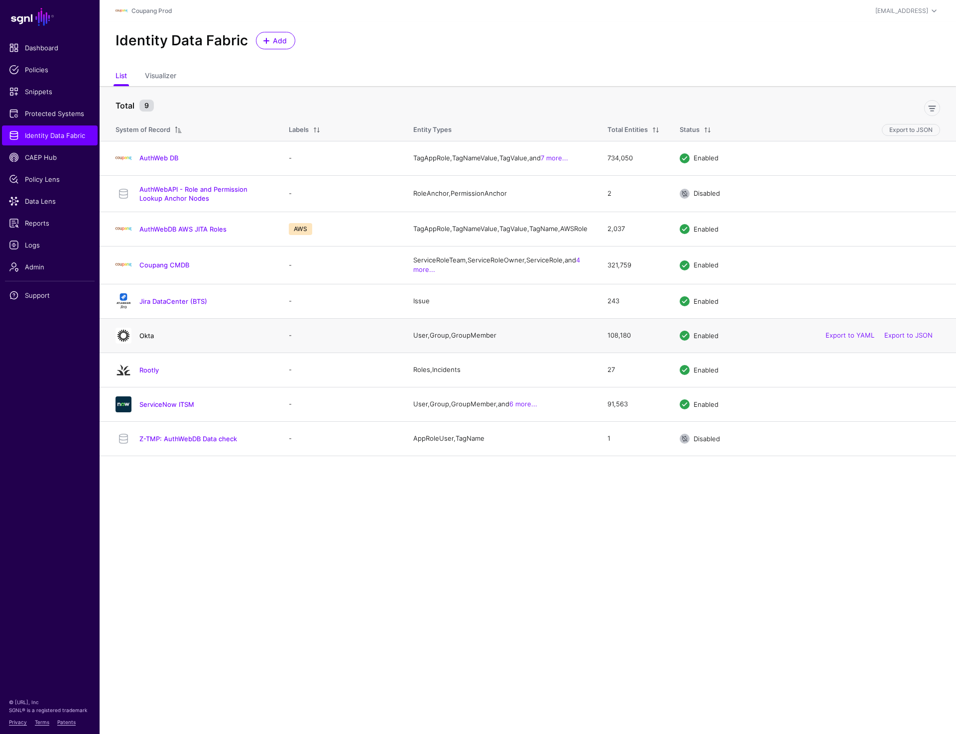
click at [149, 339] on link "Okta" at bounding box center [146, 335] width 14 height 8
